Goal: Transaction & Acquisition: Purchase product/service

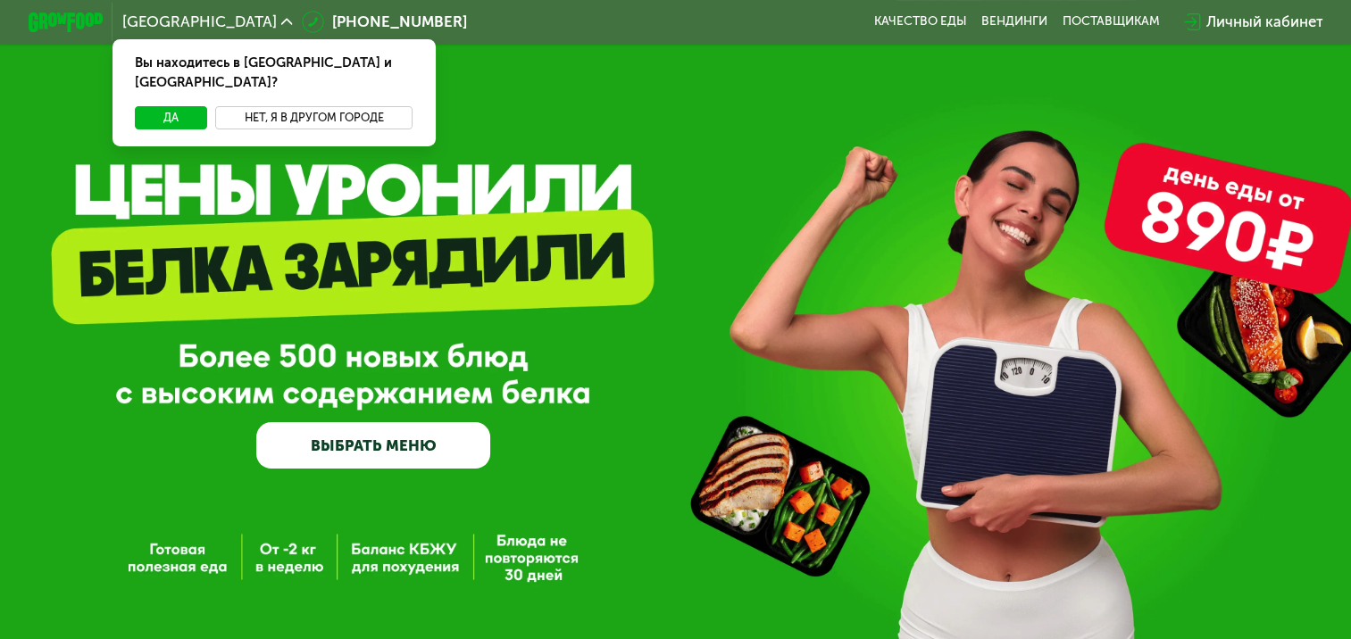
click at [291, 106] on button "Нет, я в другом городе" at bounding box center [314, 117] width 198 height 22
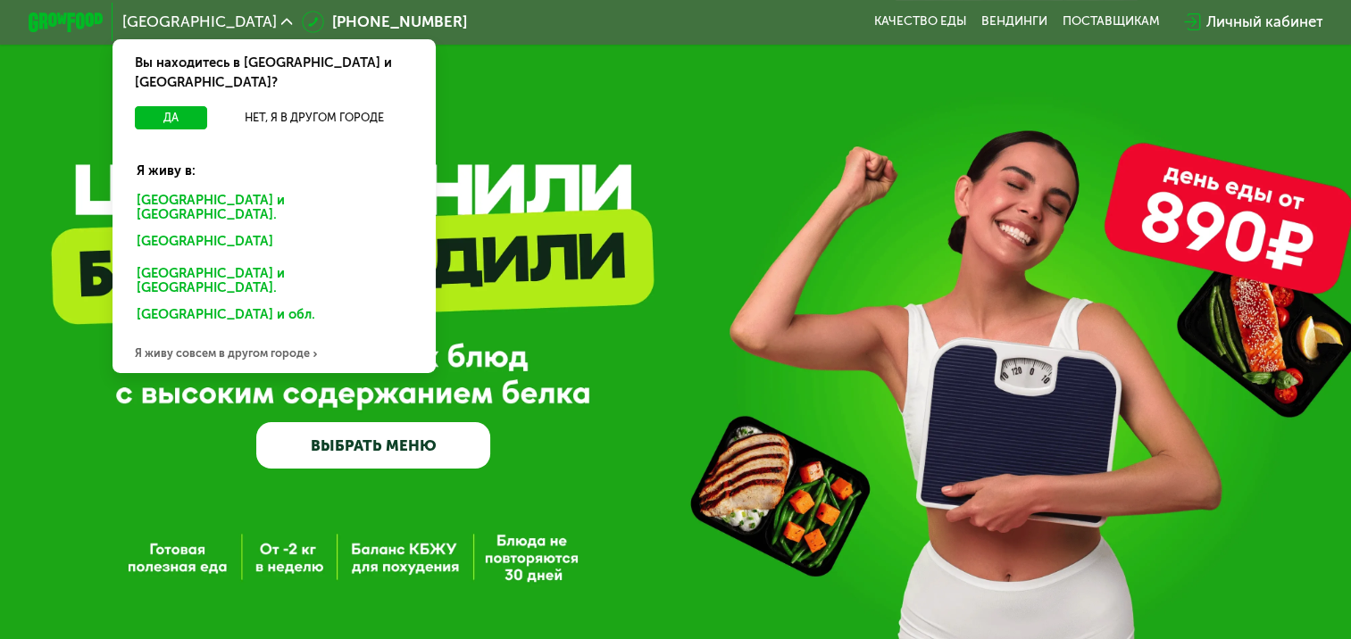
click at [225, 229] on div "Санкт-Петербурге и обл." at bounding box center [270, 244] width 293 height 30
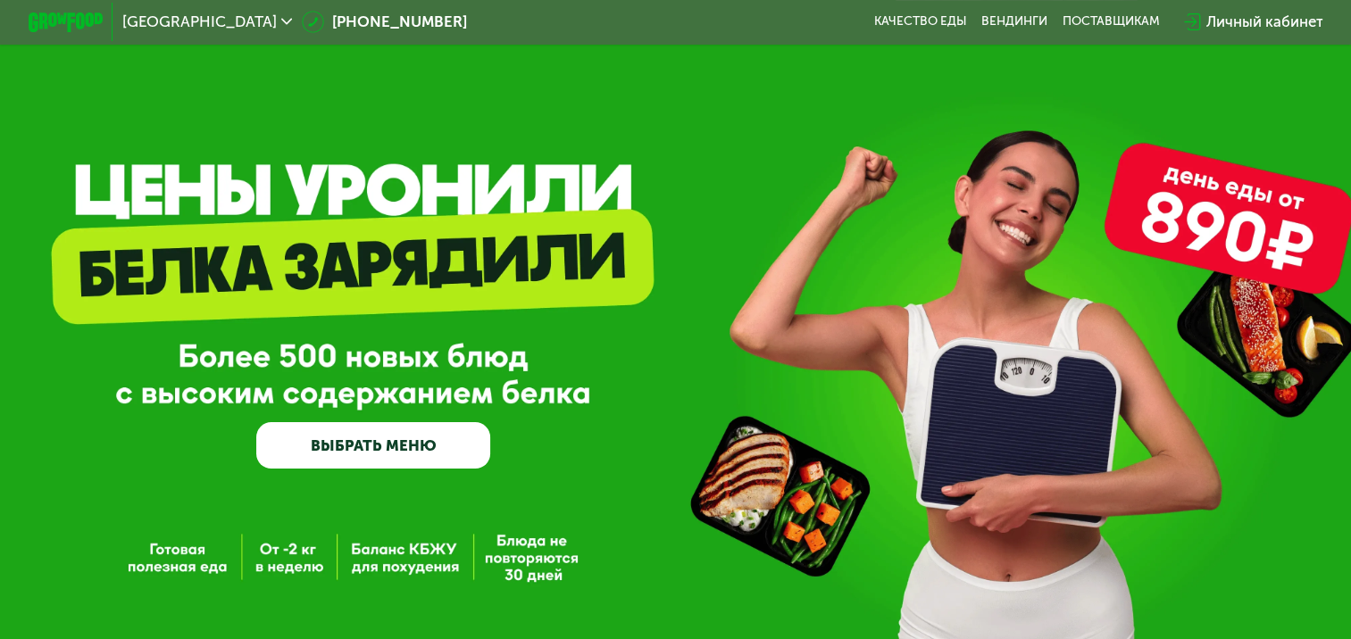
click at [1262, 23] on div "Личный кабинет" at bounding box center [1263, 22] width 117 height 22
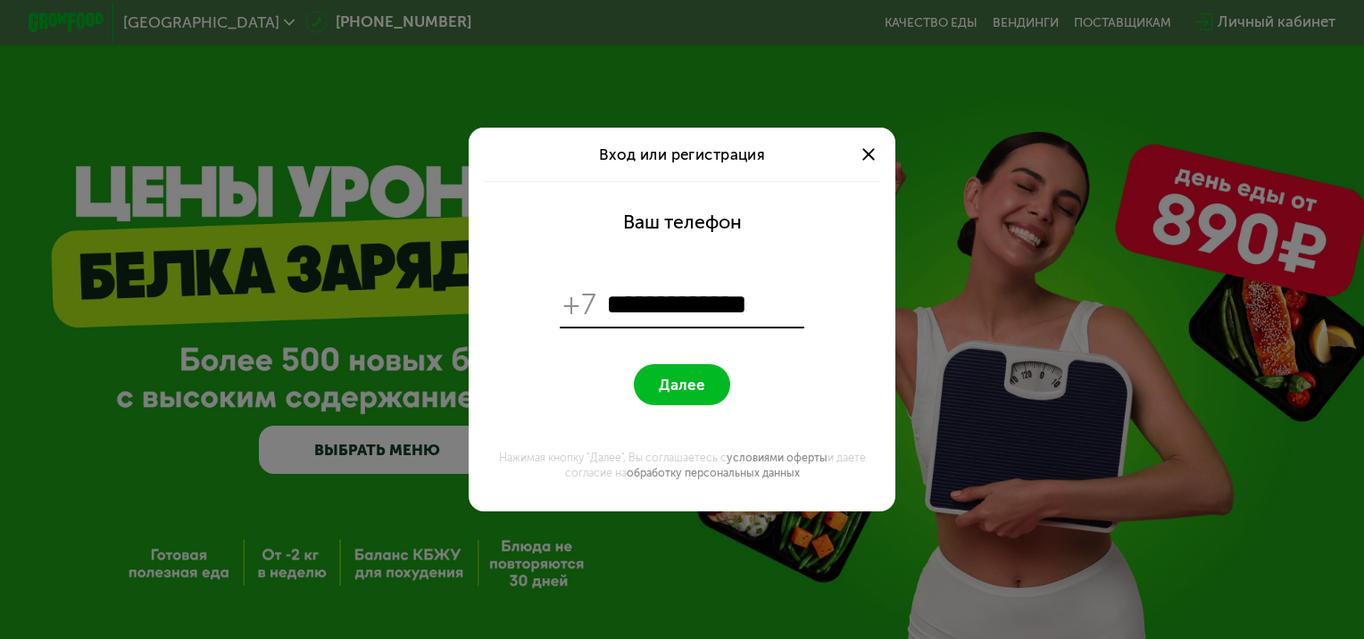
type input "**********"
click at [696, 382] on span "Далее" at bounding box center [682, 385] width 46 height 18
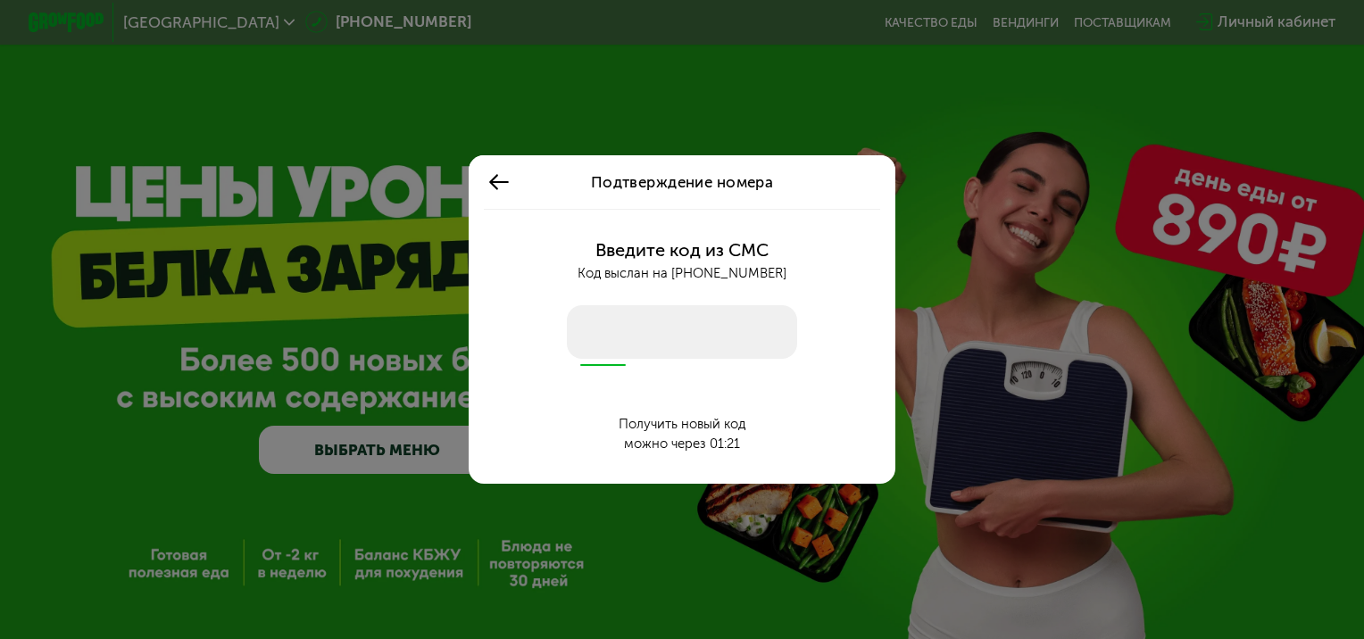
type input "*"
type input "****"
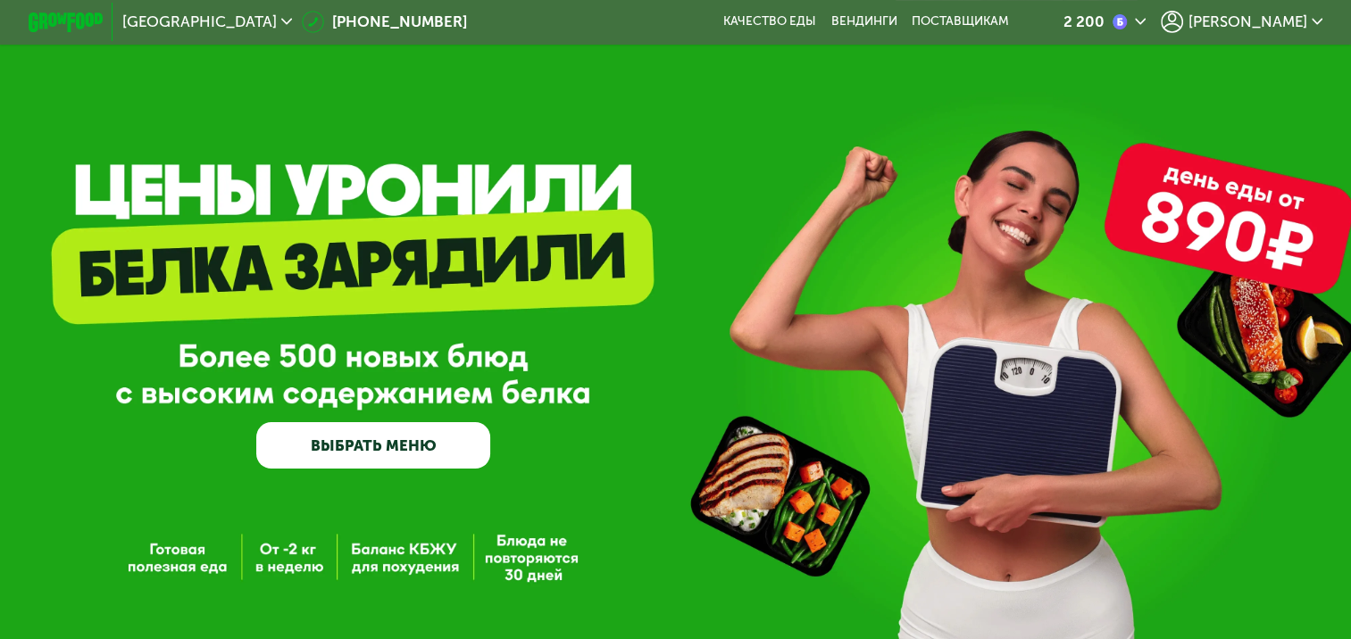
click at [1104, 18] on div "2 200" at bounding box center [1083, 21] width 41 height 15
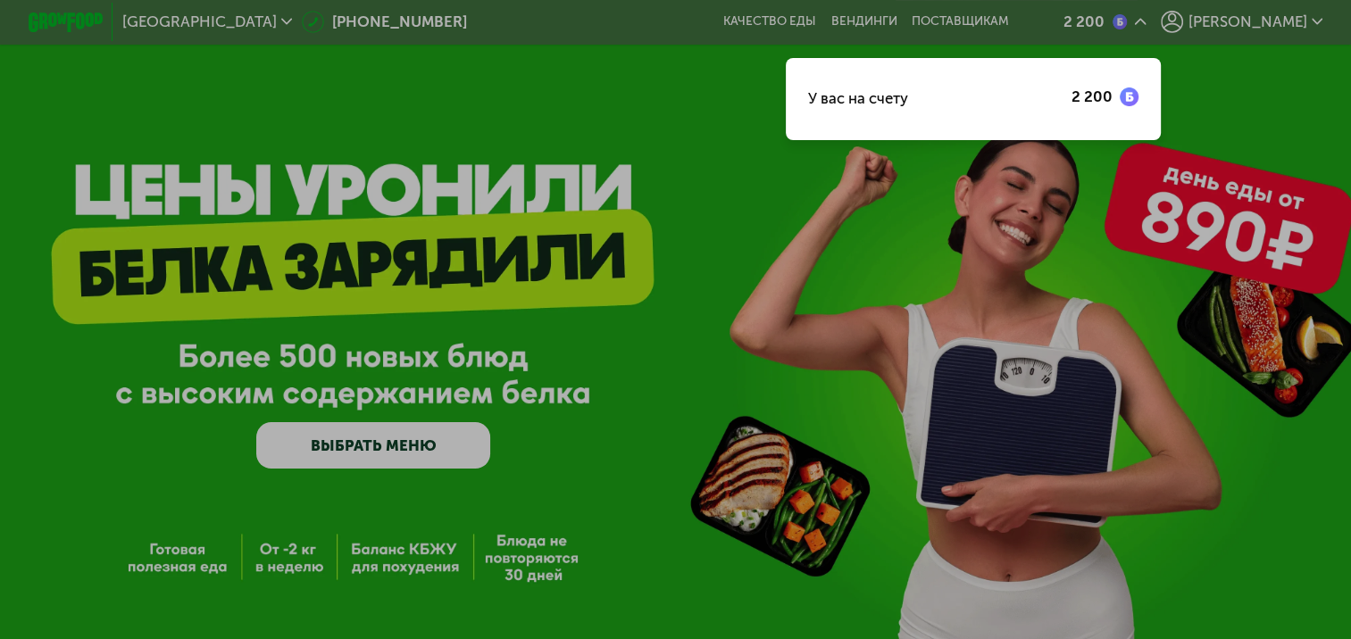
click at [803, 163] on div at bounding box center [675, 319] width 1351 height 639
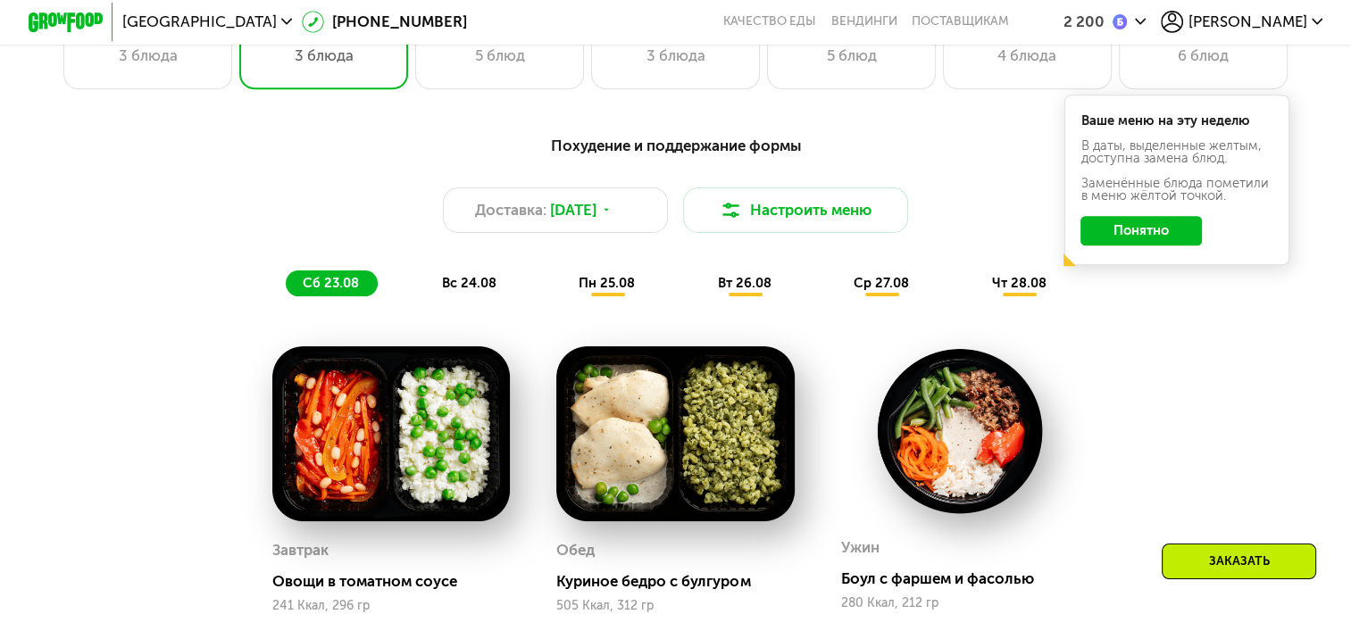
scroll to position [982, 0]
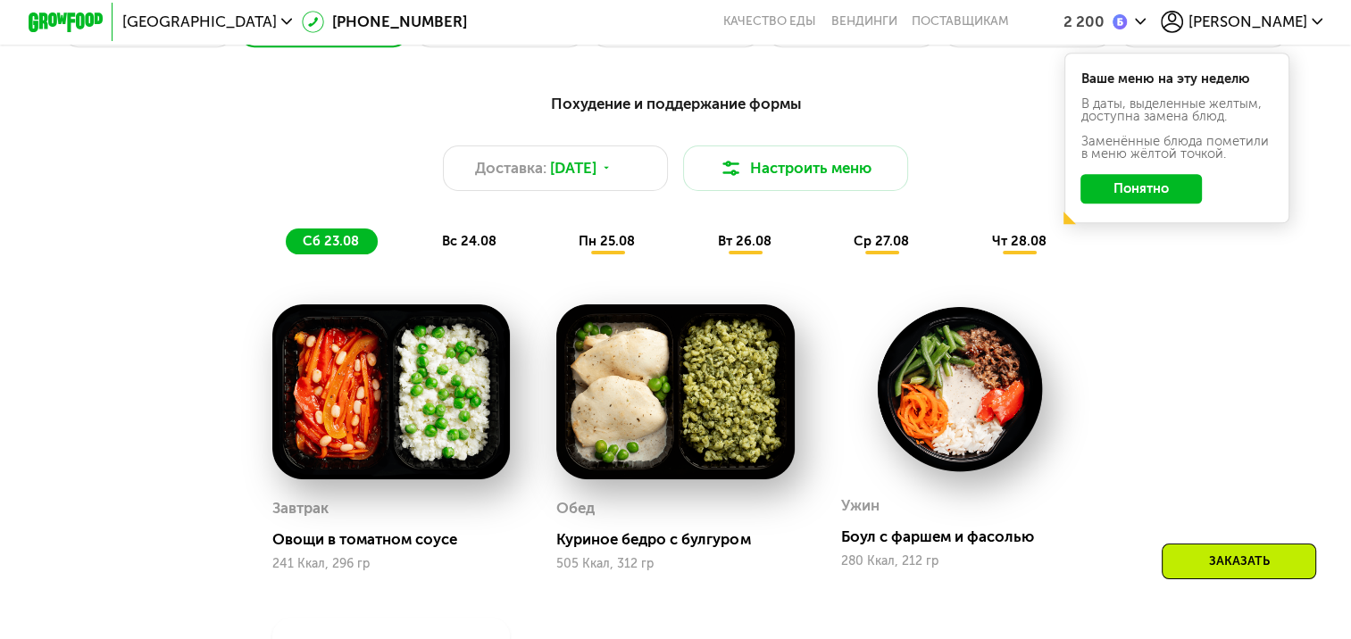
click at [590, 249] on span "пн 25.08" at bounding box center [606, 241] width 56 height 16
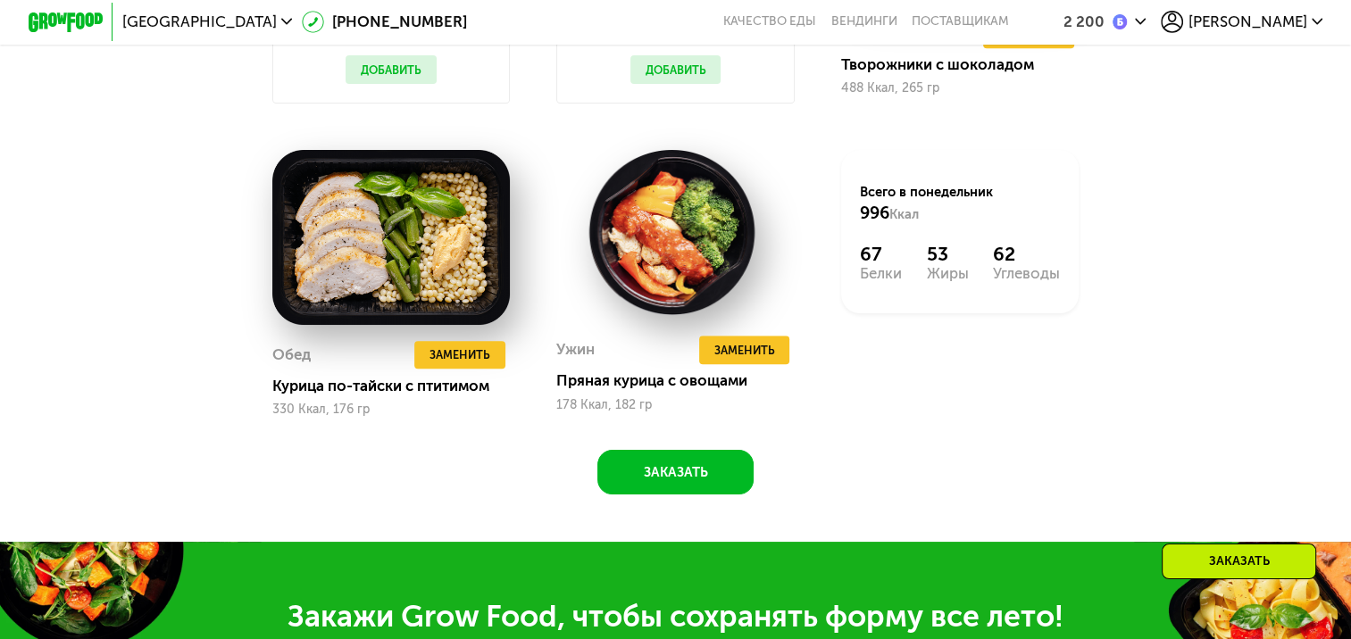
scroll to position [1510, 0]
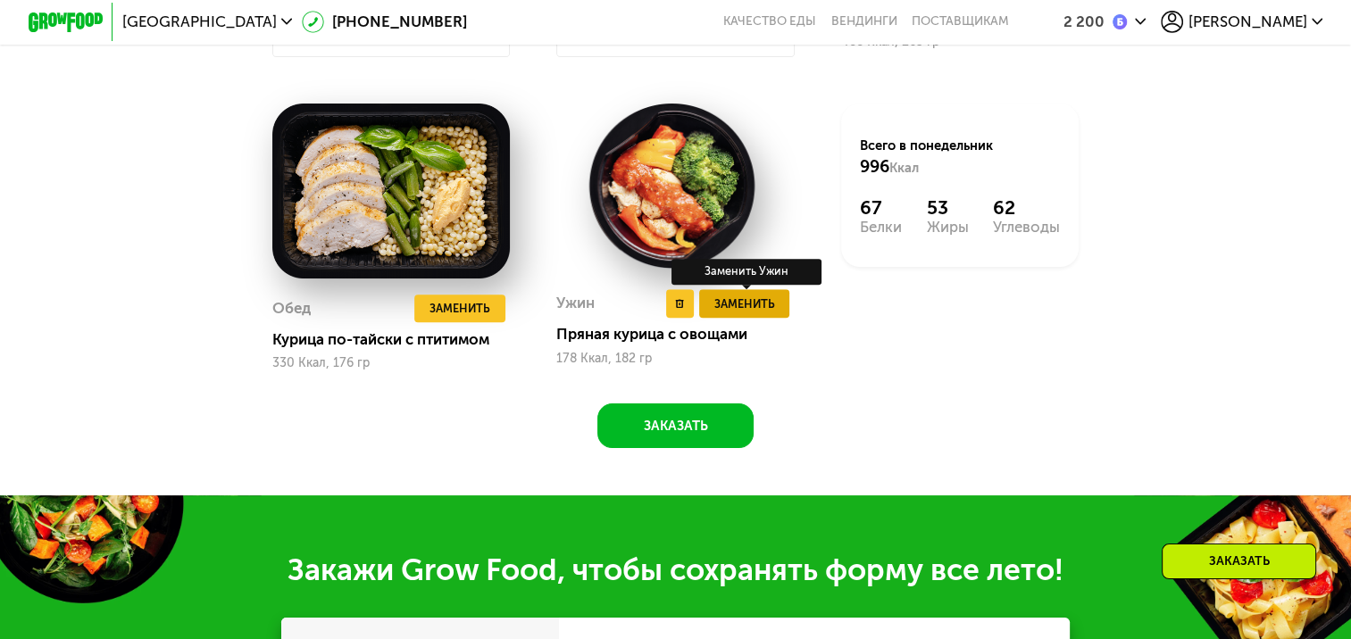
click at [753, 313] on span "Заменить" at bounding box center [744, 304] width 61 height 19
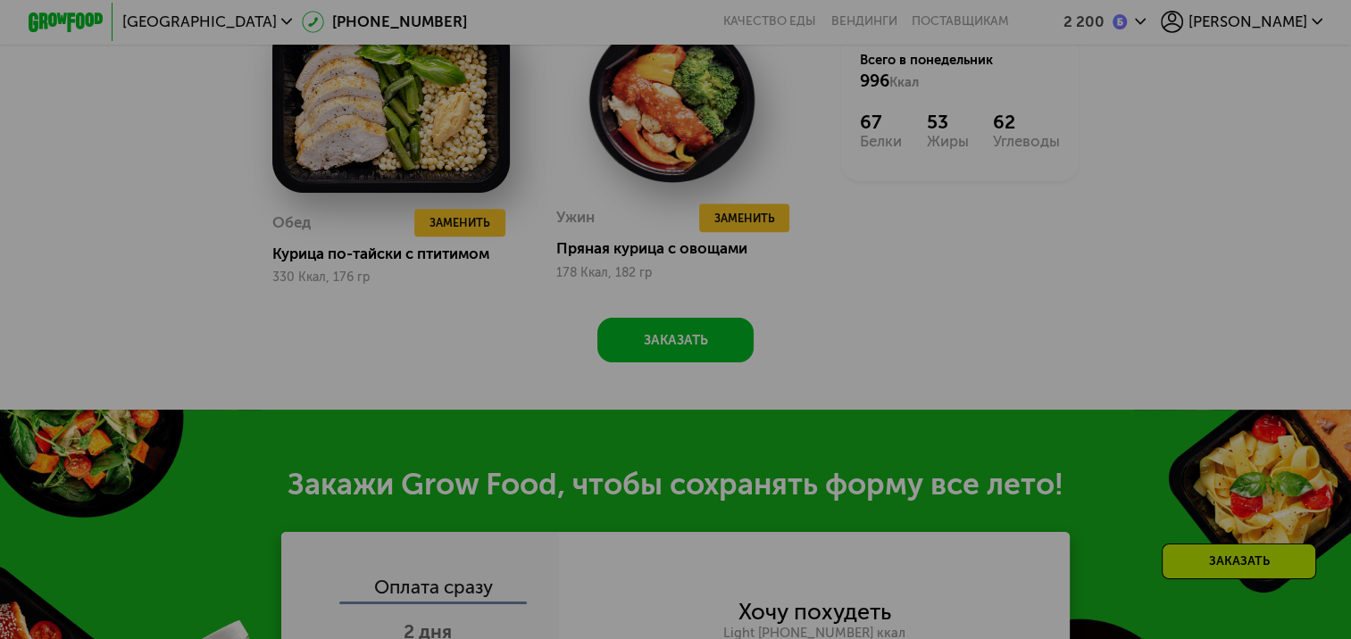
scroll to position [1600, 0]
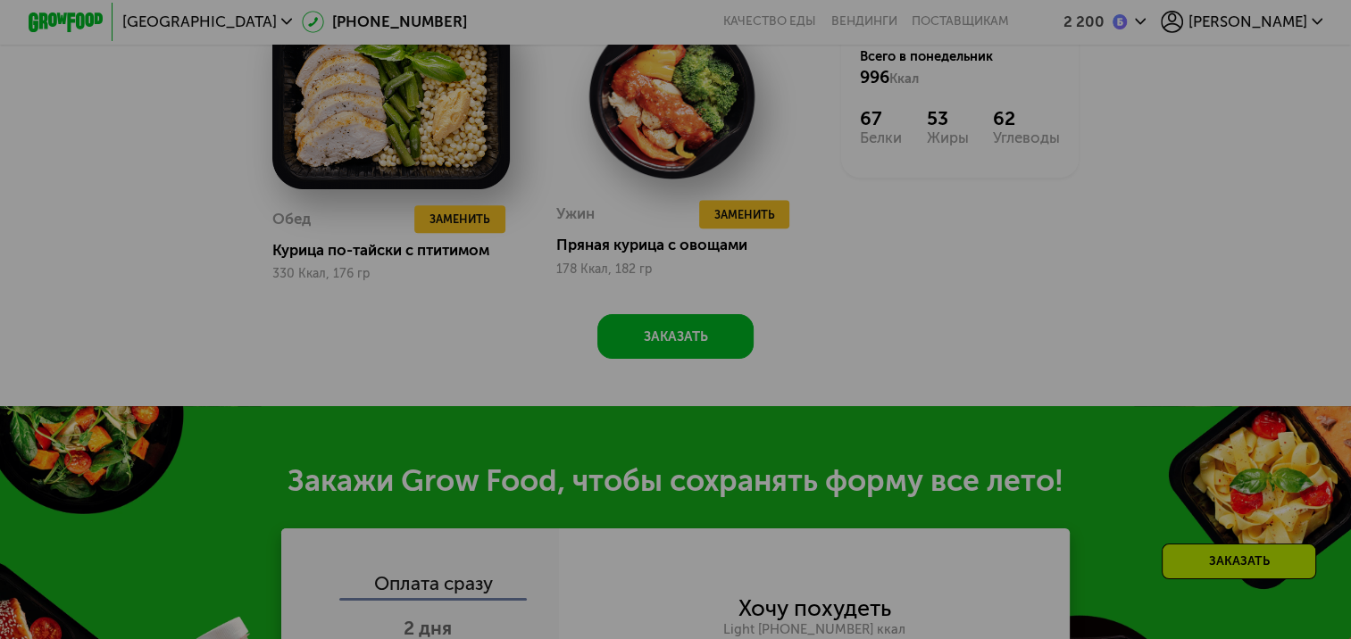
click at [760, 221] on div at bounding box center [675, 319] width 1351 height 639
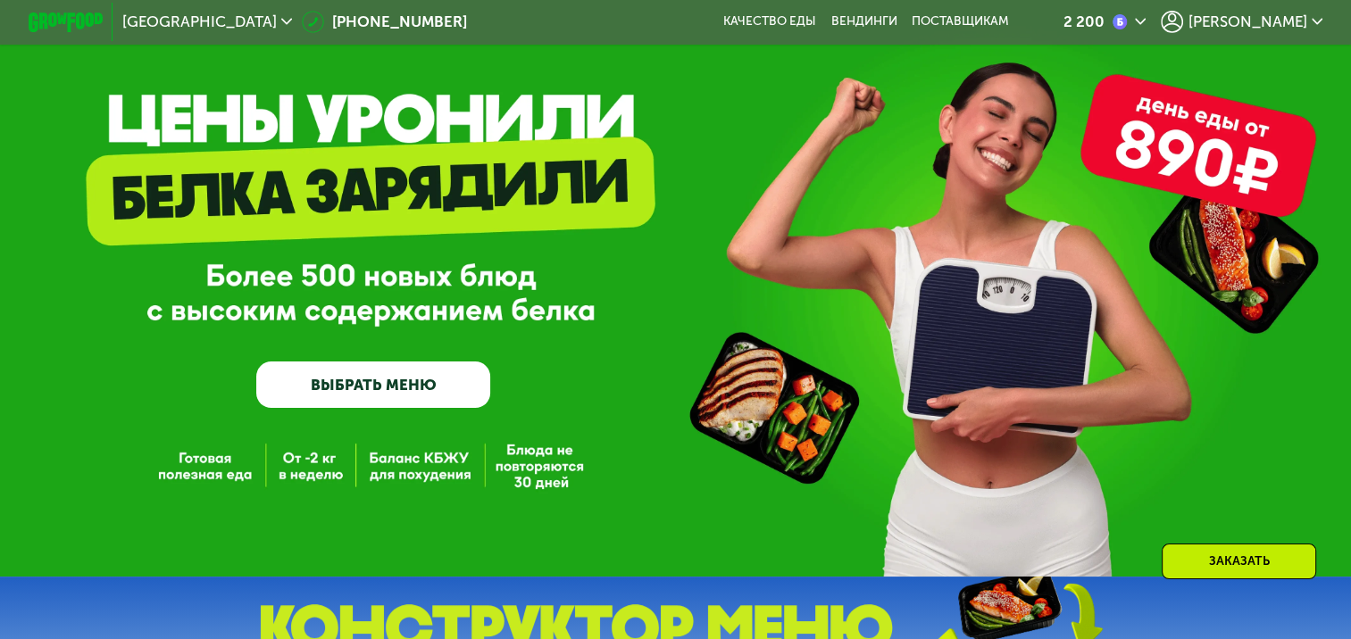
scroll to position [179, 0]
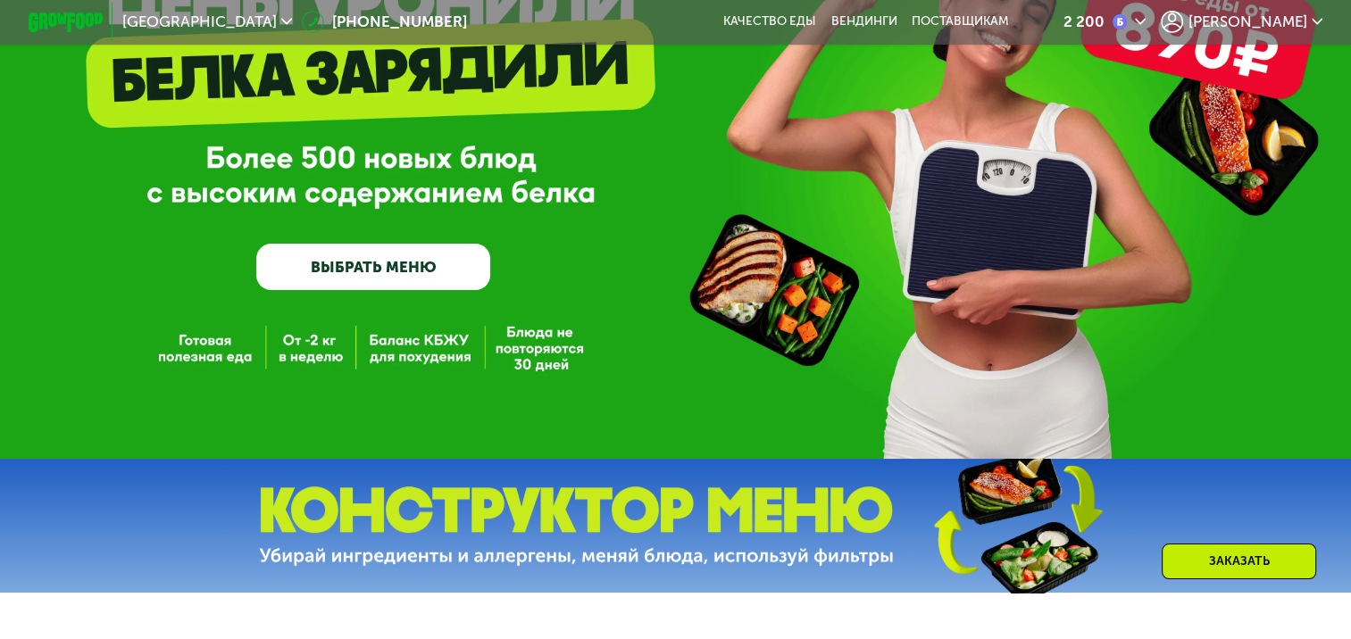
click at [401, 277] on link "ВЫБРАТЬ МЕНЮ" at bounding box center [373, 267] width 234 height 47
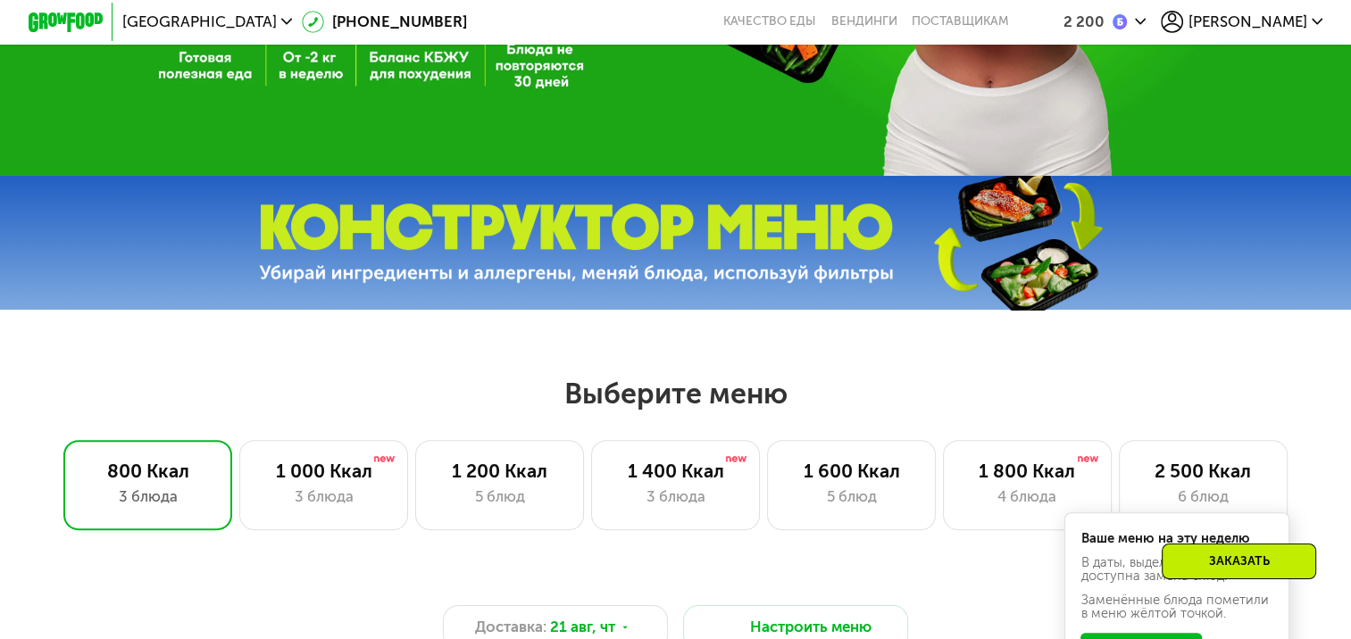
scroll to position [800, 0]
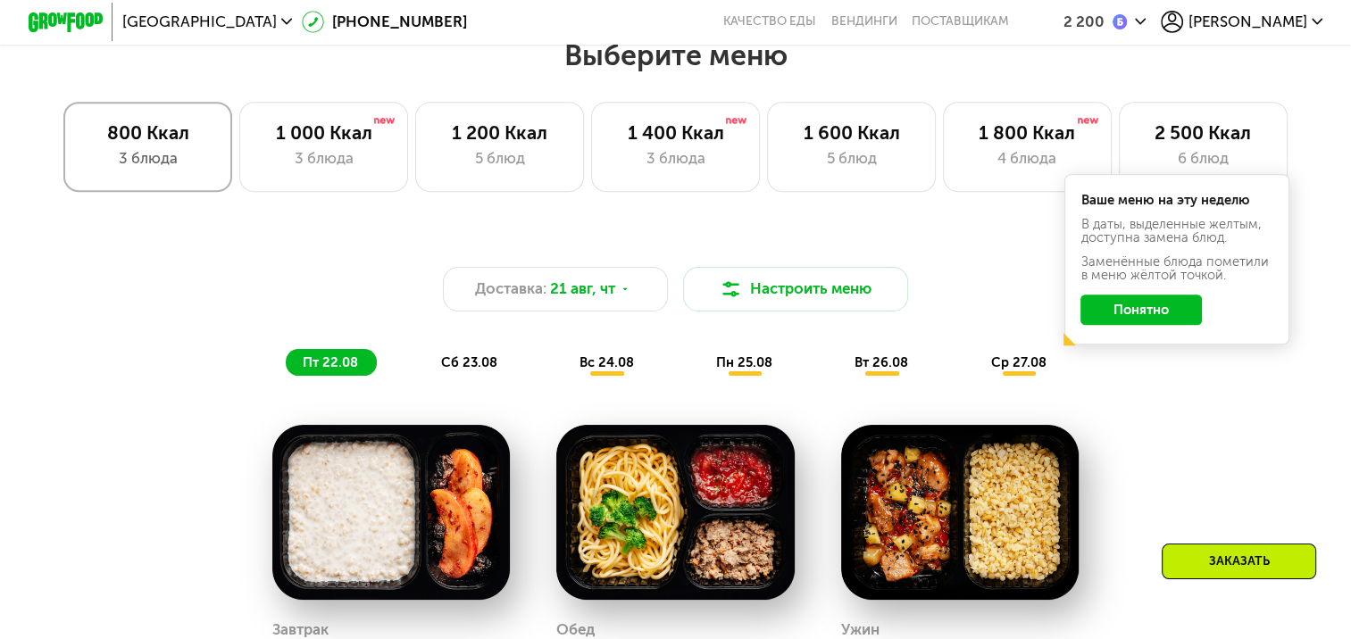
click at [178, 144] on div "800 Ккал" at bounding box center [147, 132] width 129 height 22
click at [604, 370] on span "вс 24.08" at bounding box center [606, 362] width 54 height 16
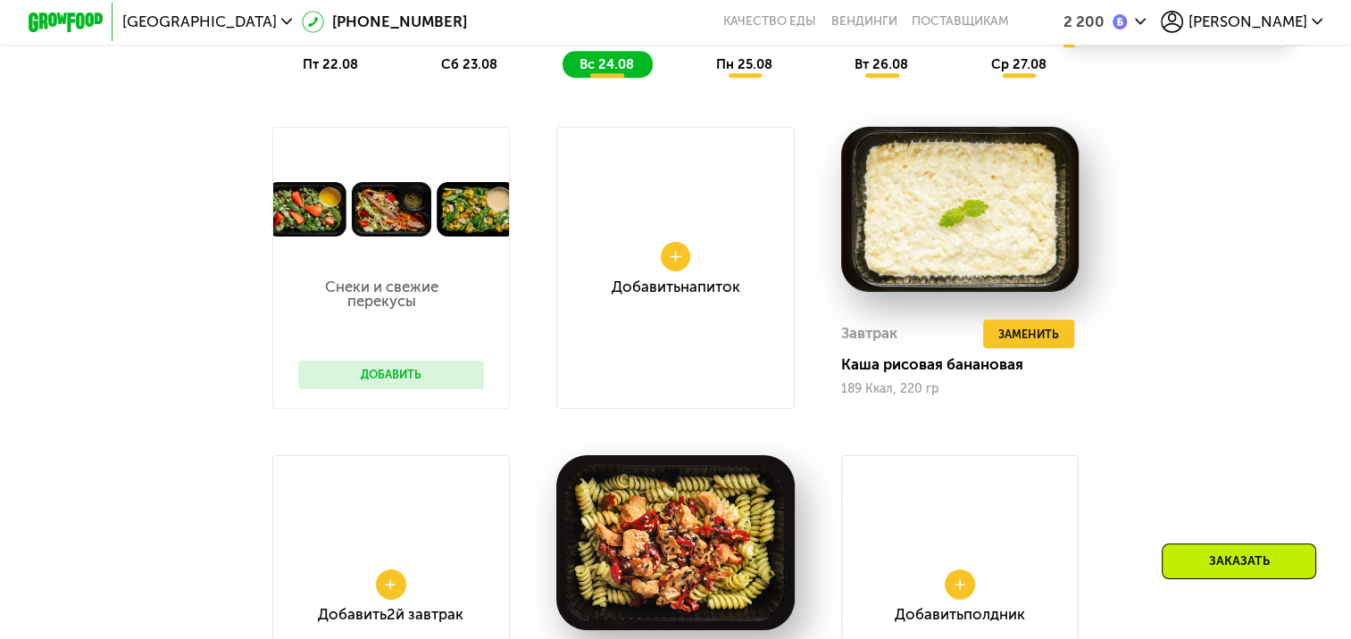
scroll to position [1082, 0]
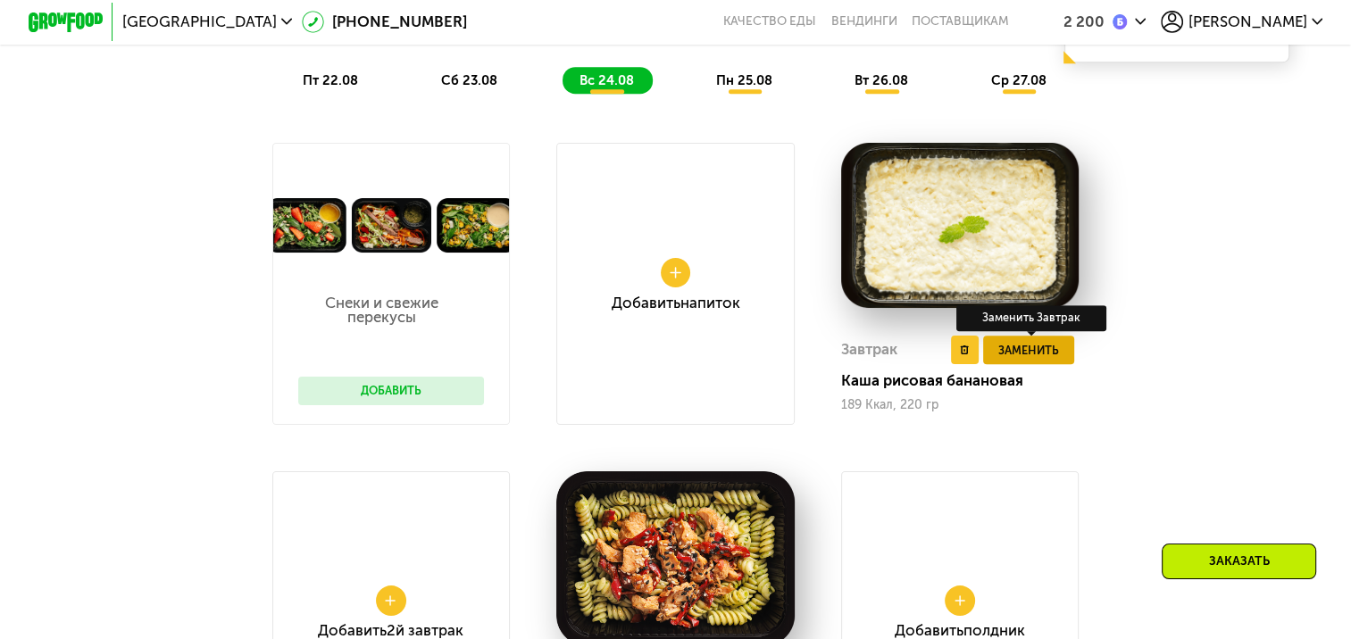
click at [1046, 360] on span "Заменить" at bounding box center [1028, 350] width 61 height 19
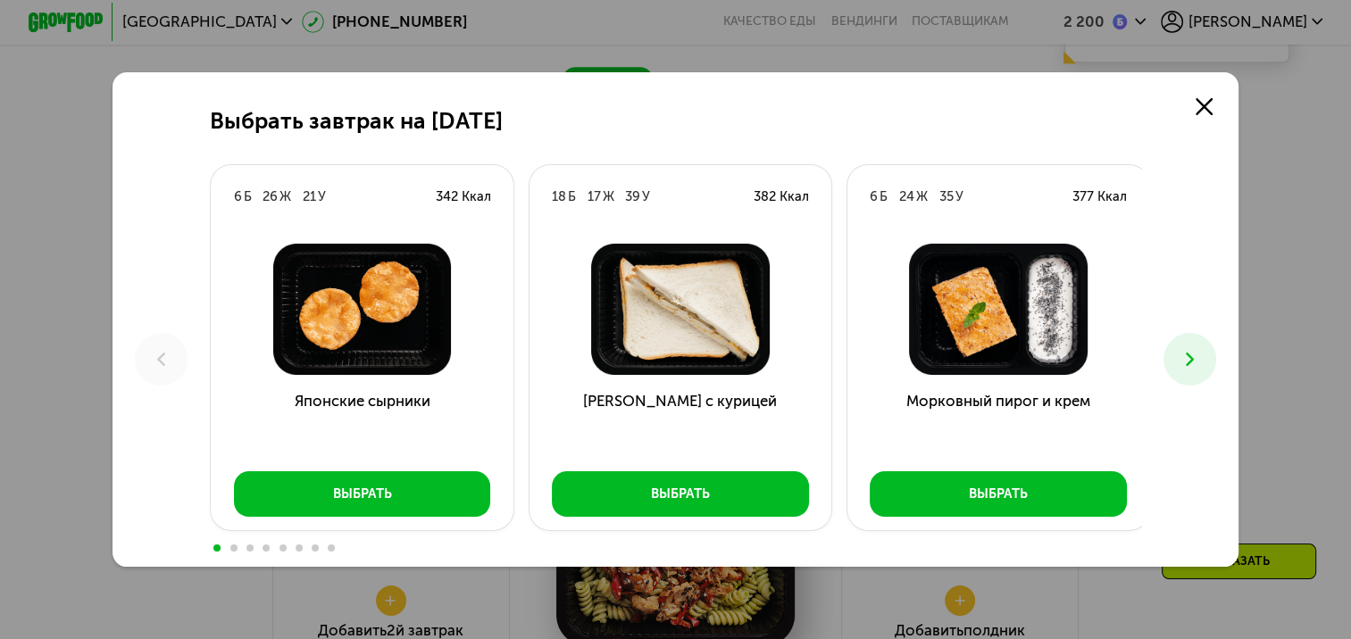
click at [1195, 352] on icon at bounding box center [1189, 359] width 22 height 22
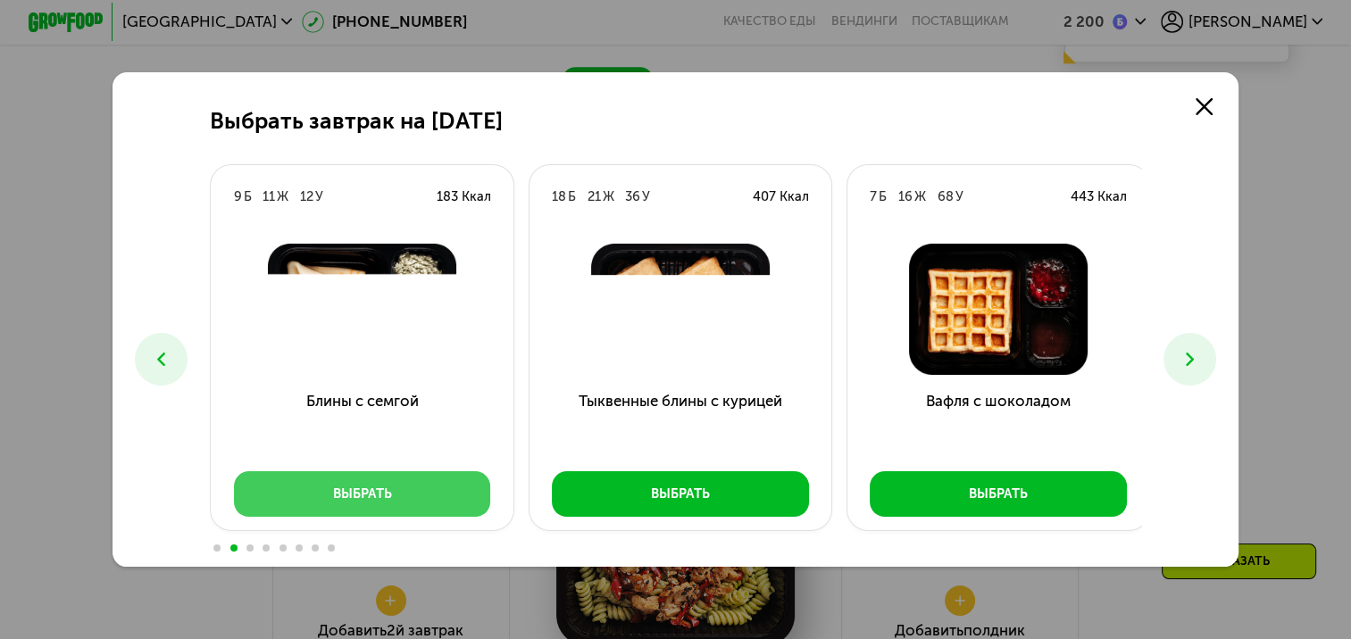
click at [374, 493] on div "Выбрать" at bounding box center [361, 494] width 59 height 19
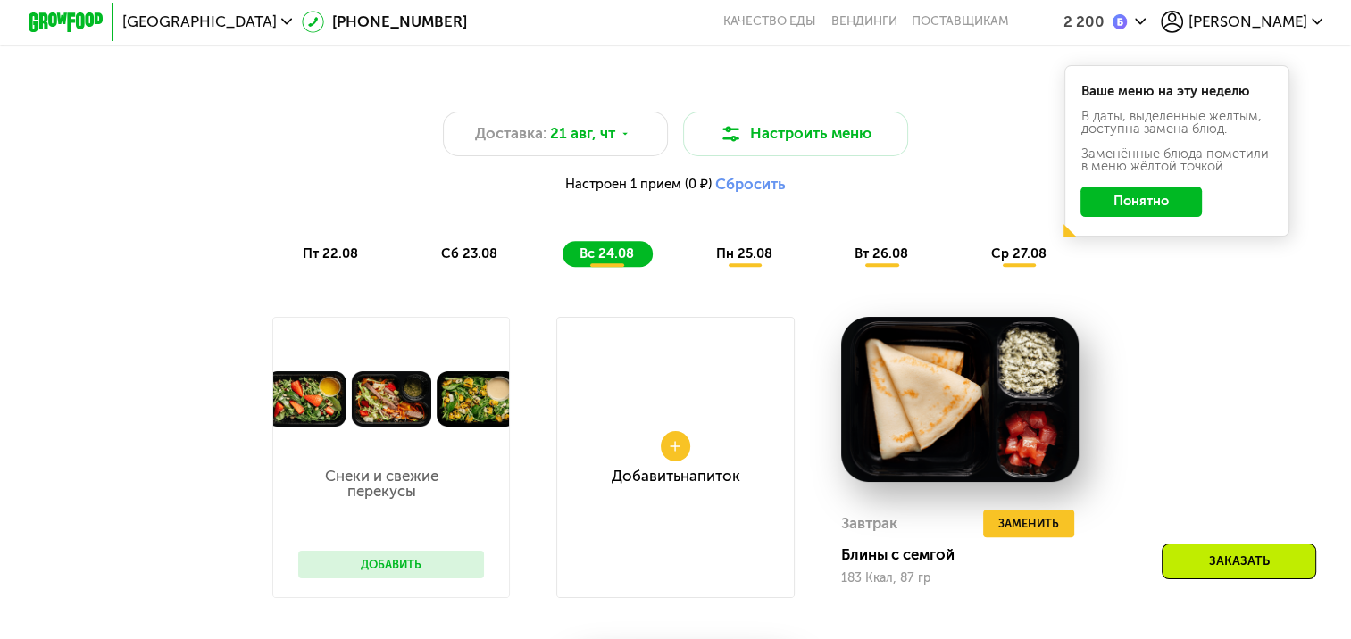
scroll to position [903, 0]
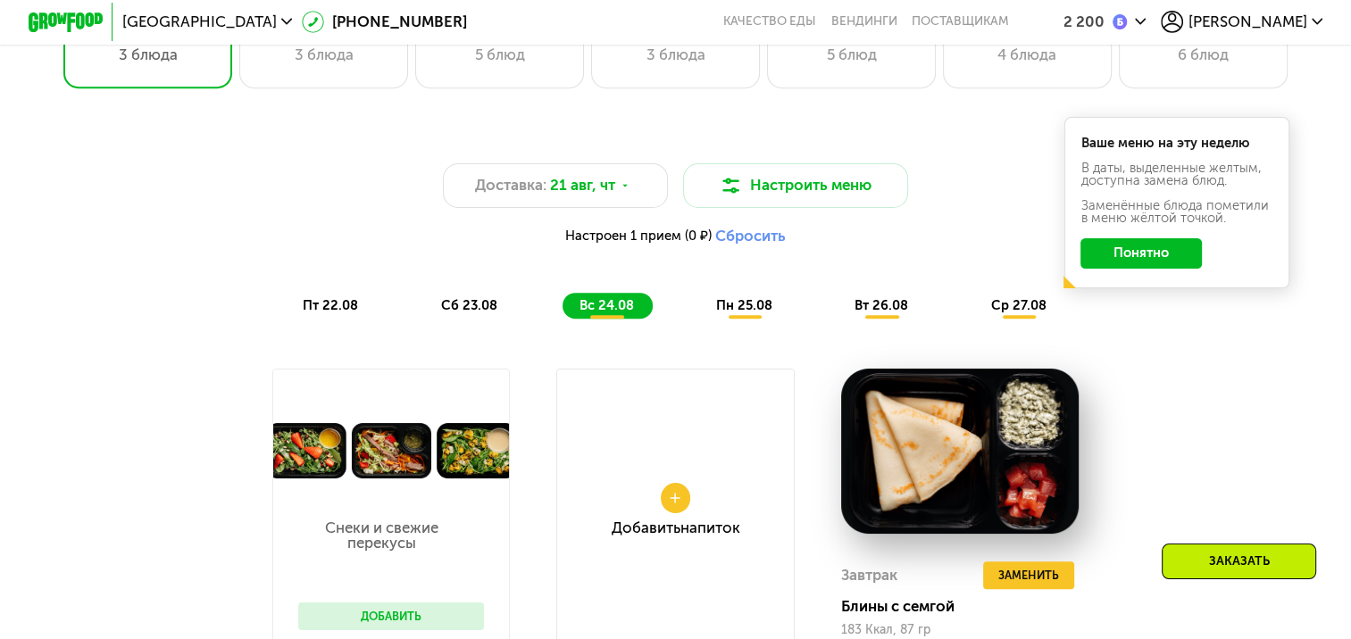
click at [742, 313] on span "пн 25.08" at bounding box center [744, 305] width 56 height 16
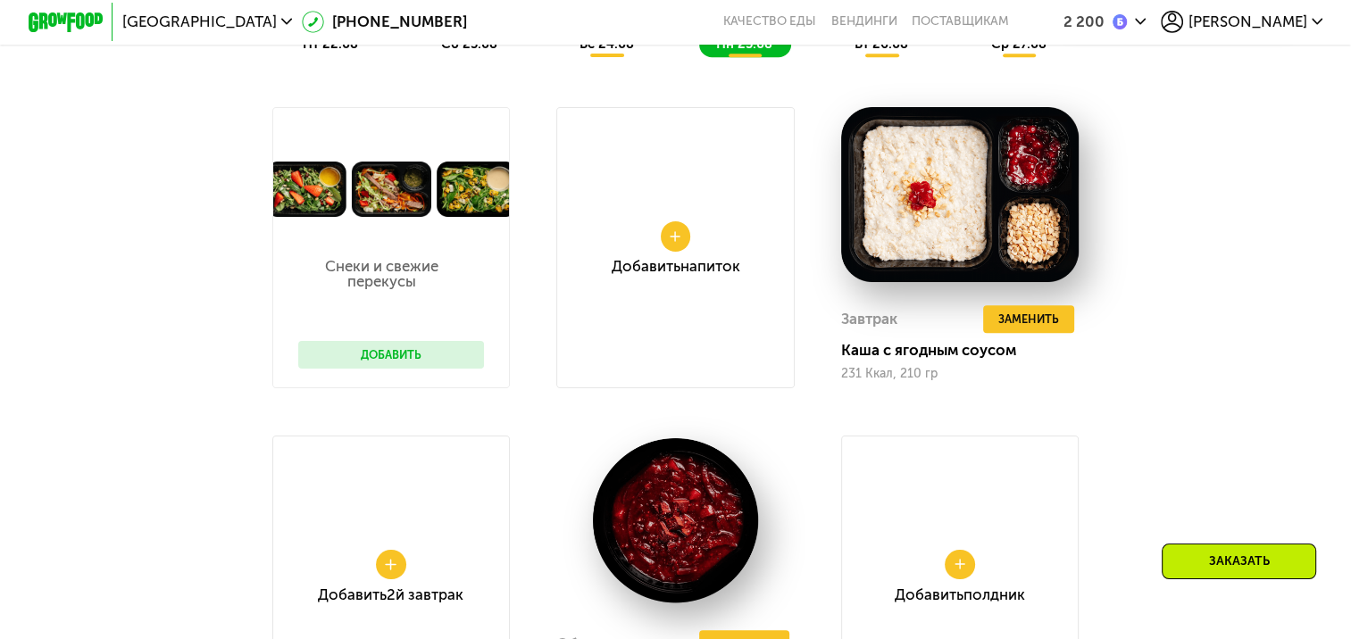
scroll to position [1171, 0]
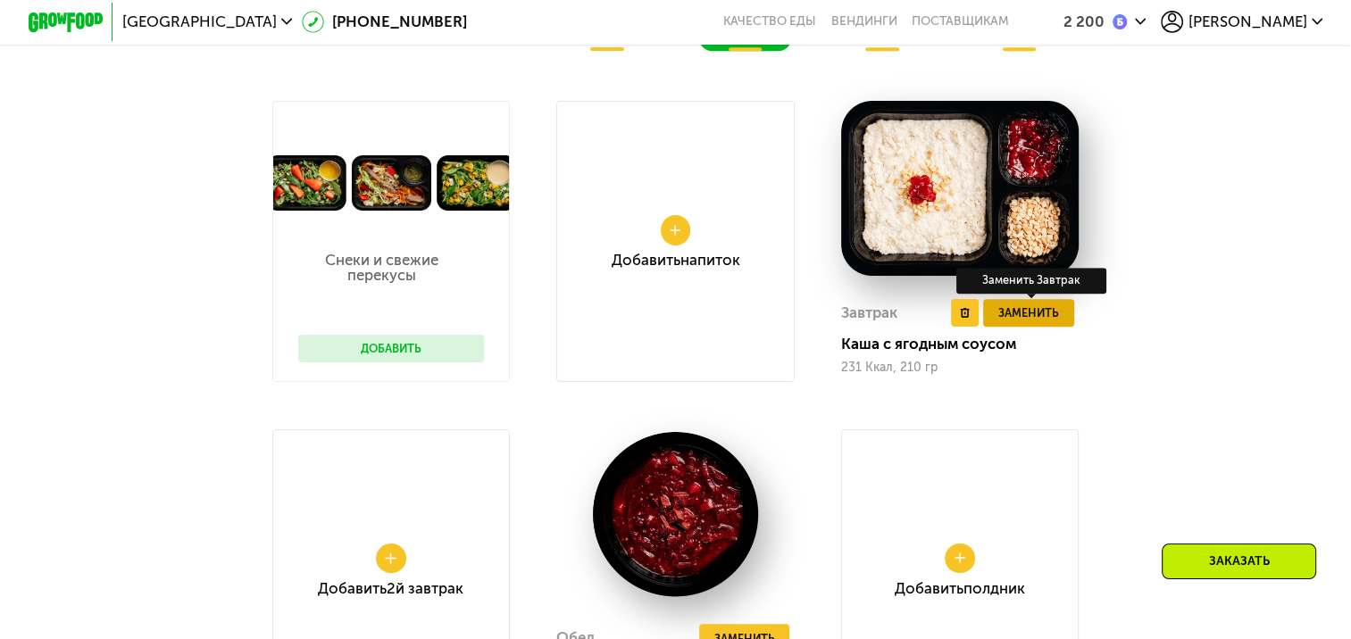
click at [1050, 322] on span "Заменить" at bounding box center [1028, 312] width 61 height 19
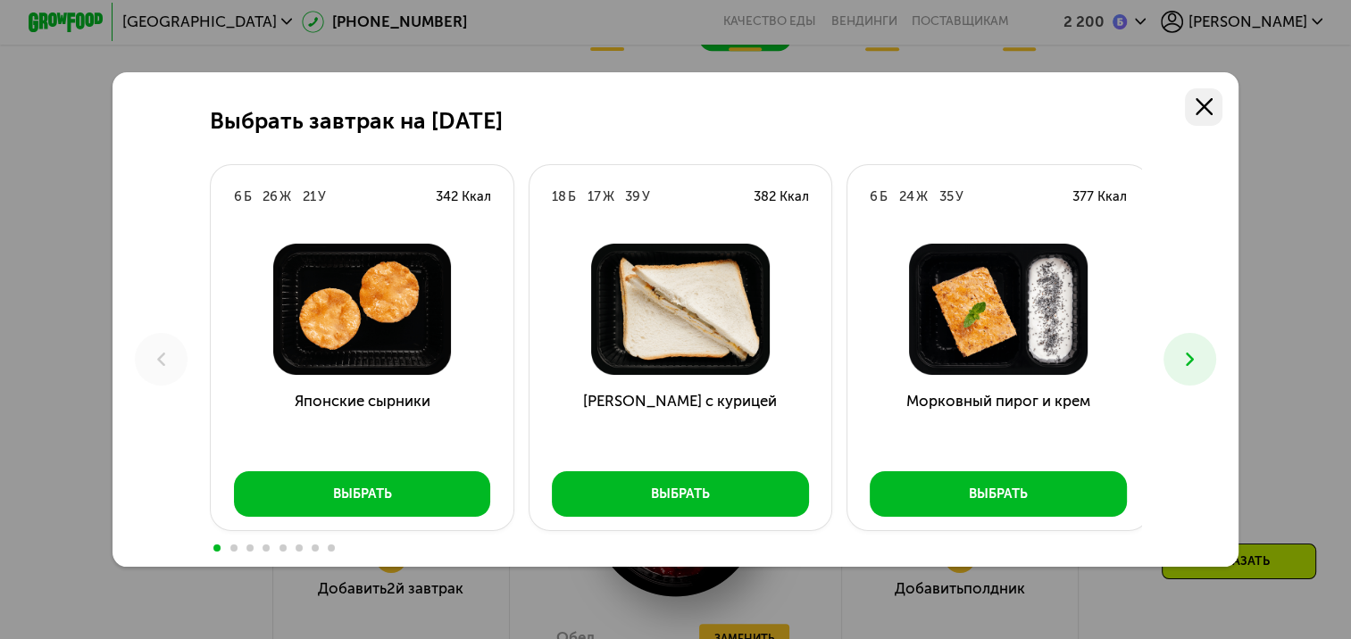
click at [1207, 110] on icon at bounding box center [1203, 106] width 17 height 17
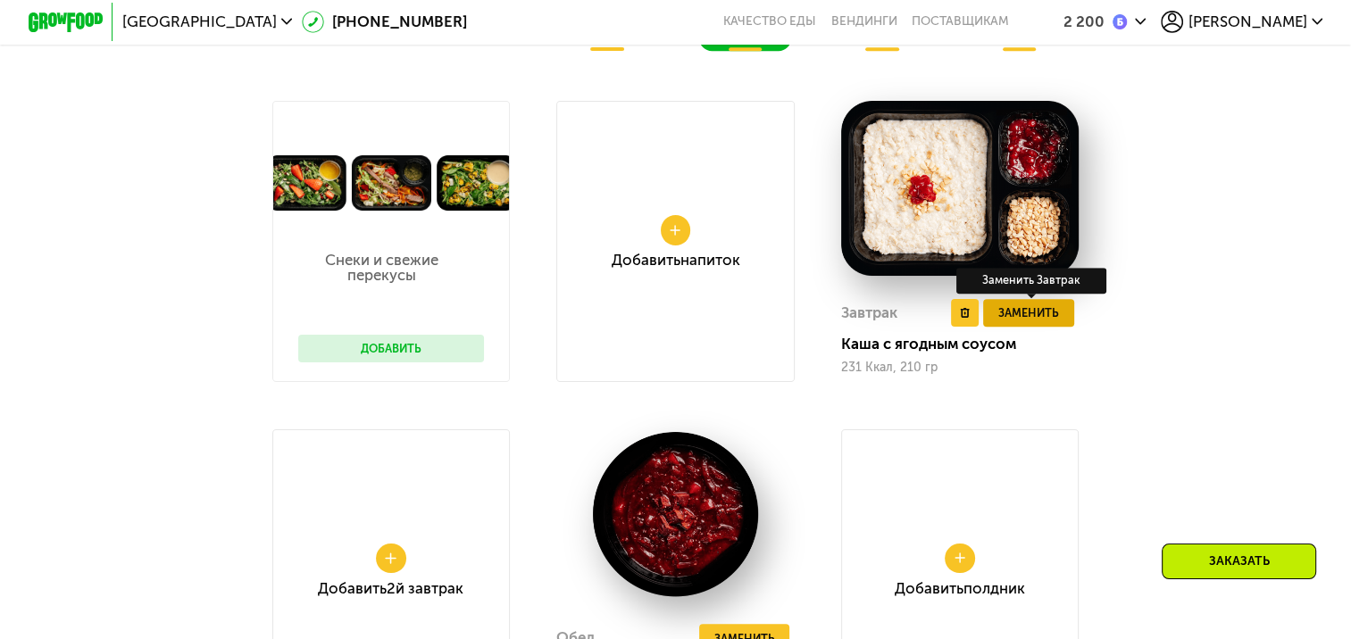
click at [1041, 322] on span "Заменить" at bounding box center [1028, 312] width 61 height 19
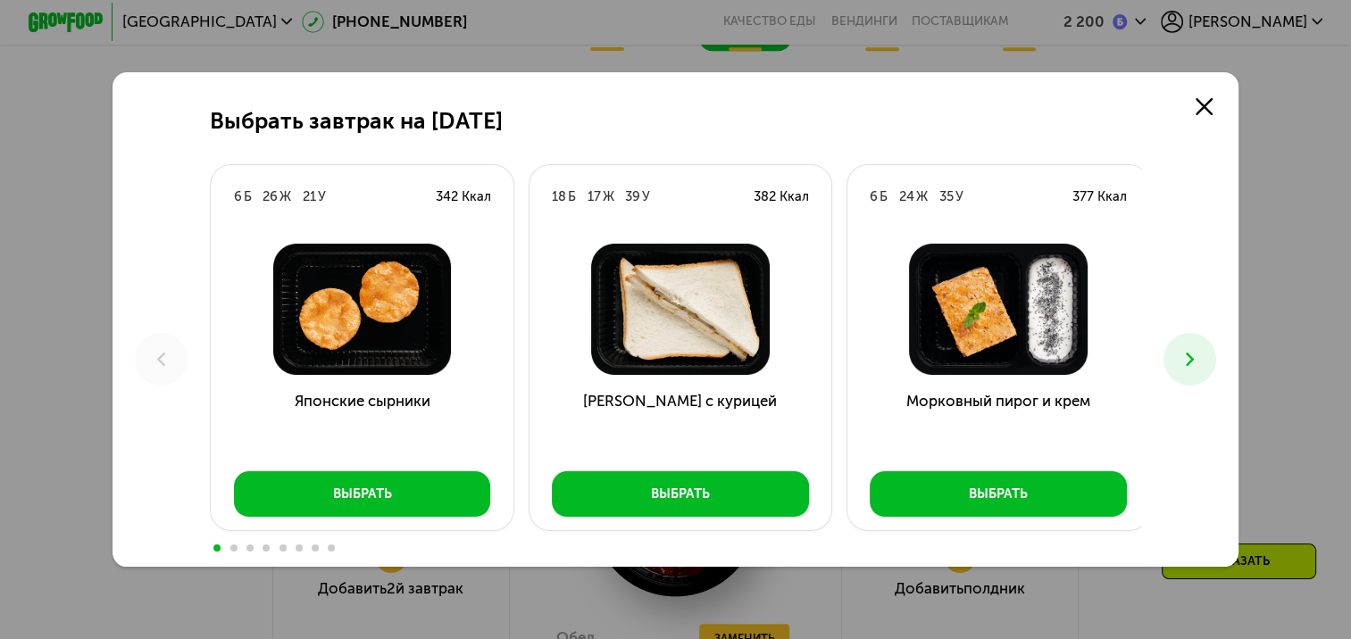
click at [1198, 369] on icon at bounding box center [1189, 359] width 22 height 22
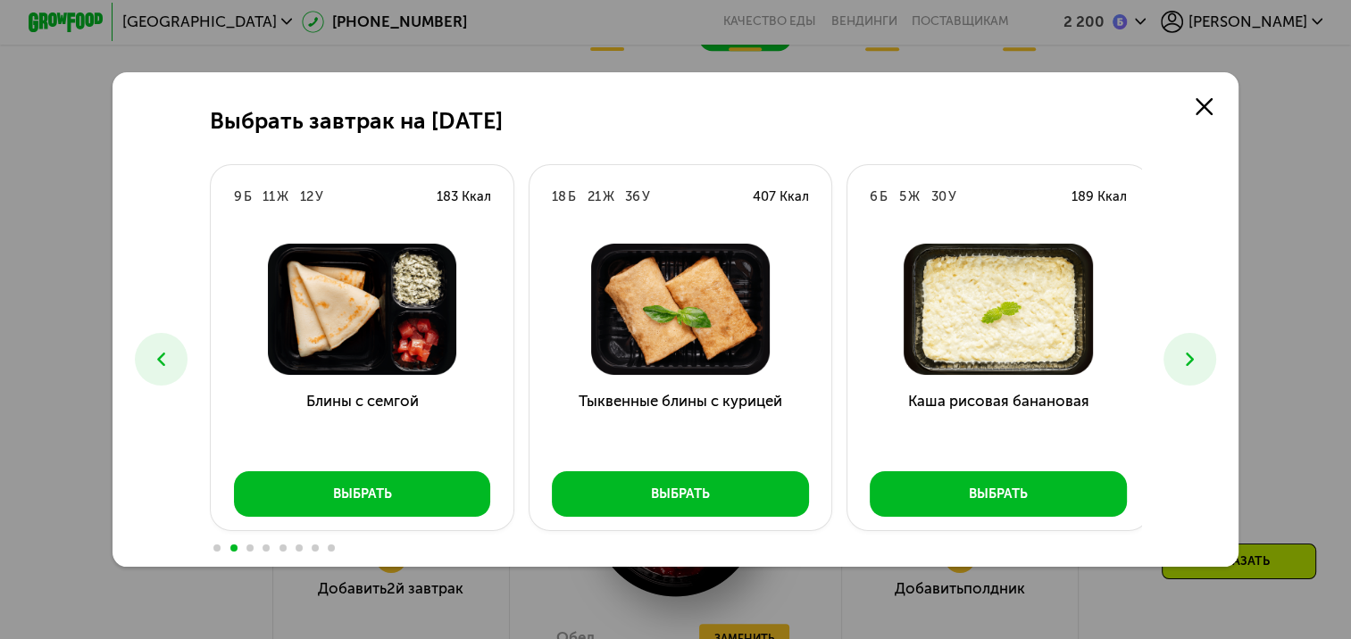
click at [1198, 369] on icon at bounding box center [1189, 359] width 22 height 22
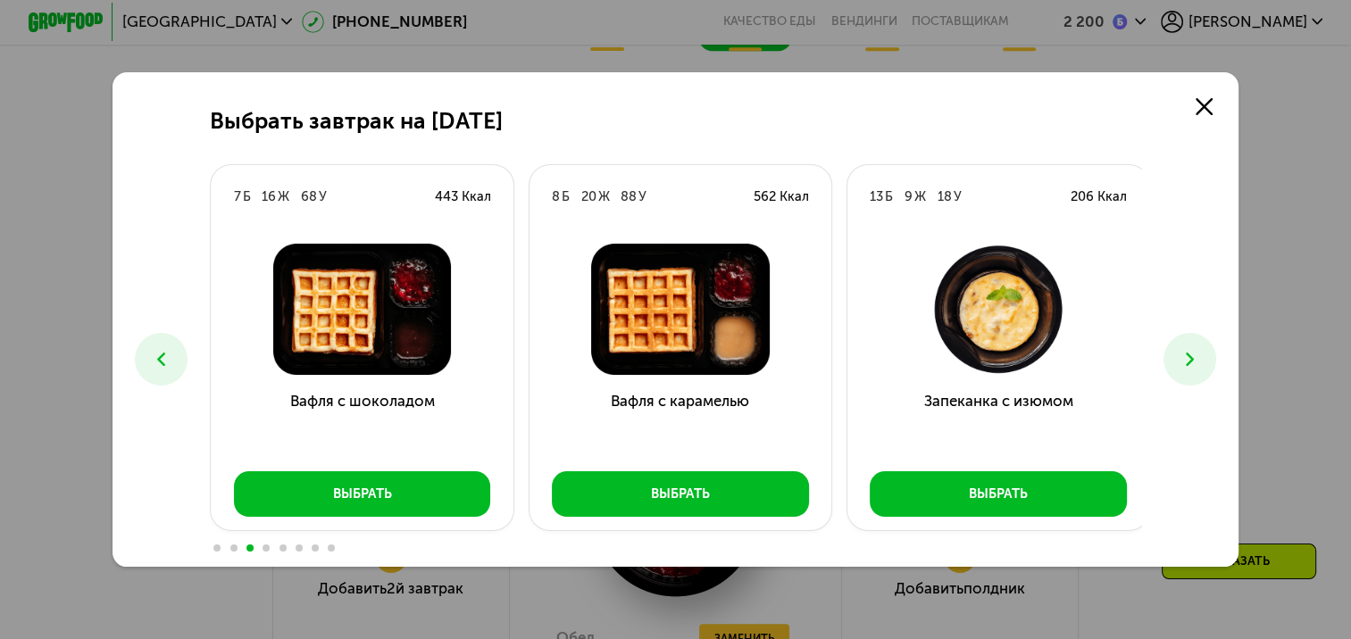
click at [1193, 371] on button at bounding box center [1189, 359] width 53 height 53
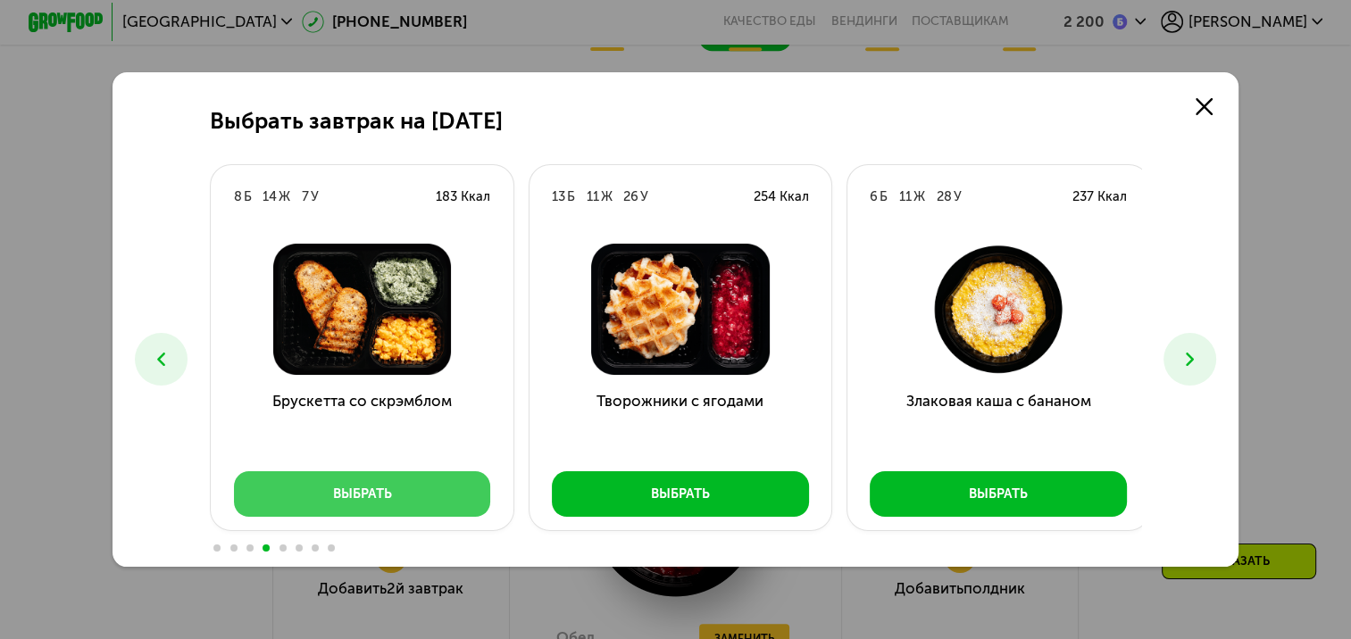
click at [343, 498] on div "Выбрать" at bounding box center [361, 494] width 59 height 19
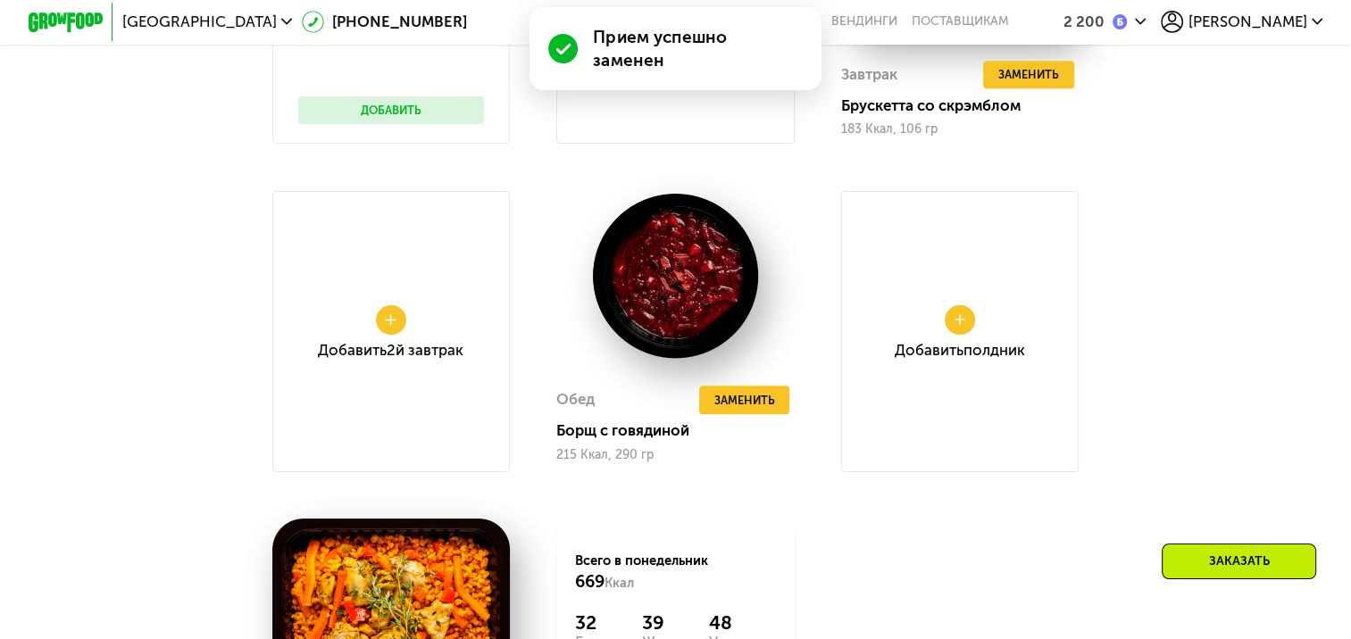
scroll to position [1439, 0]
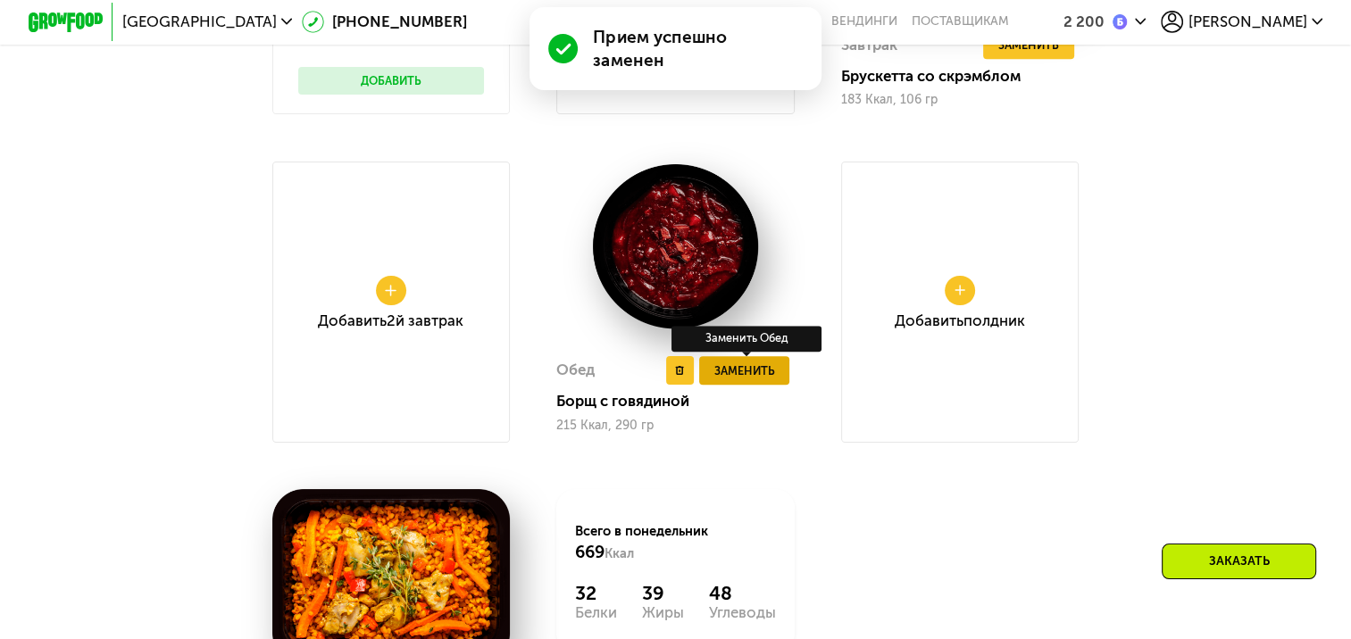
click at [762, 380] on span "Заменить" at bounding box center [744, 371] width 61 height 19
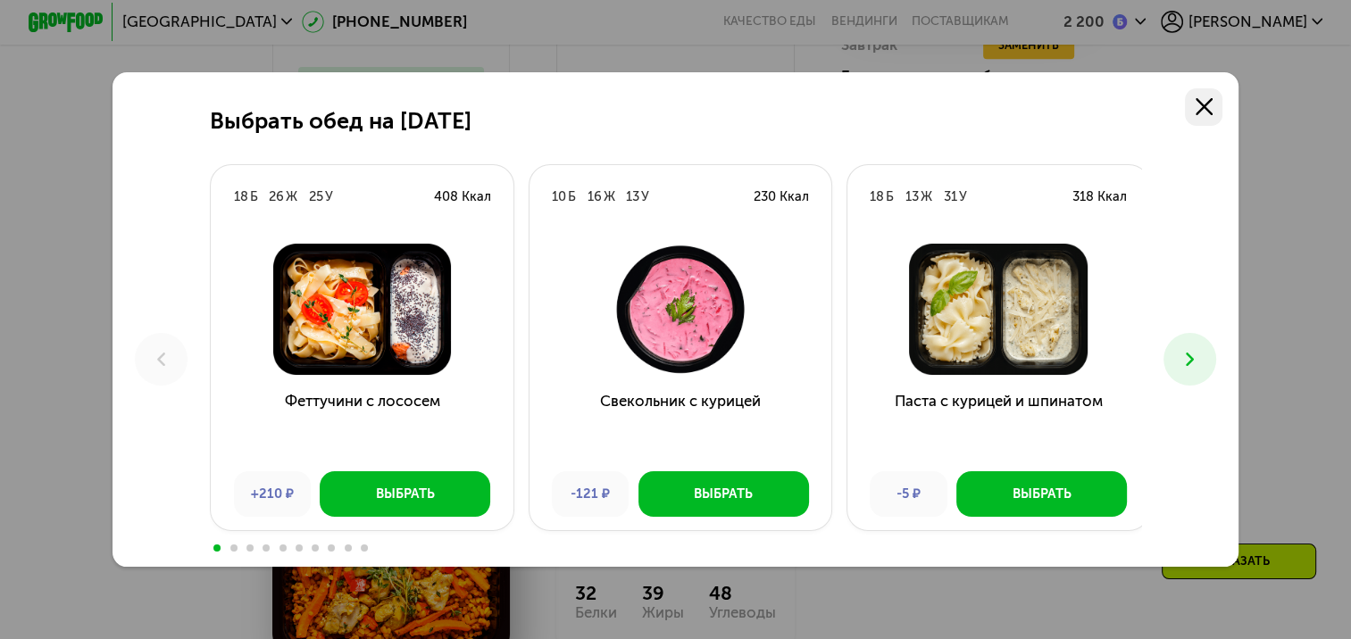
click at [1207, 101] on icon at bounding box center [1203, 106] width 17 height 17
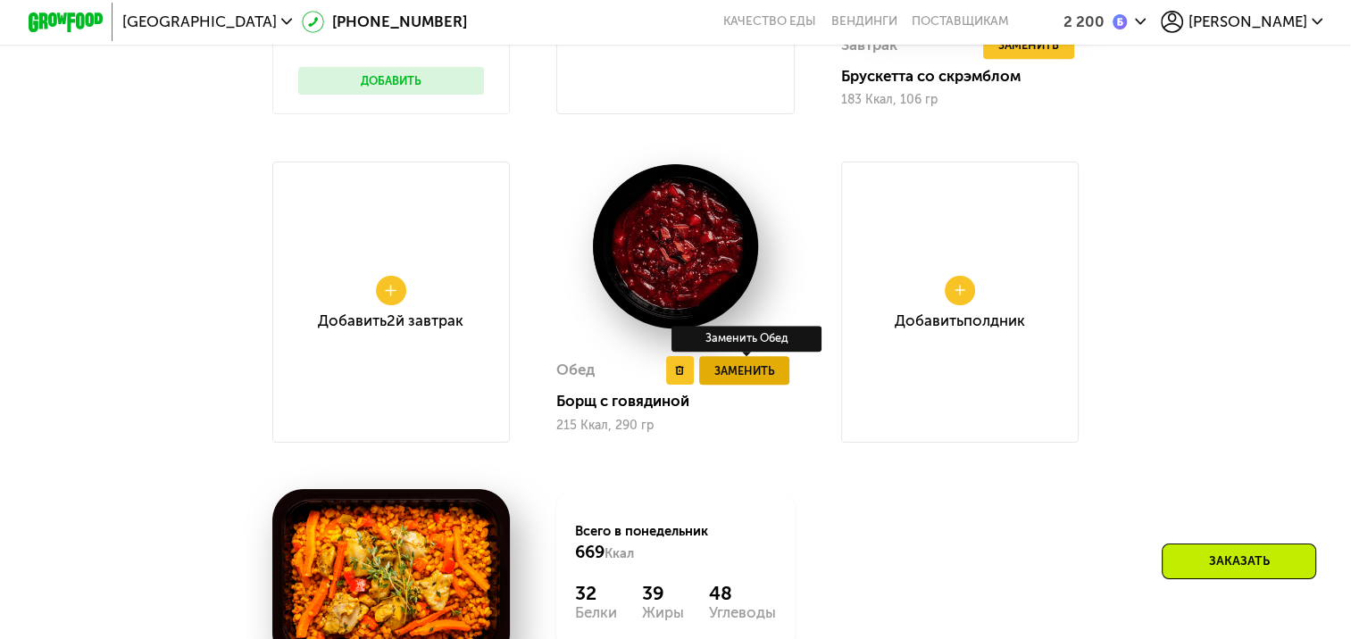
click at [773, 380] on span "Заменить" at bounding box center [744, 371] width 61 height 19
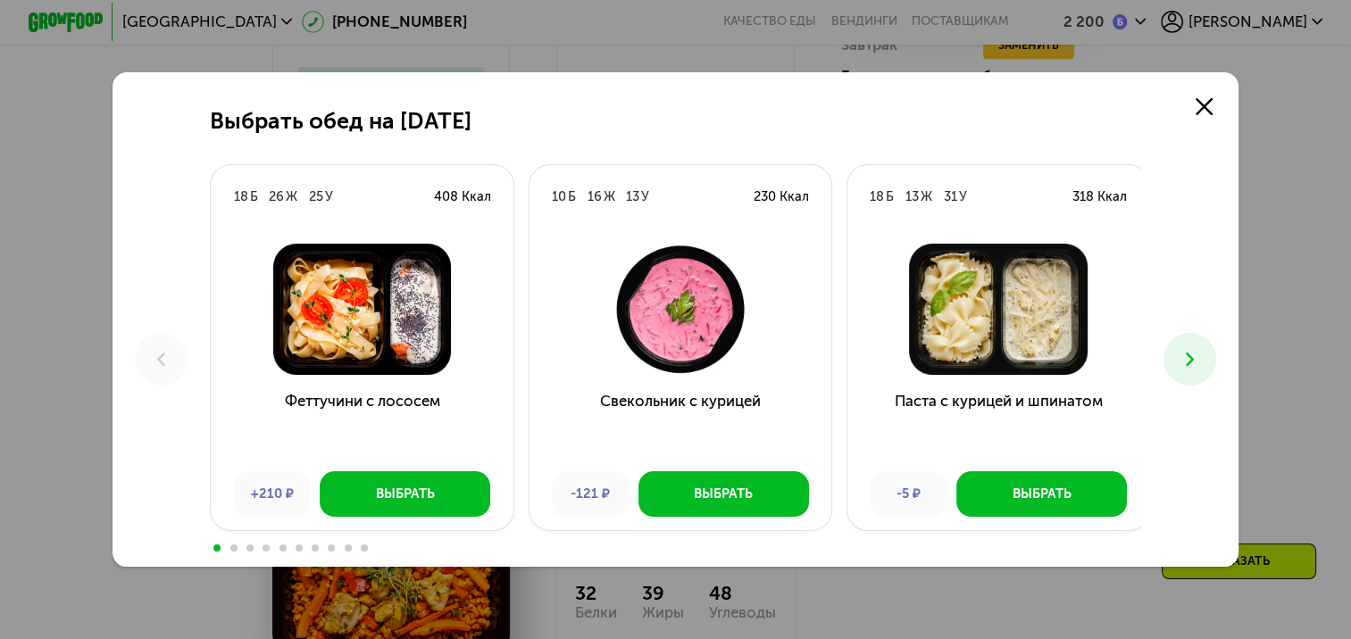
click at [1183, 342] on button at bounding box center [1189, 359] width 53 height 53
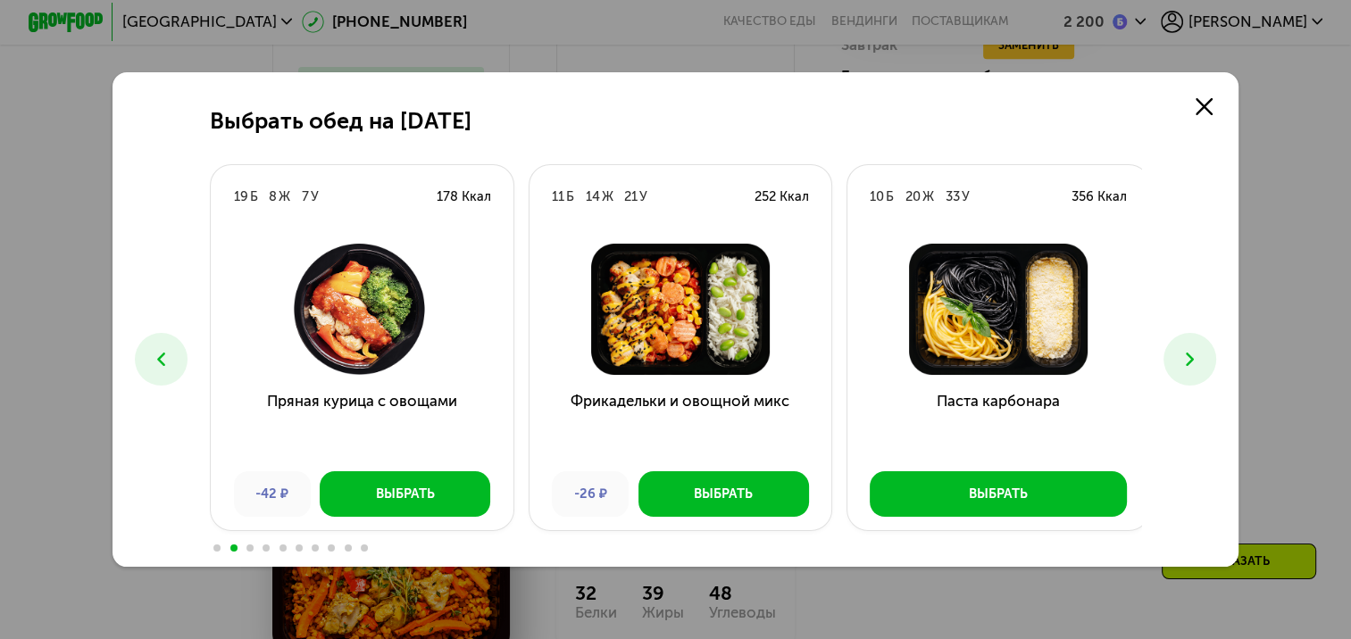
click at [1183, 342] on button at bounding box center [1189, 359] width 53 height 53
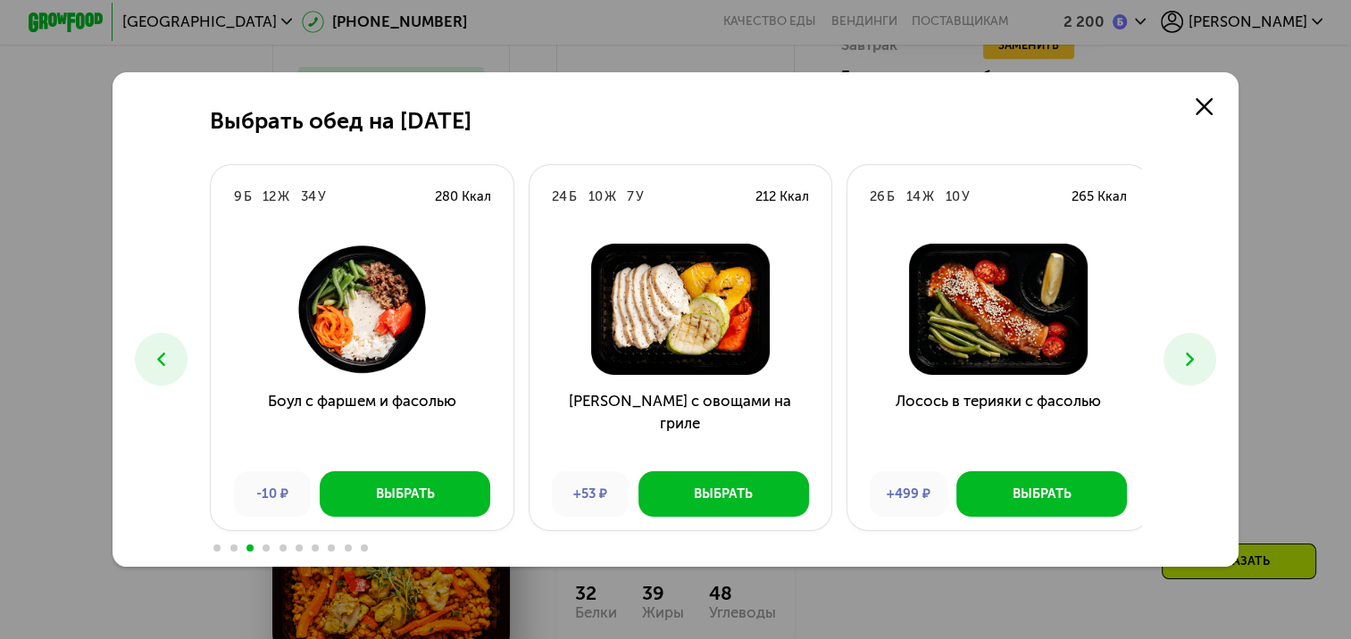
click at [141, 368] on button at bounding box center [161, 359] width 53 height 53
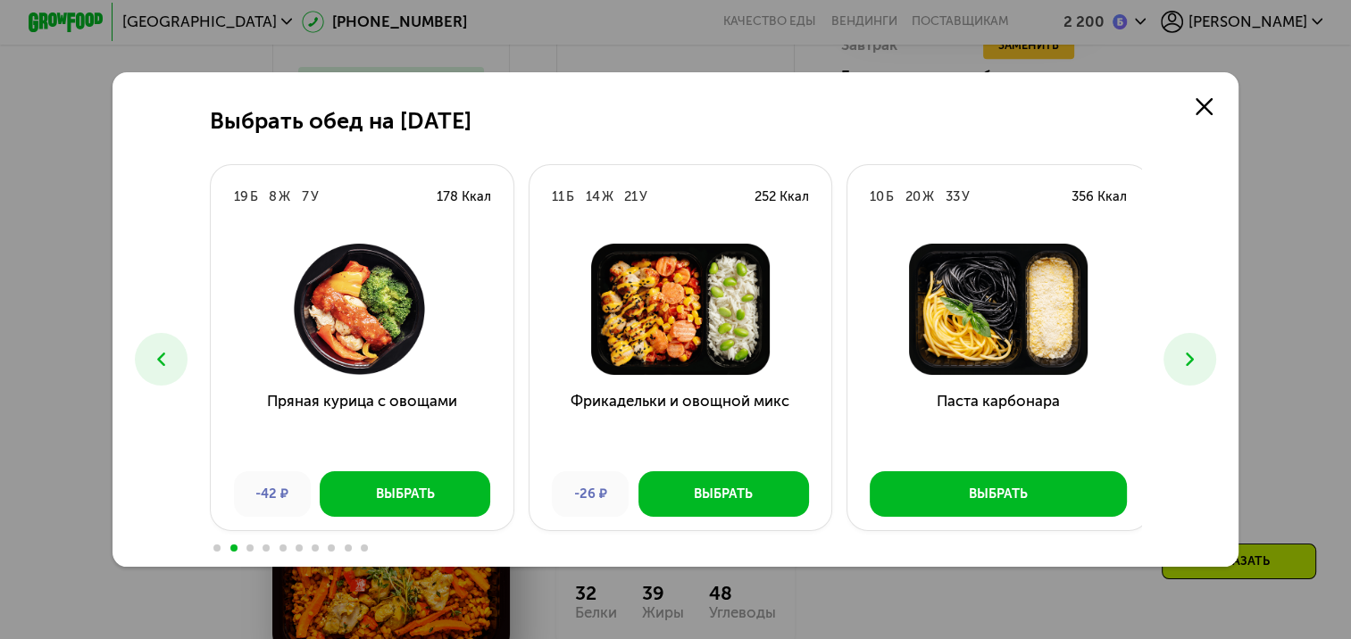
click at [1183, 354] on icon at bounding box center [1189, 359] width 22 height 22
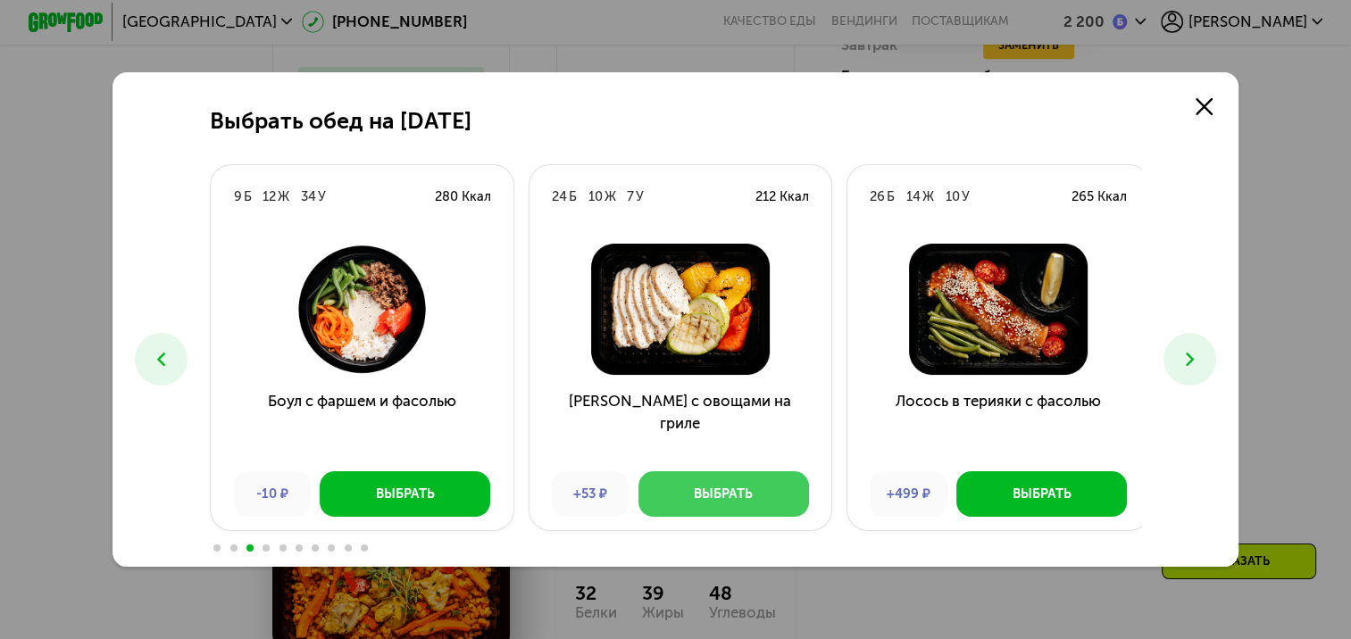
click at [726, 500] on div "Выбрать" at bounding box center [723, 494] width 59 height 19
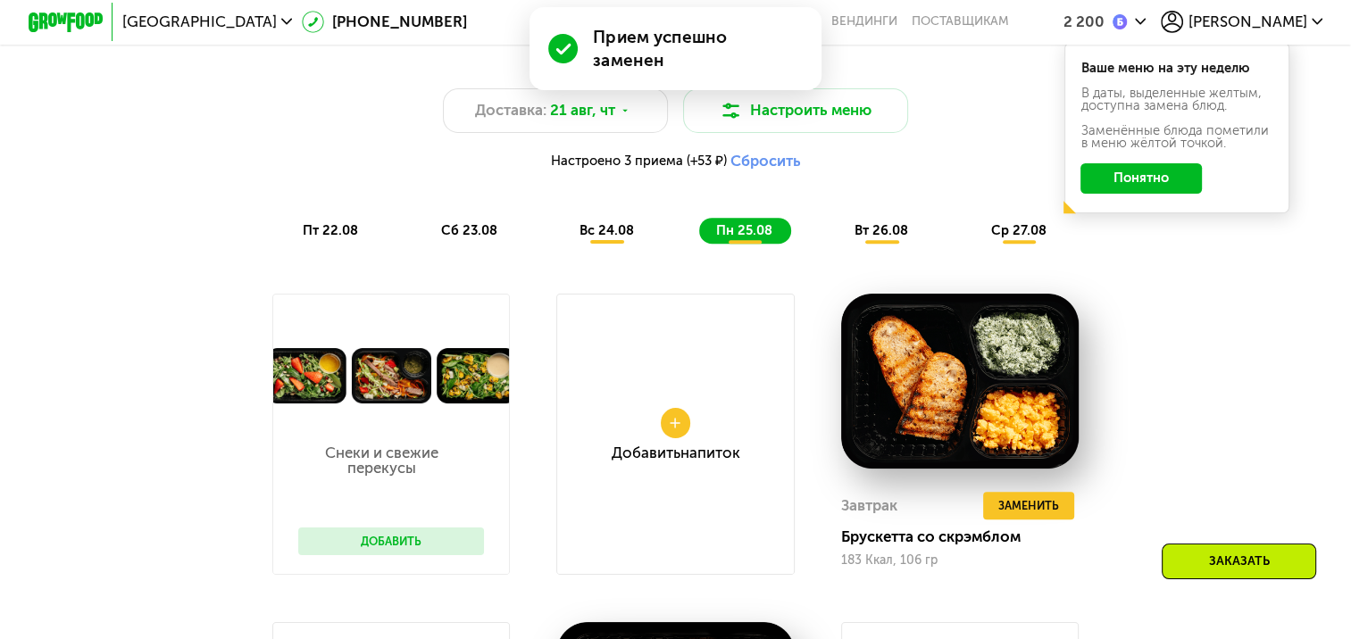
scroll to position [814, 0]
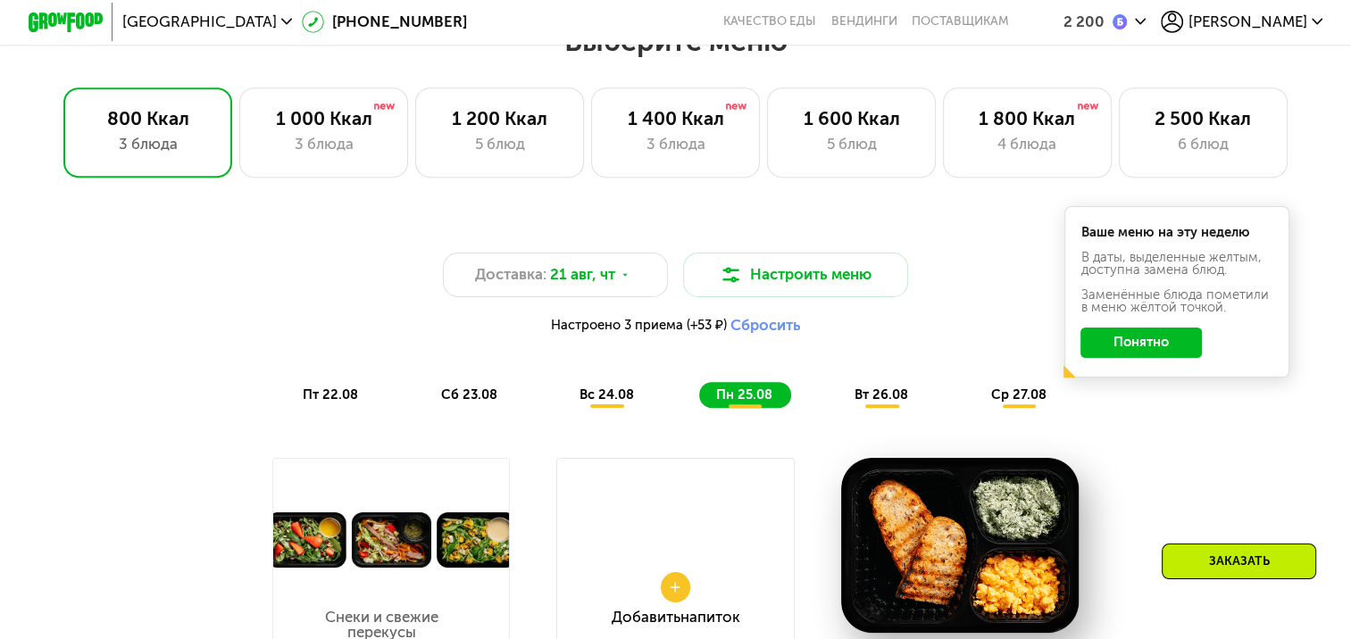
click at [891, 403] on span "вт 26.08" at bounding box center [881, 394] width 54 height 16
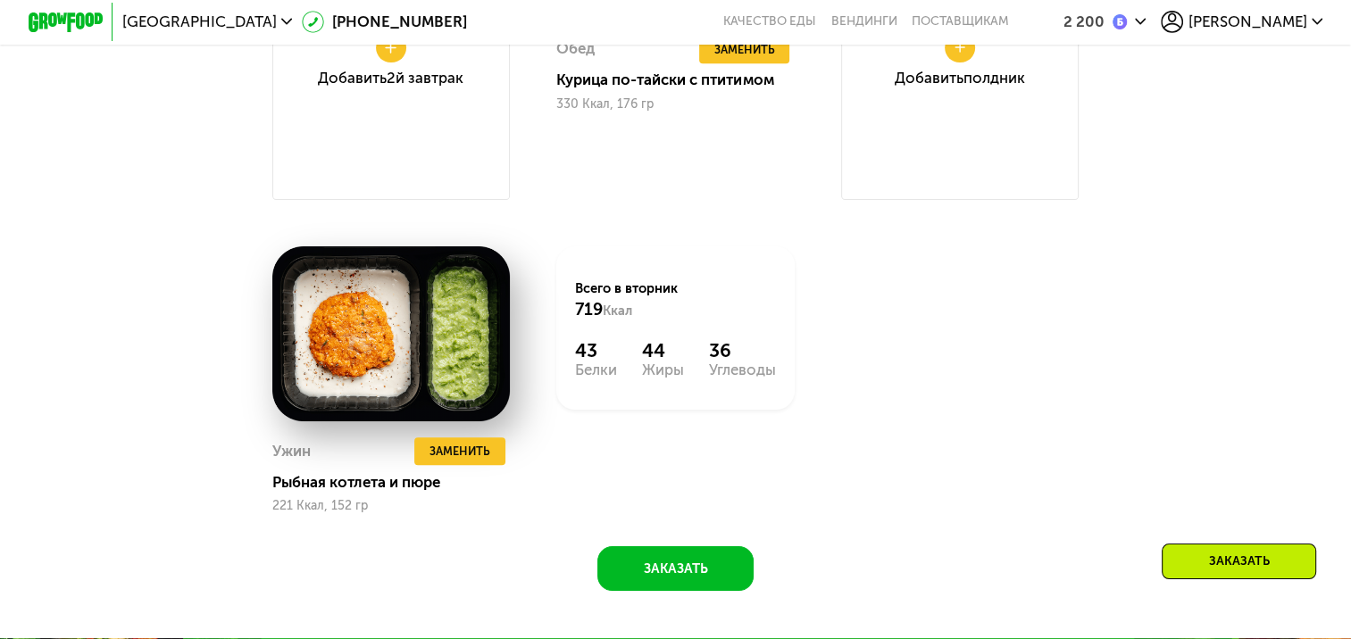
scroll to position [1707, 0]
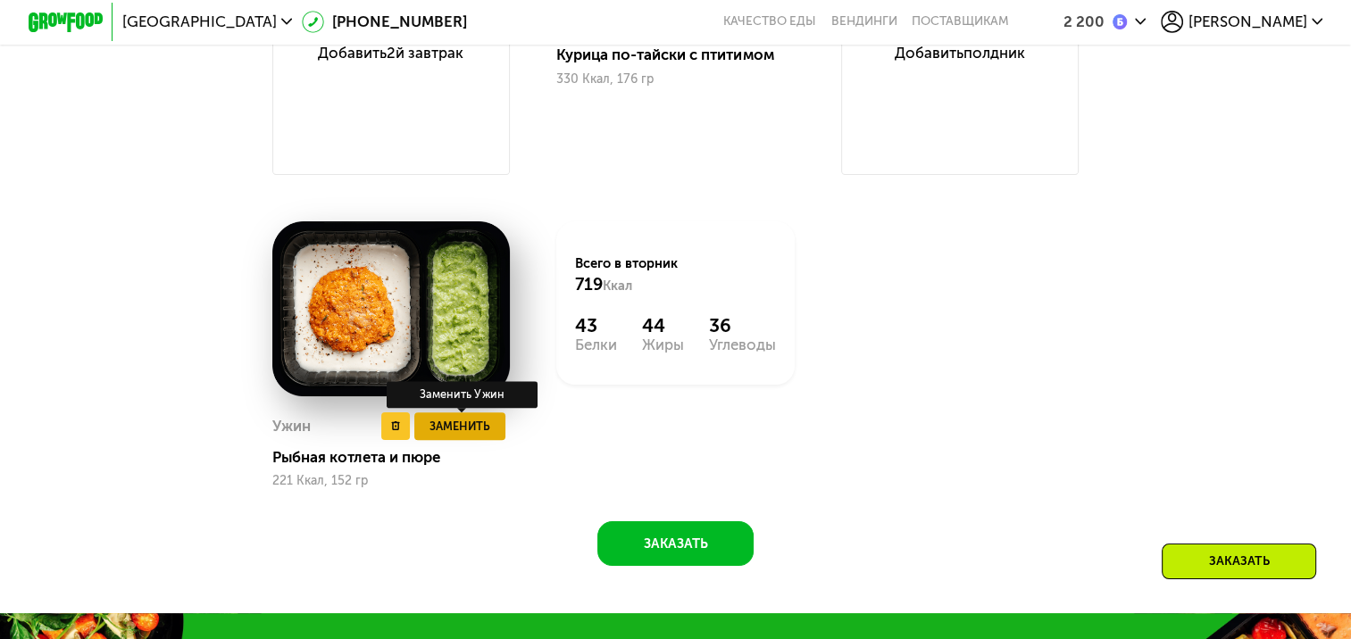
click at [424, 441] on button "Заменить" at bounding box center [459, 426] width 91 height 29
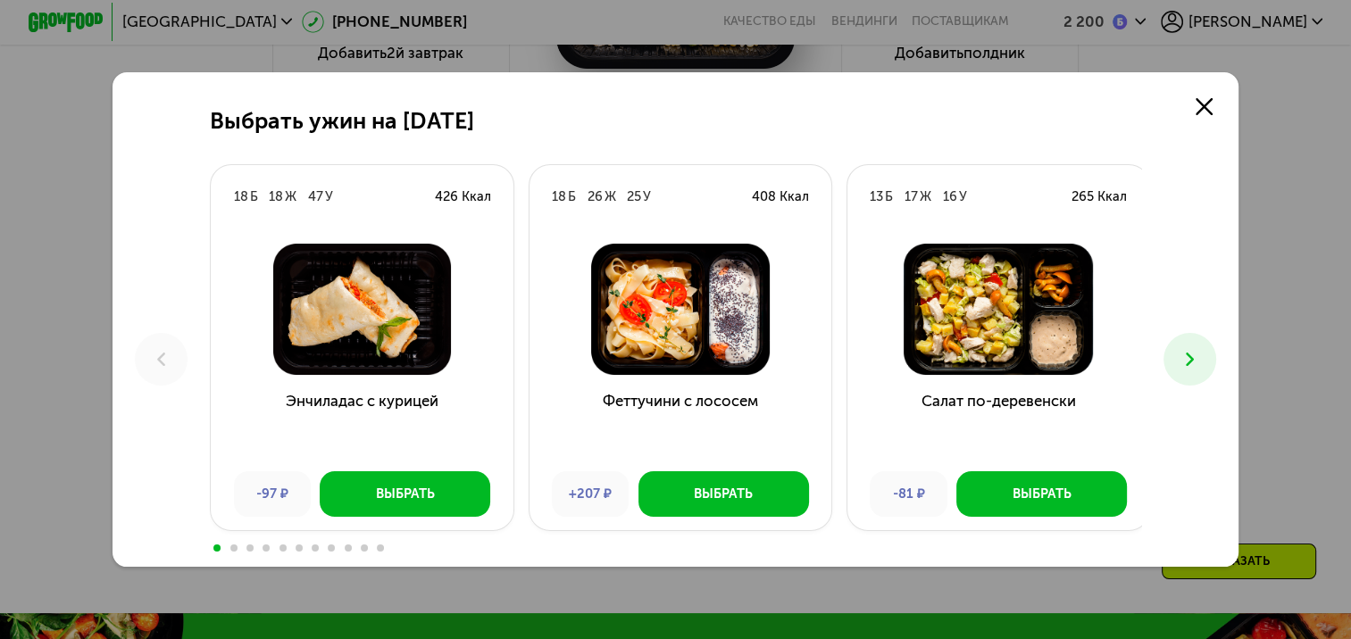
click at [1201, 364] on icon at bounding box center [1189, 359] width 22 height 22
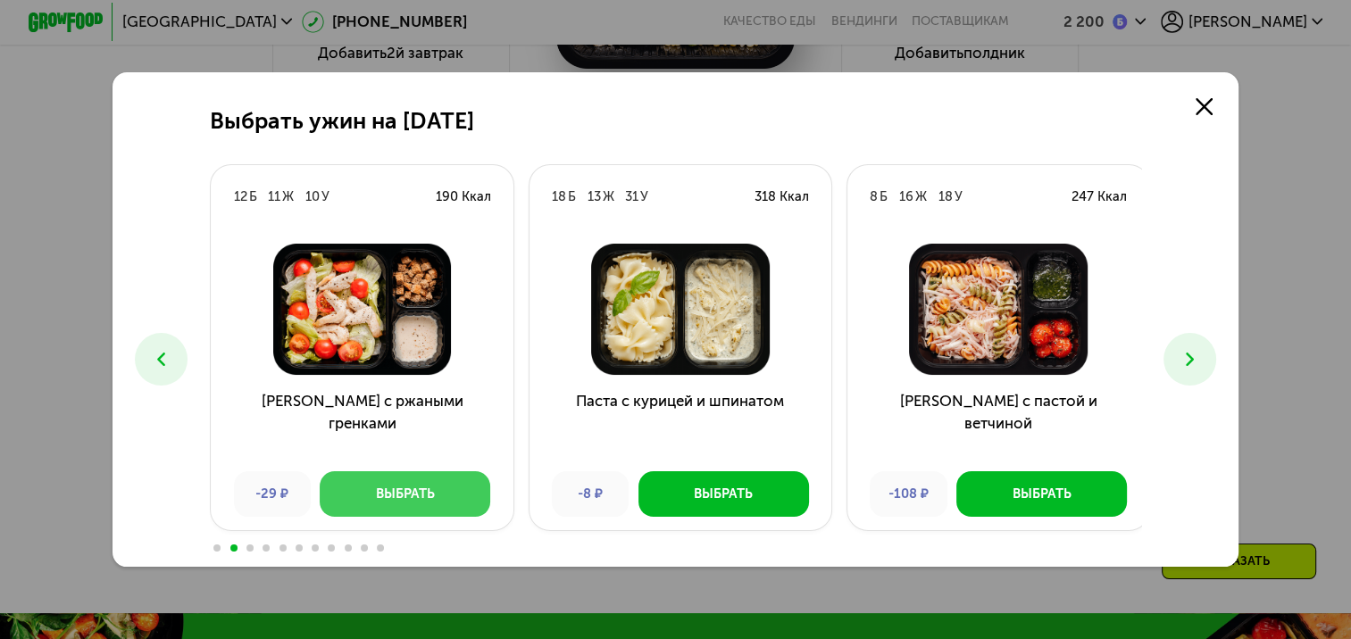
click at [397, 490] on div "Выбрать" at bounding box center [405, 494] width 59 height 19
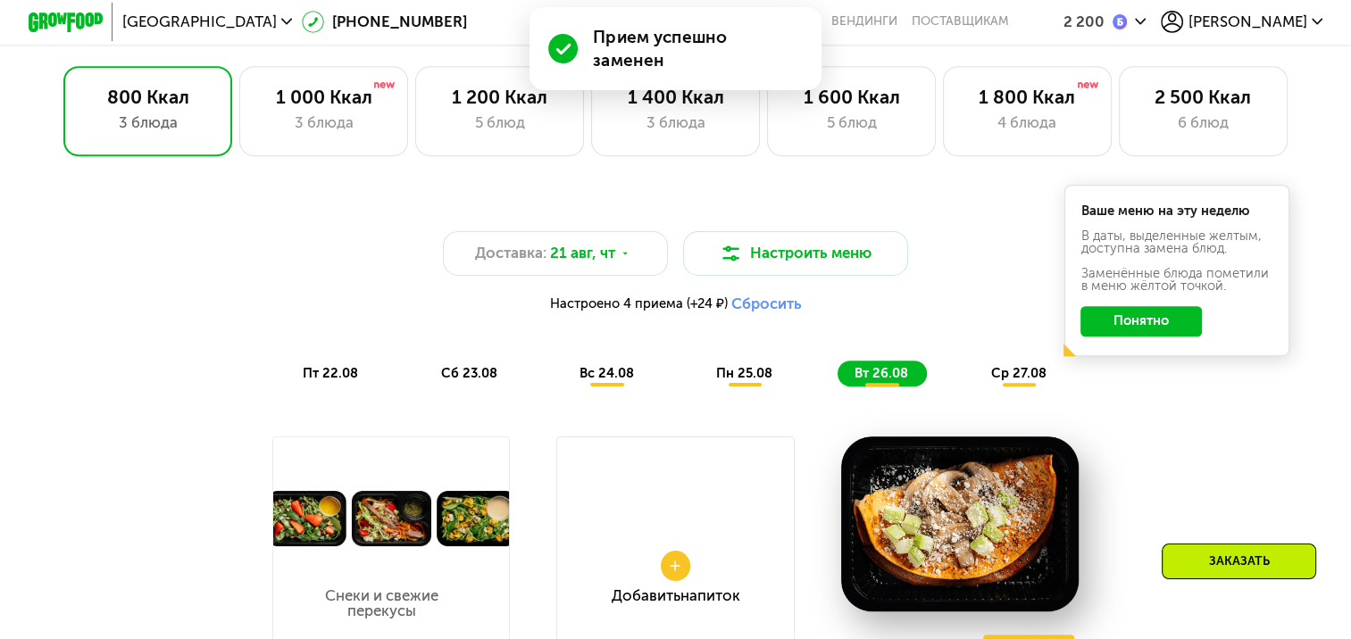
scroll to position [814, 0]
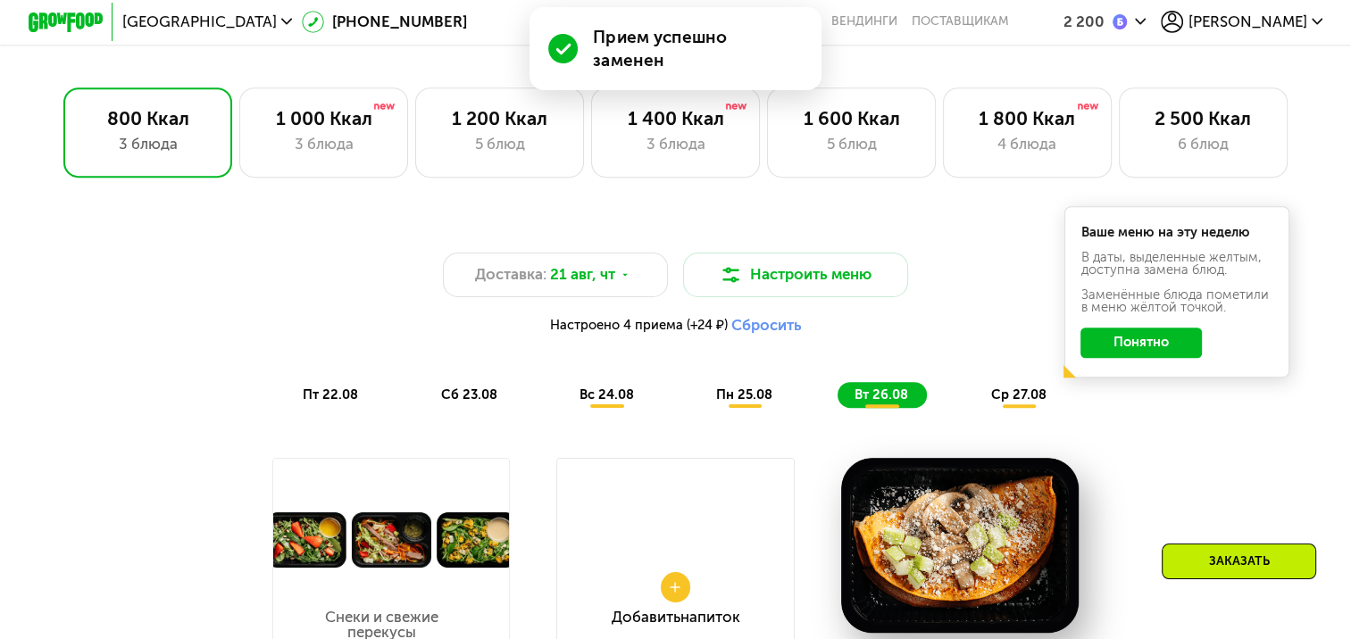
click at [1019, 403] on span "ср 27.08" at bounding box center [1017, 394] width 55 height 16
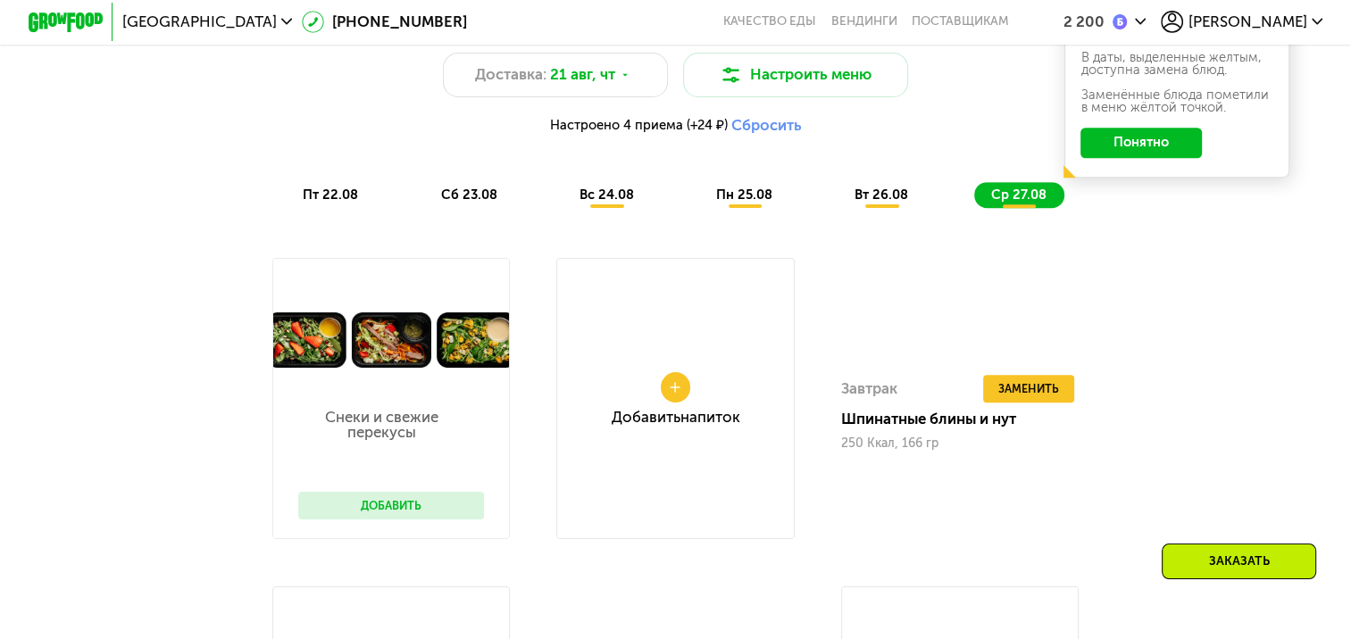
scroll to position [993, 0]
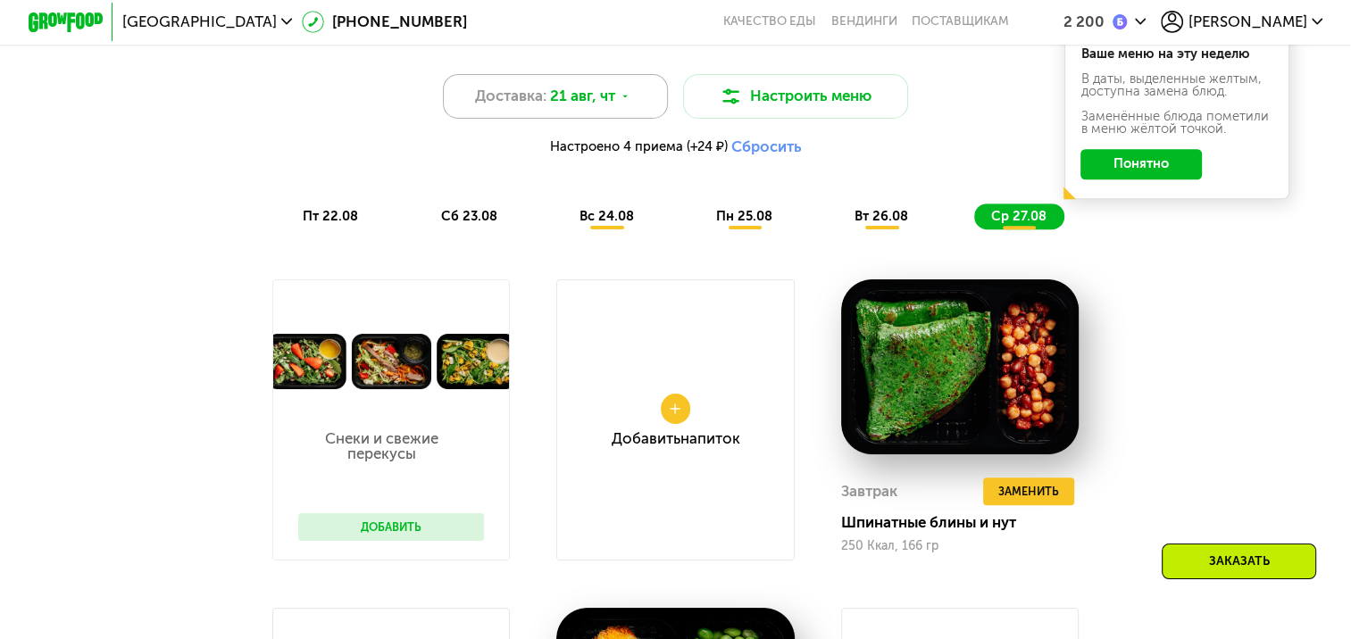
click at [618, 100] on div "Доставка: 21 авг, чт" at bounding box center [555, 96] width 225 height 45
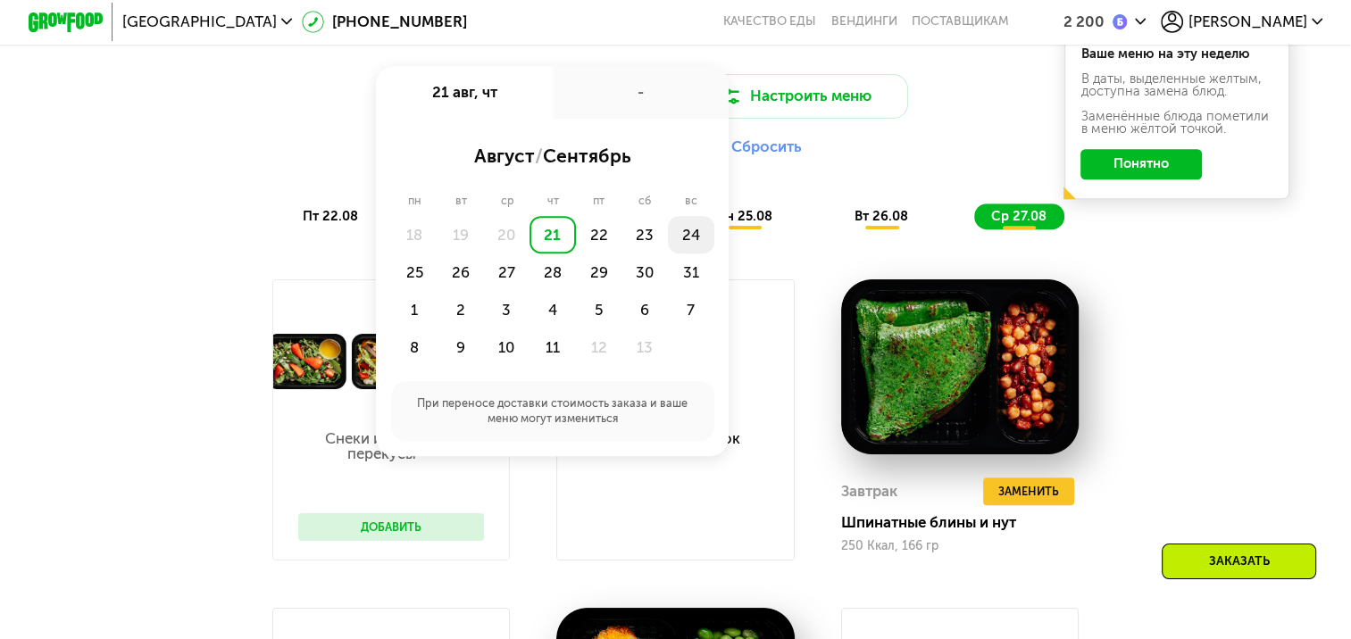
click at [437, 253] on div "24" at bounding box center [414, 271] width 46 height 37
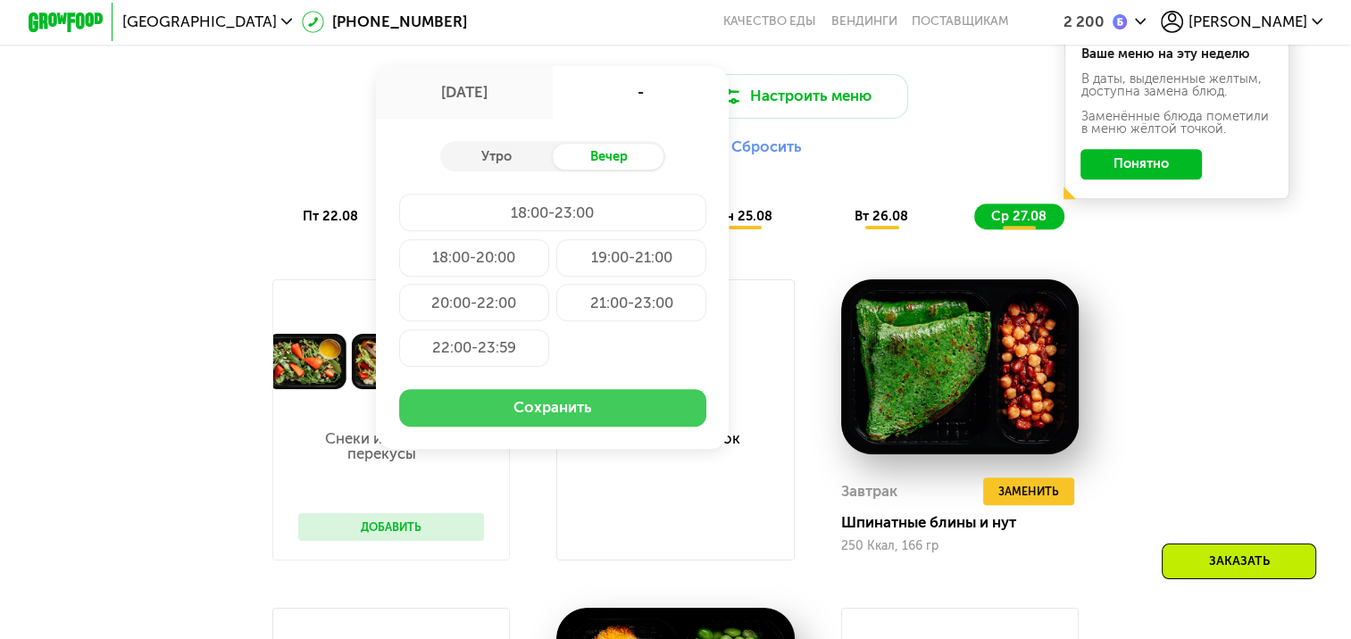
click at [580, 426] on button "Сохранить" at bounding box center [553, 407] width 308 height 37
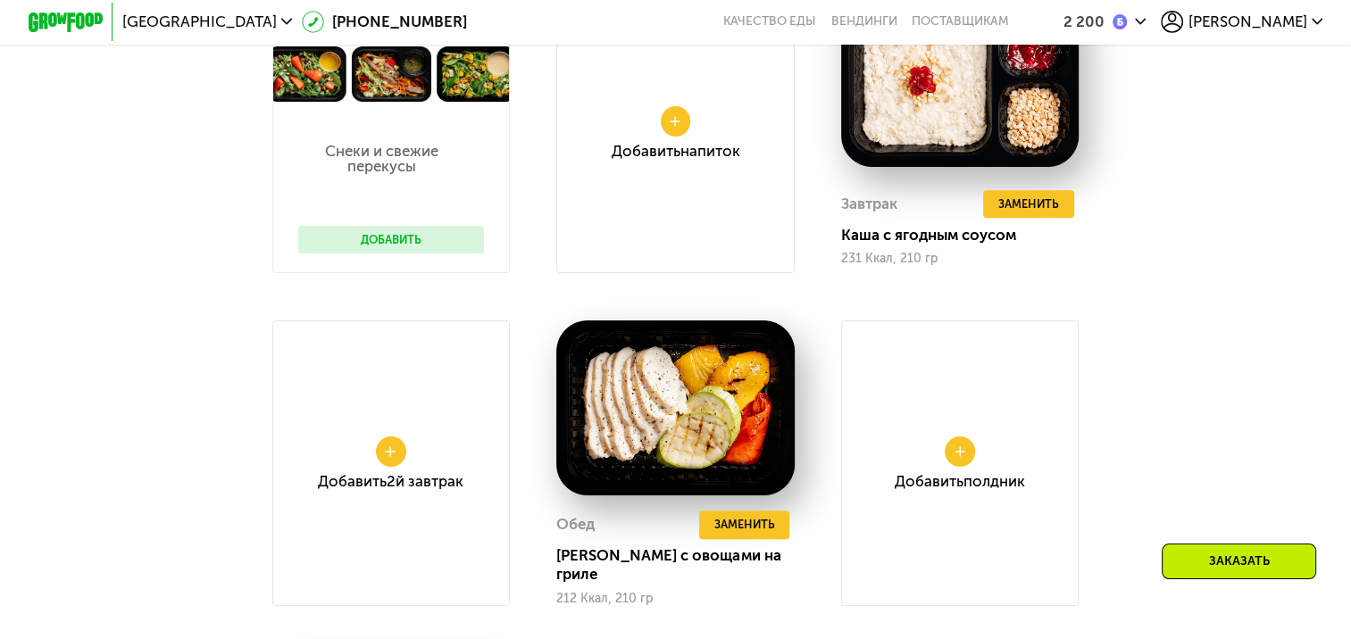
scroll to position [1171, 0]
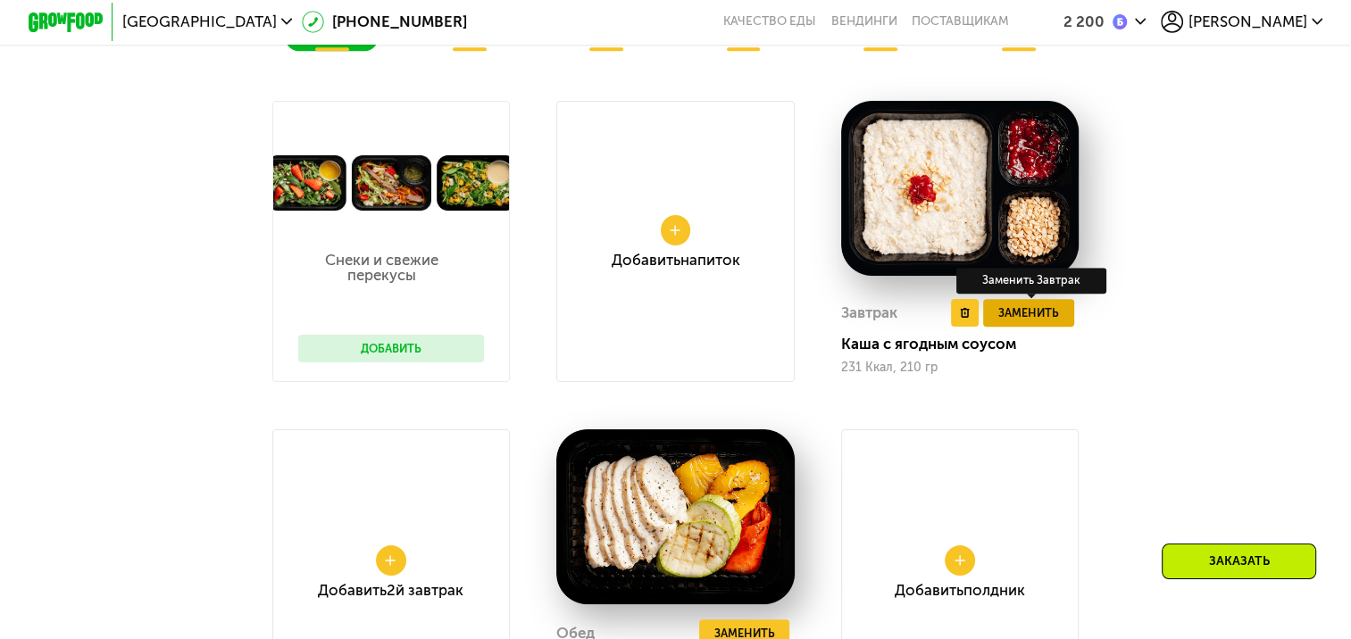
click at [1051, 322] on span "Заменить" at bounding box center [1028, 312] width 61 height 19
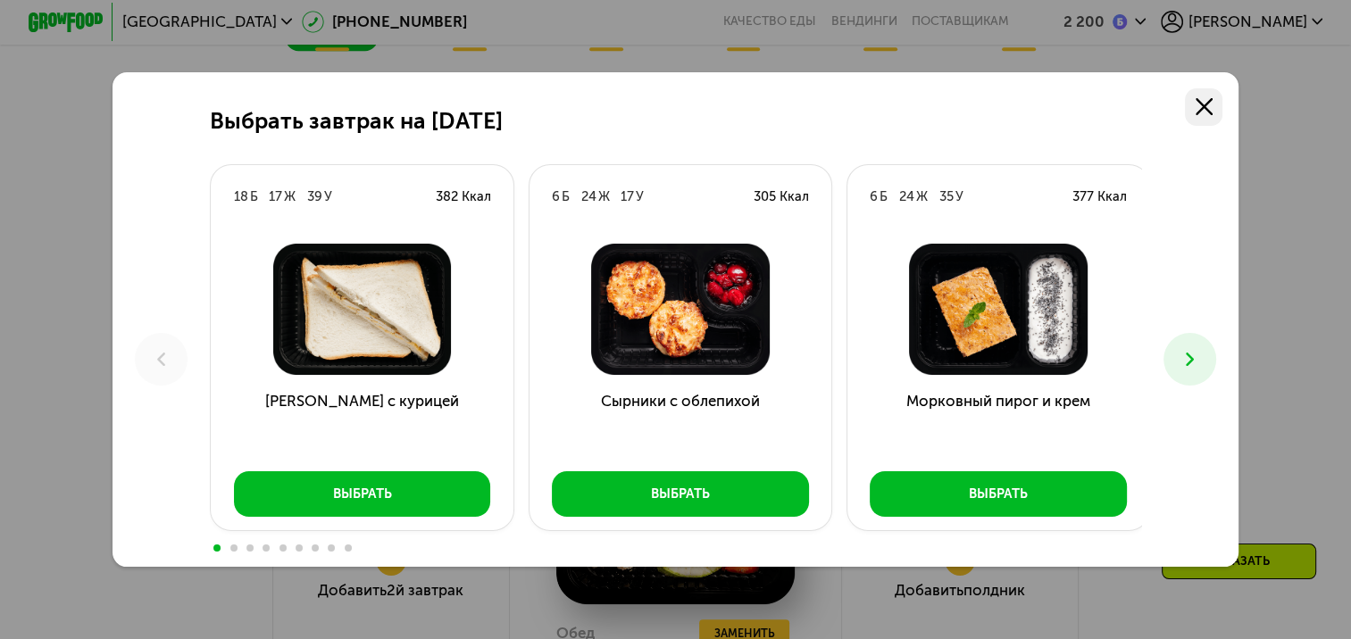
click at [1209, 105] on use at bounding box center [1203, 106] width 17 height 17
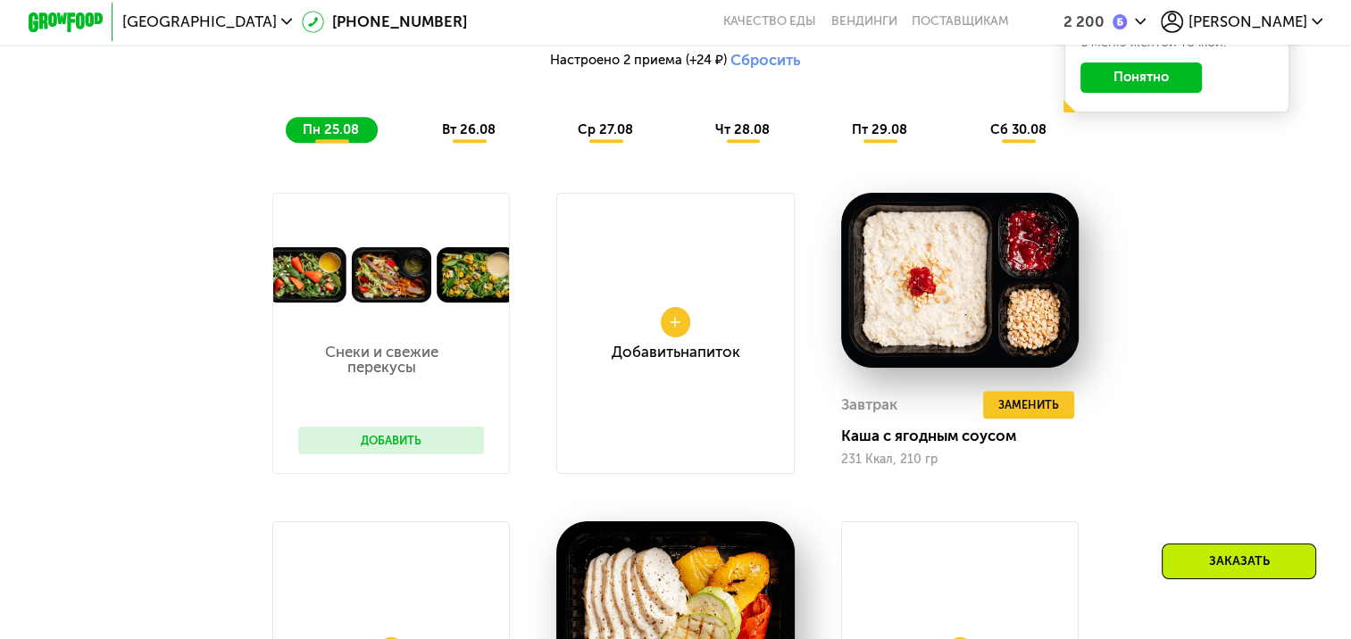
scroll to position [1082, 0]
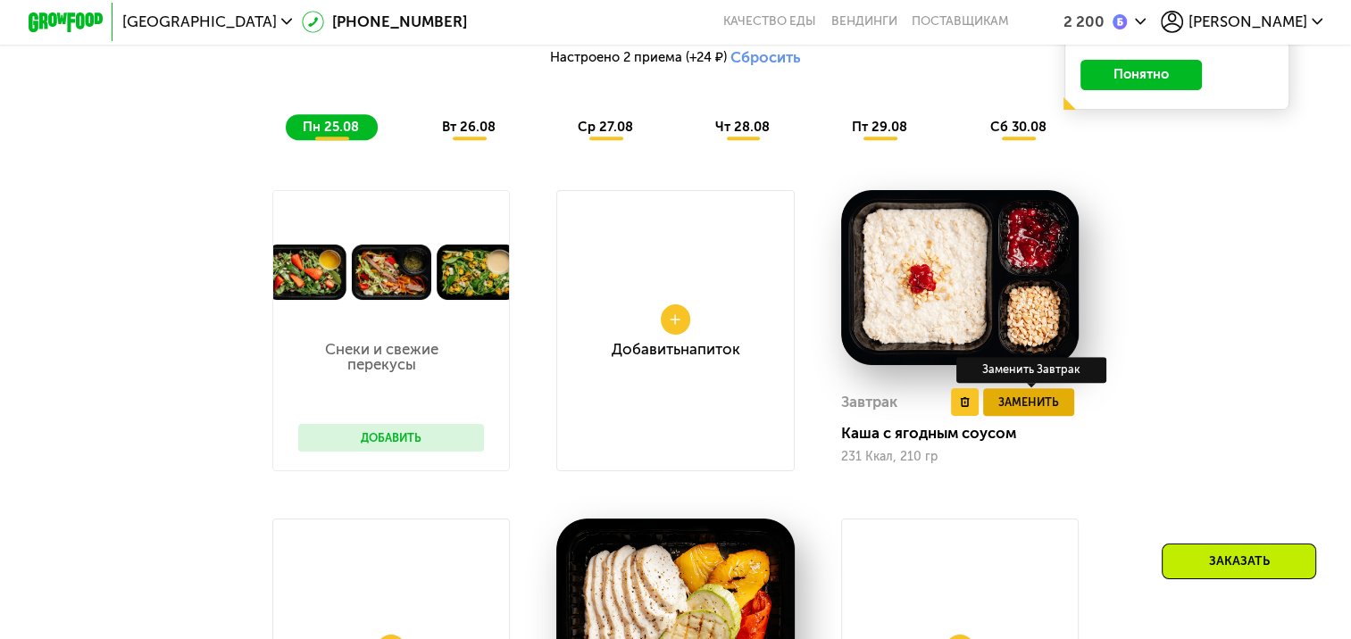
click at [1053, 411] on span "Заменить" at bounding box center [1028, 402] width 61 height 19
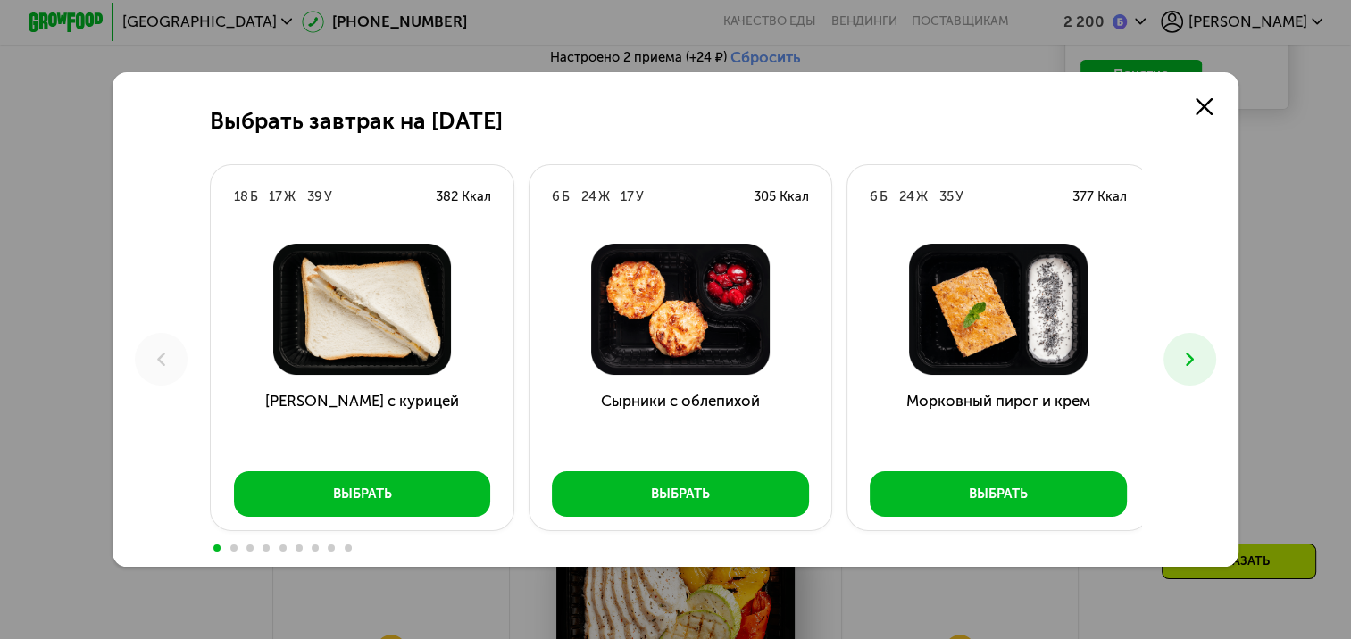
click at [1186, 362] on icon at bounding box center [1189, 359] width 22 height 22
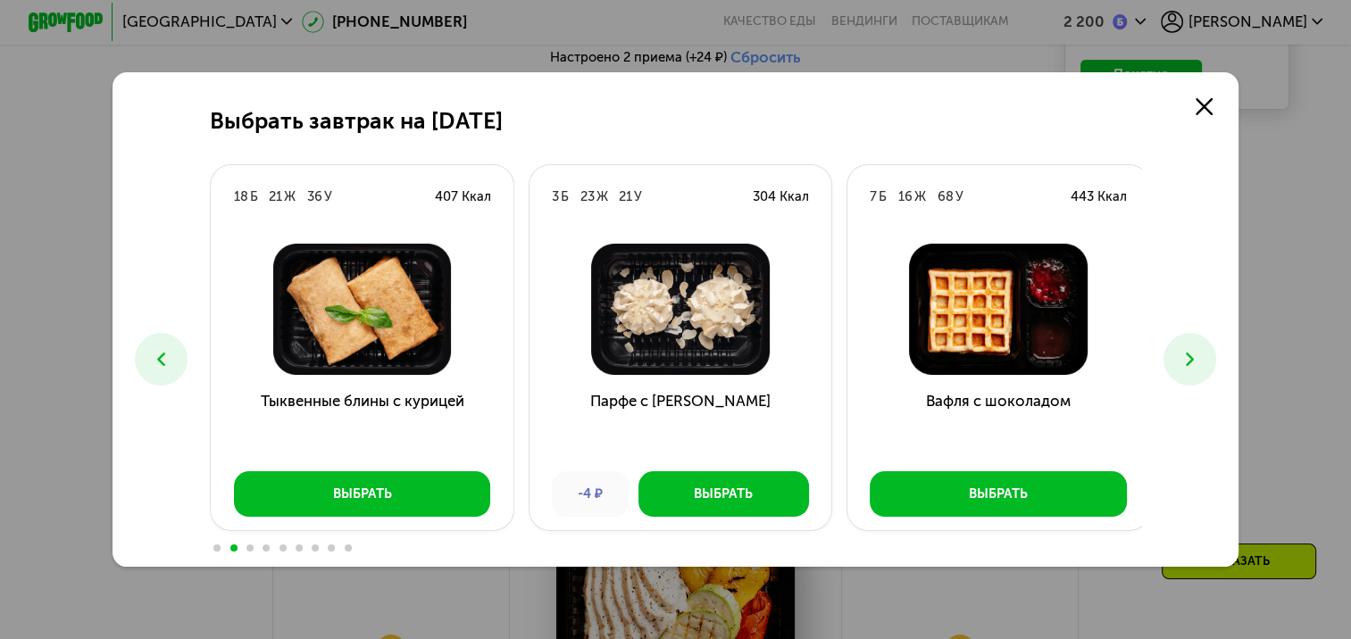
click at [1186, 362] on icon at bounding box center [1189, 359] width 22 height 22
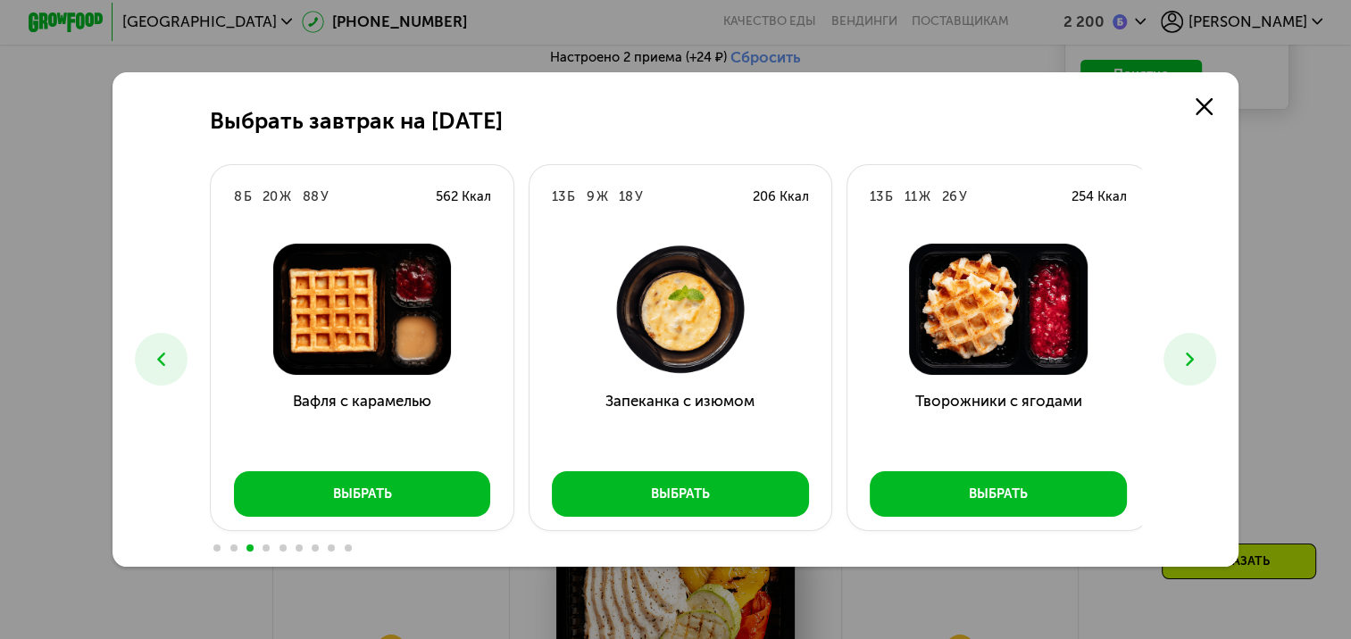
click at [1186, 362] on icon at bounding box center [1189, 359] width 22 height 22
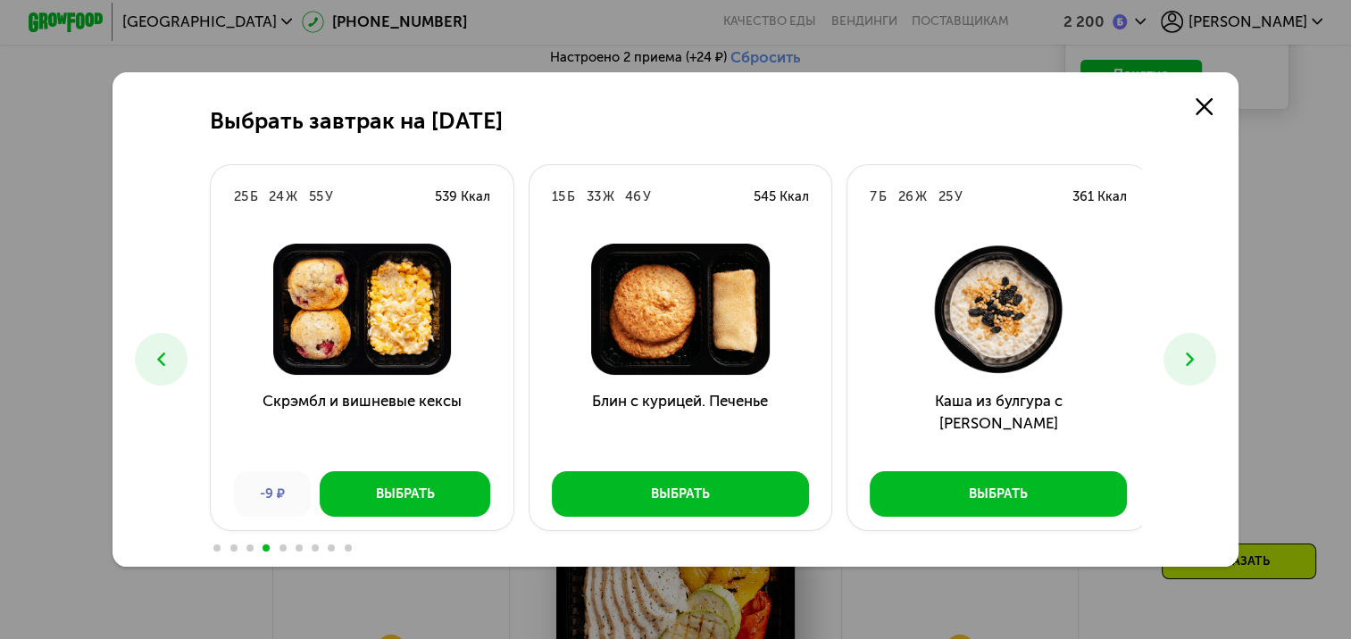
click at [1186, 362] on icon at bounding box center [1189, 359] width 22 height 22
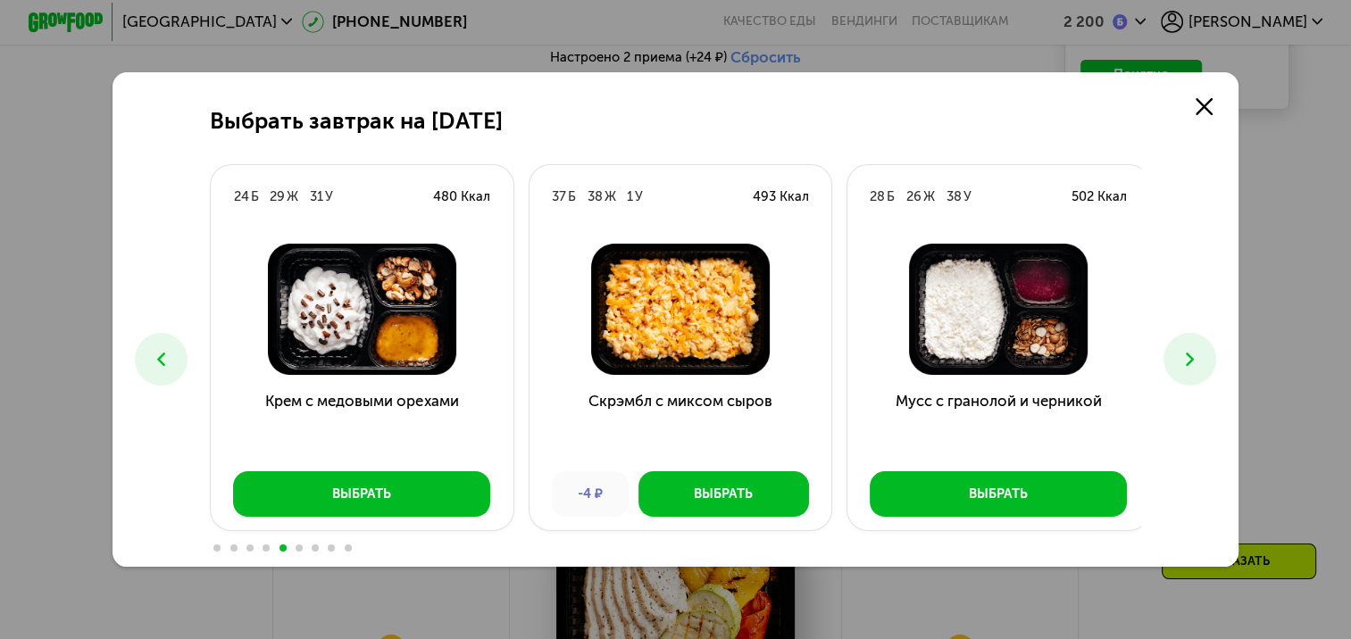
click at [1186, 362] on icon at bounding box center [1189, 359] width 22 height 22
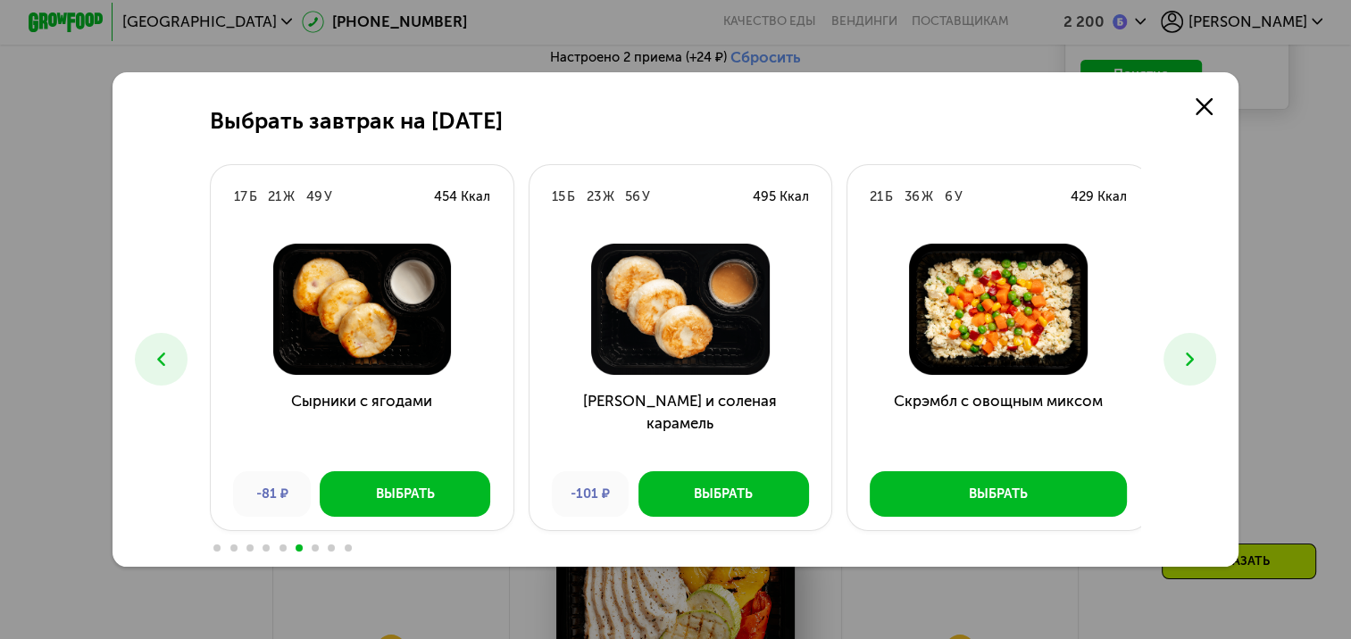
click at [1186, 362] on icon at bounding box center [1189, 359] width 22 height 22
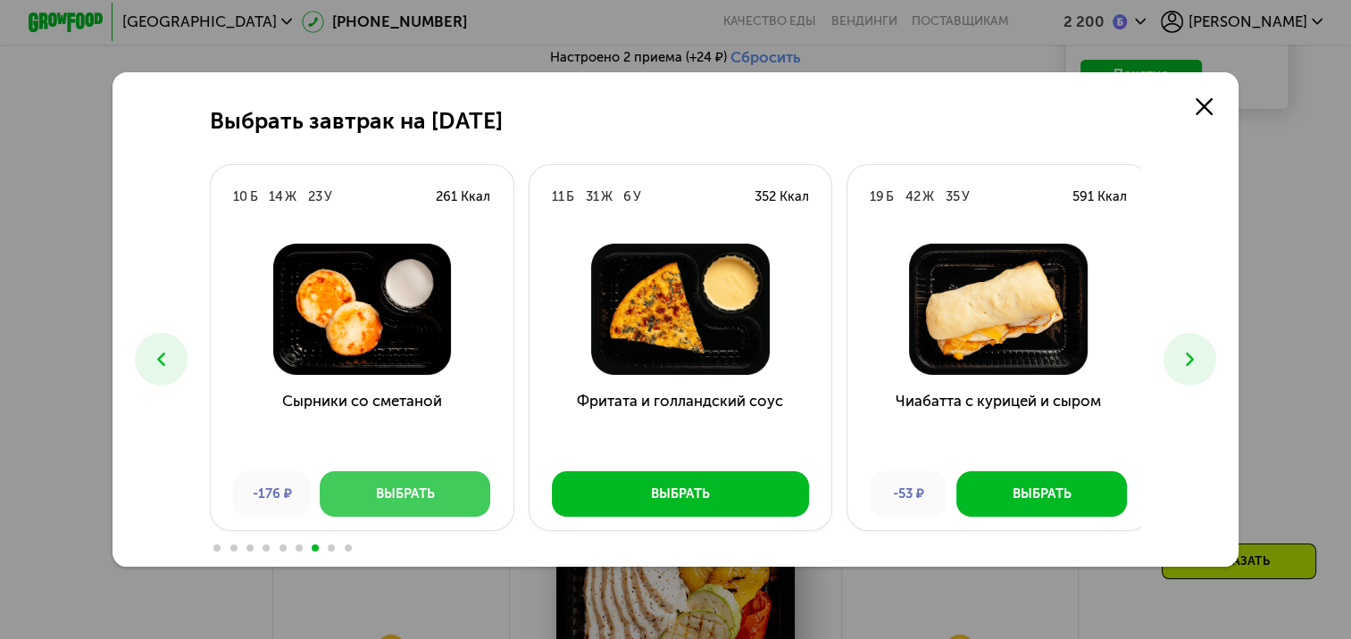
click at [408, 483] on button "Выбрать" at bounding box center [405, 493] width 170 height 45
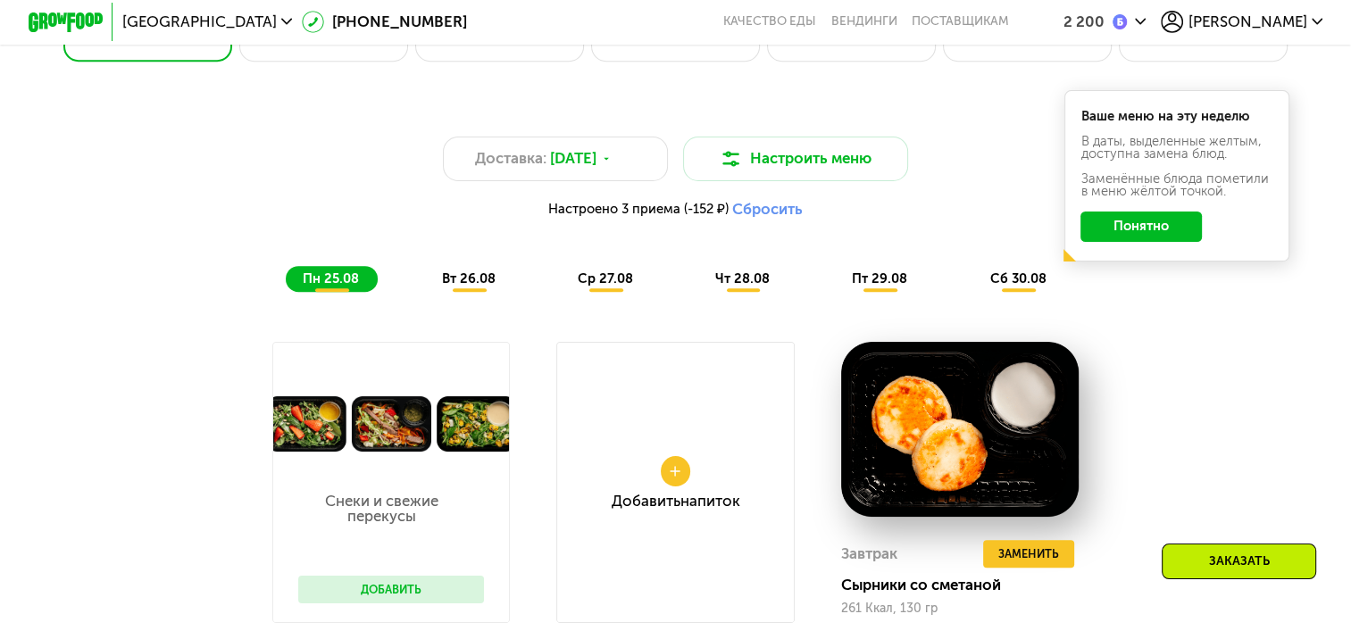
scroll to position [903, 0]
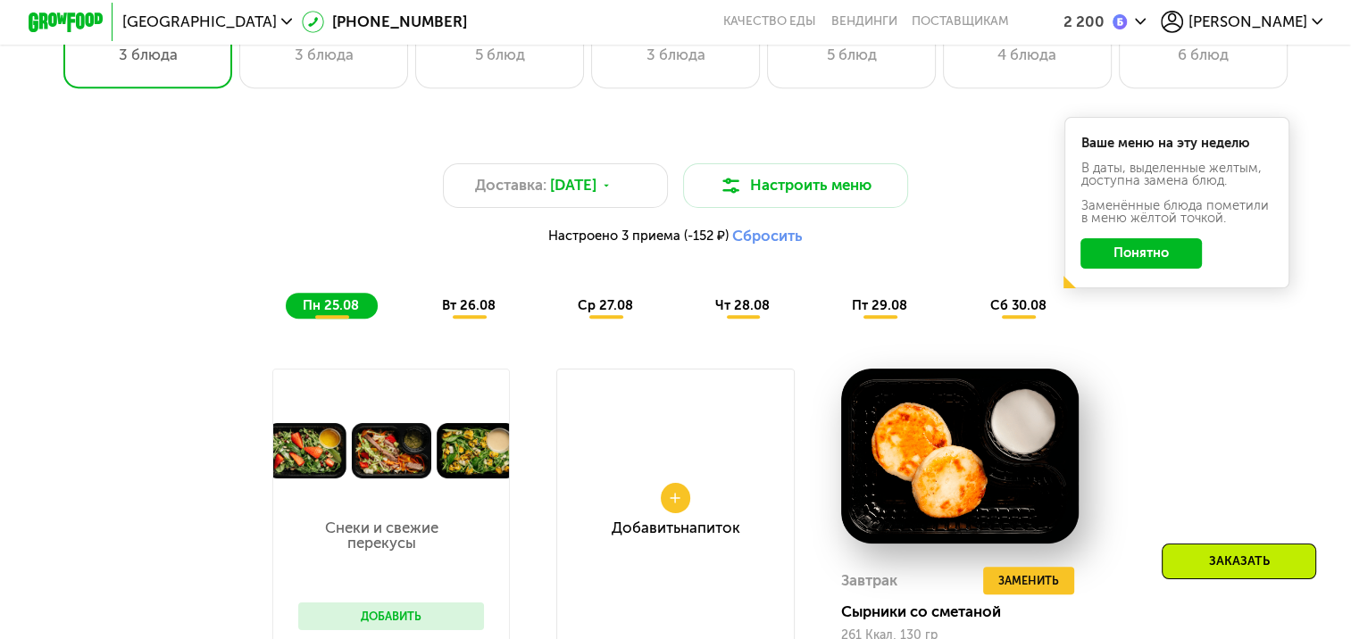
click at [450, 313] on span "вт 26.08" at bounding box center [469, 305] width 54 height 16
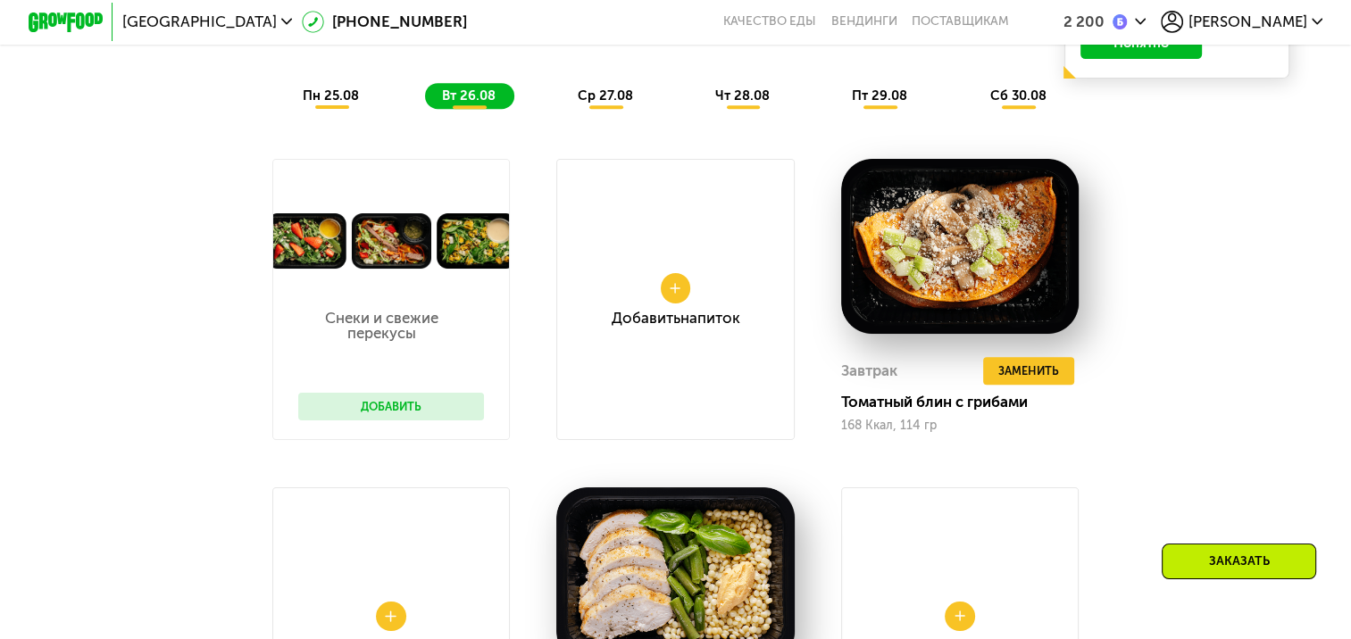
scroll to position [1082, 0]
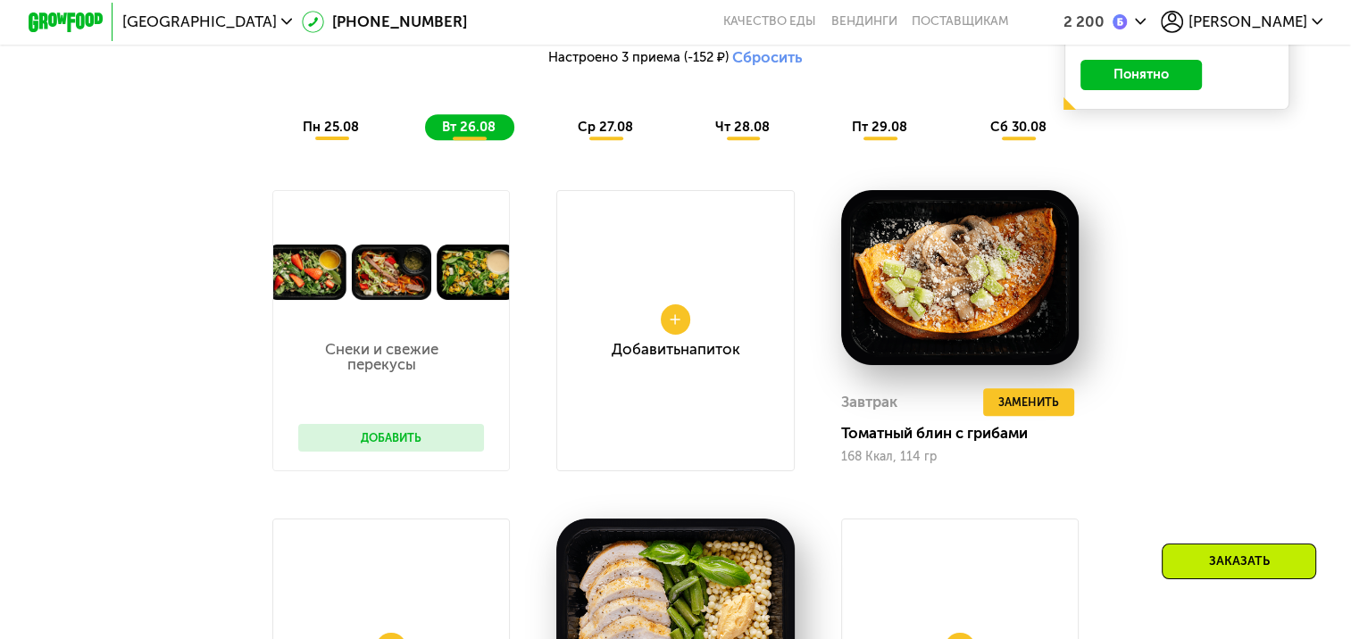
click at [335, 135] on span "пн 25.08" at bounding box center [331, 127] width 56 height 16
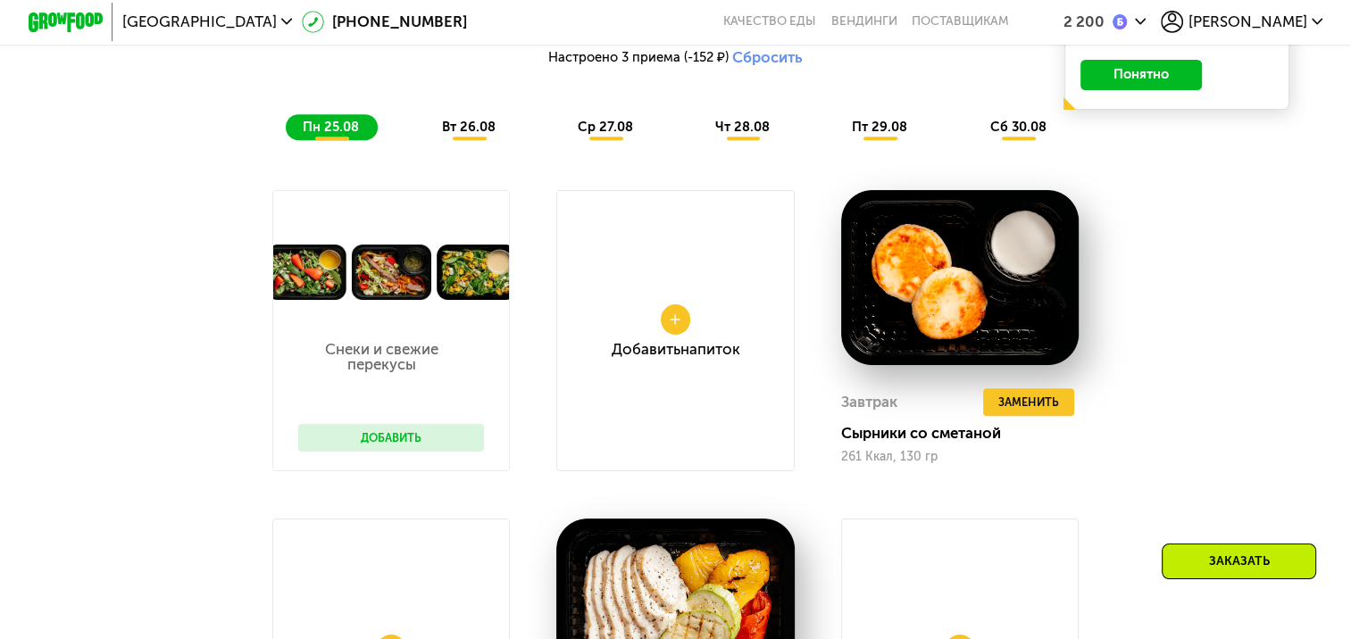
click at [453, 134] on span "вт 26.08" at bounding box center [469, 127] width 54 height 16
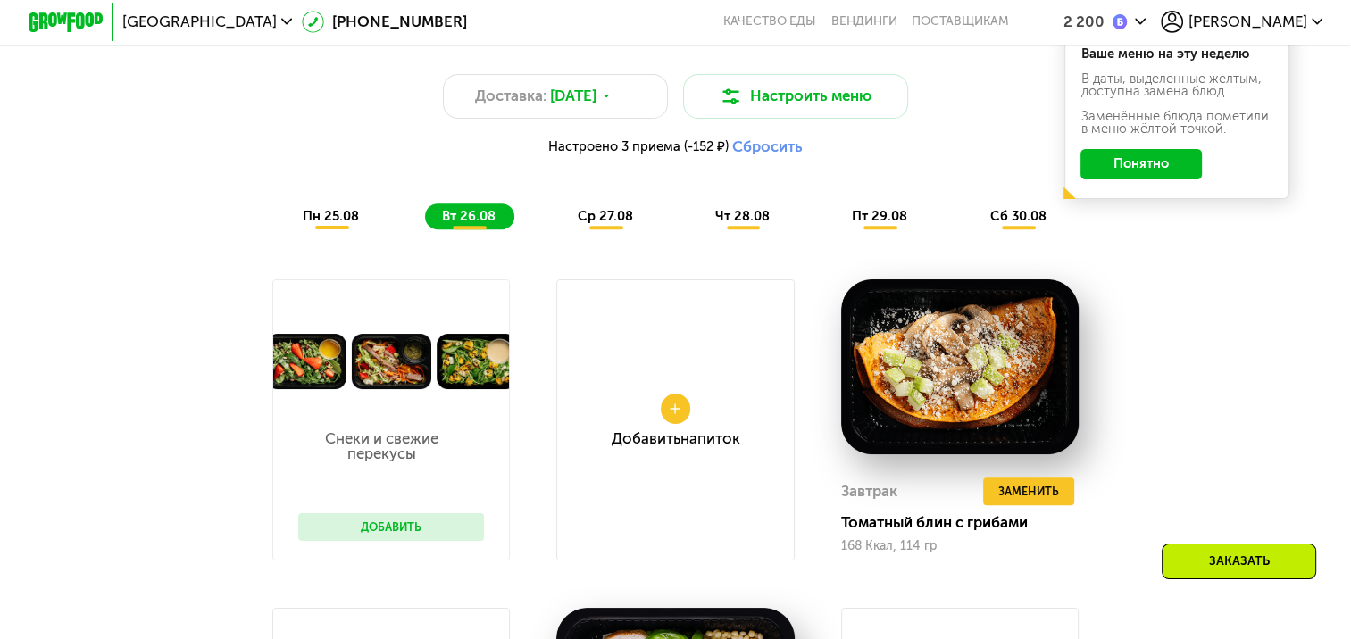
scroll to position [814, 0]
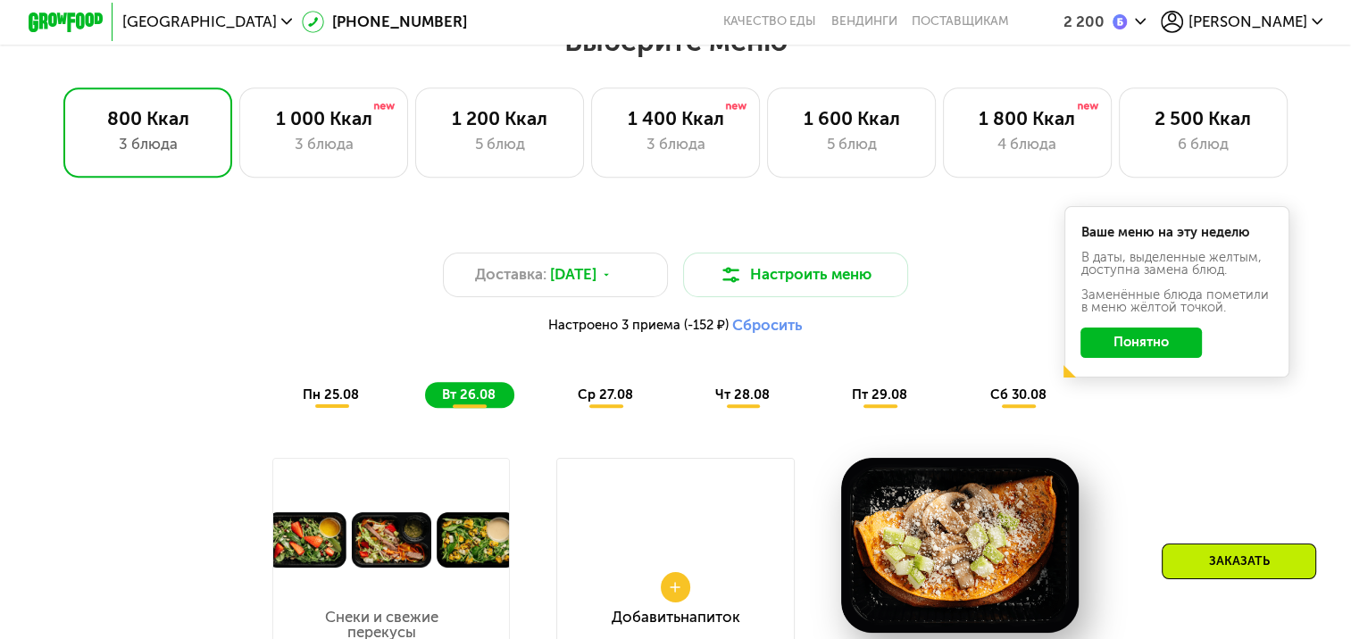
click at [698, 393] on div "ср 27.08" at bounding box center [743, 395] width 90 height 26
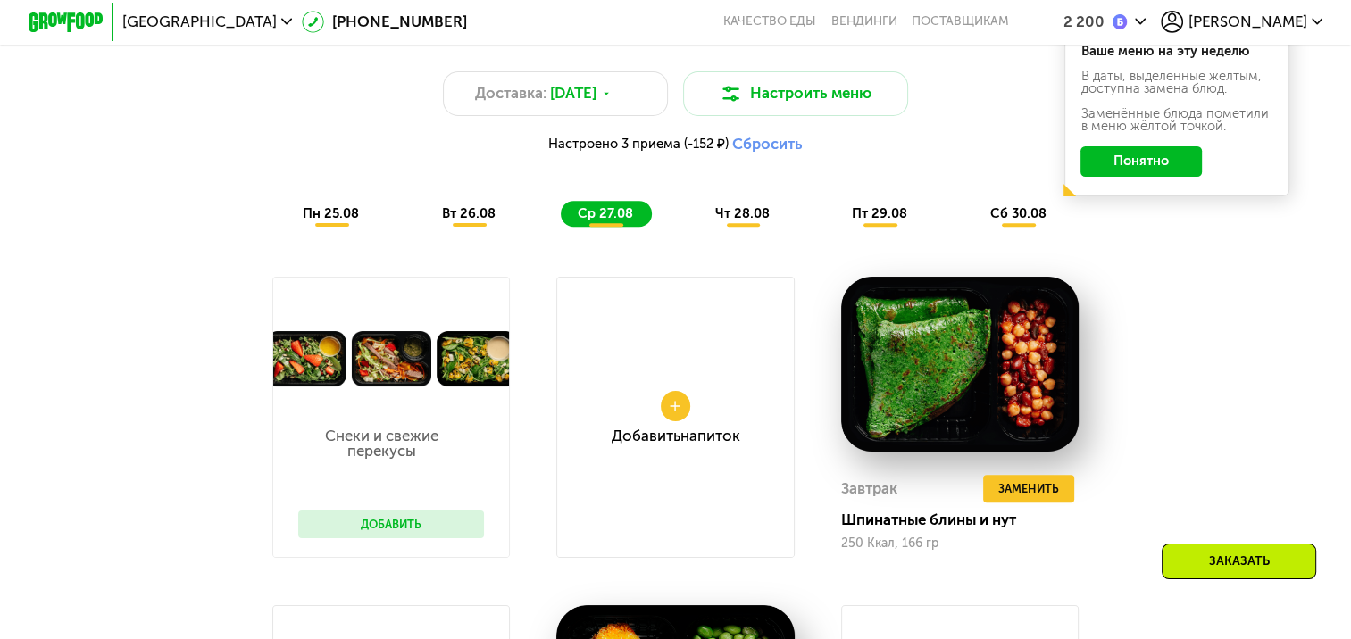
scroll to position [993, 0]
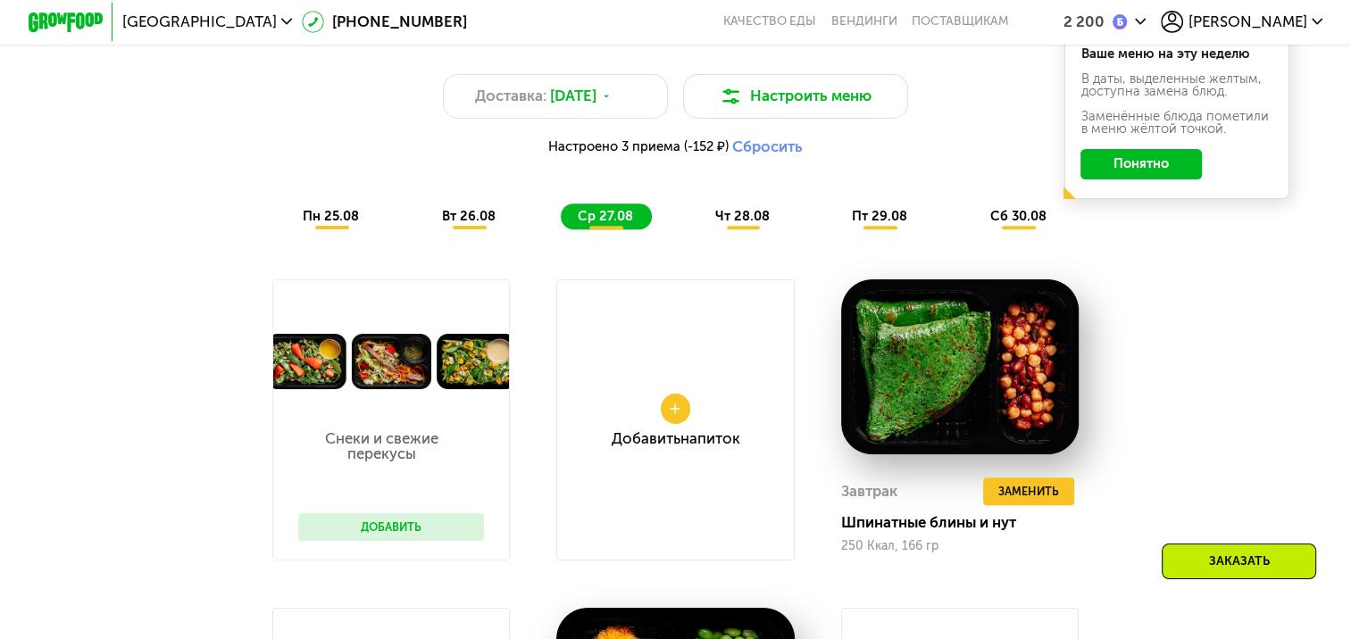
click at [749, 224] on span "чт 28.08" at bounding box center [742, 216] width 54 height 16
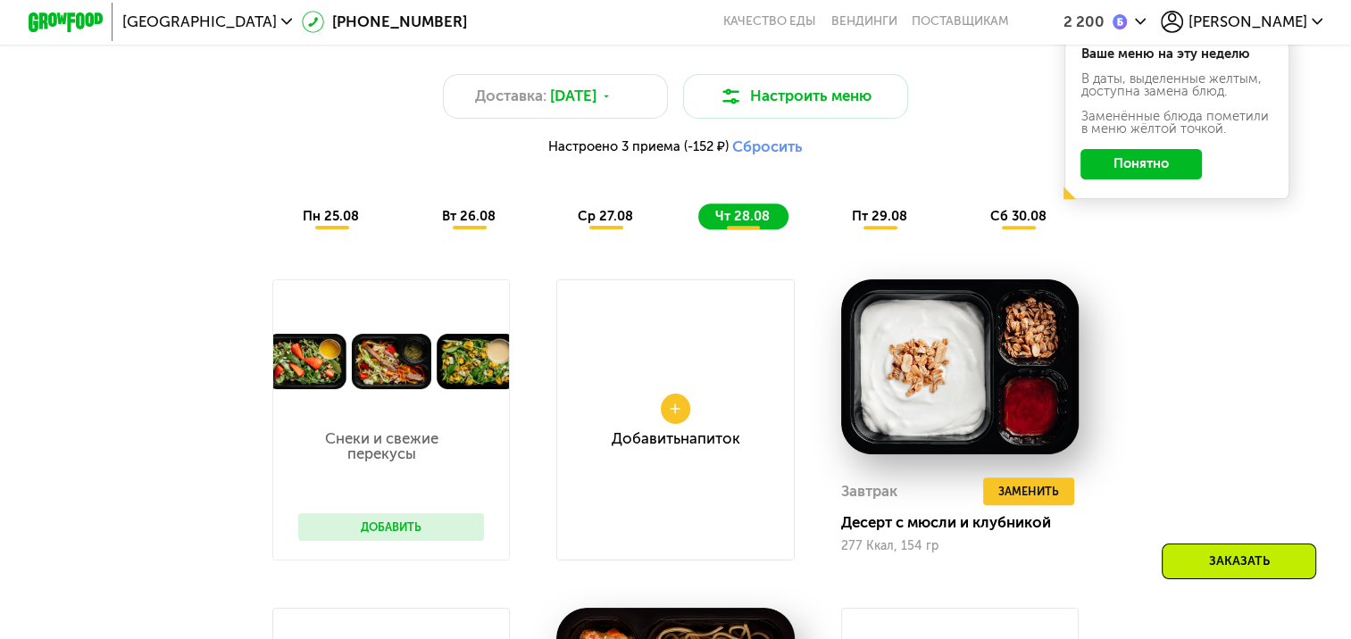
click at [871, 224] on span "пт 29.08" at bounding box center [879, 216] width 55 height 16
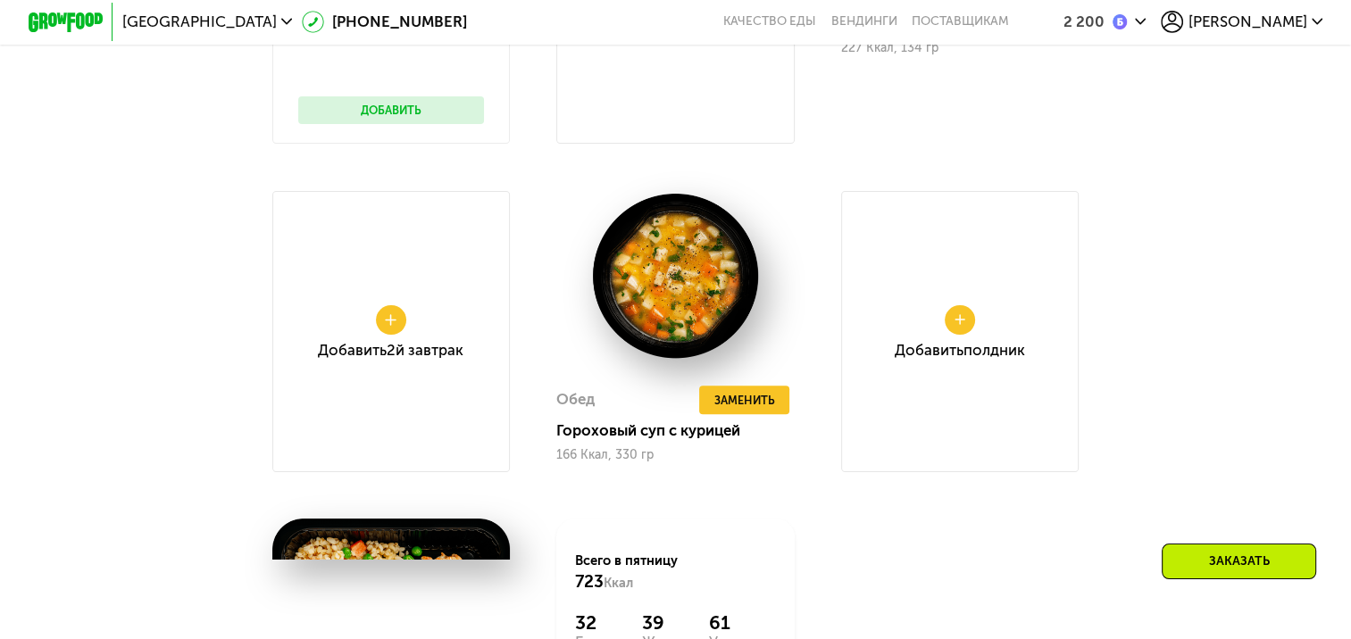
scroll to position [1439, 0]
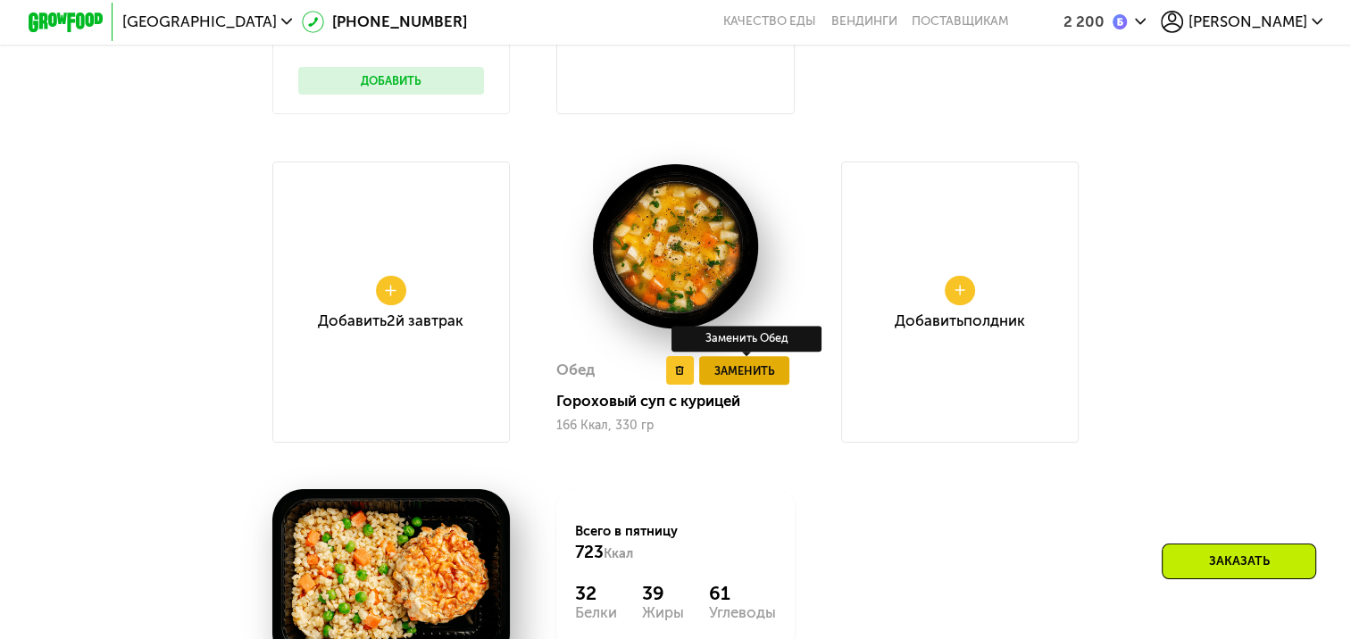
click at [753, 380] on span "Заменить" at bounding box center [744, 371] width 61 height 19
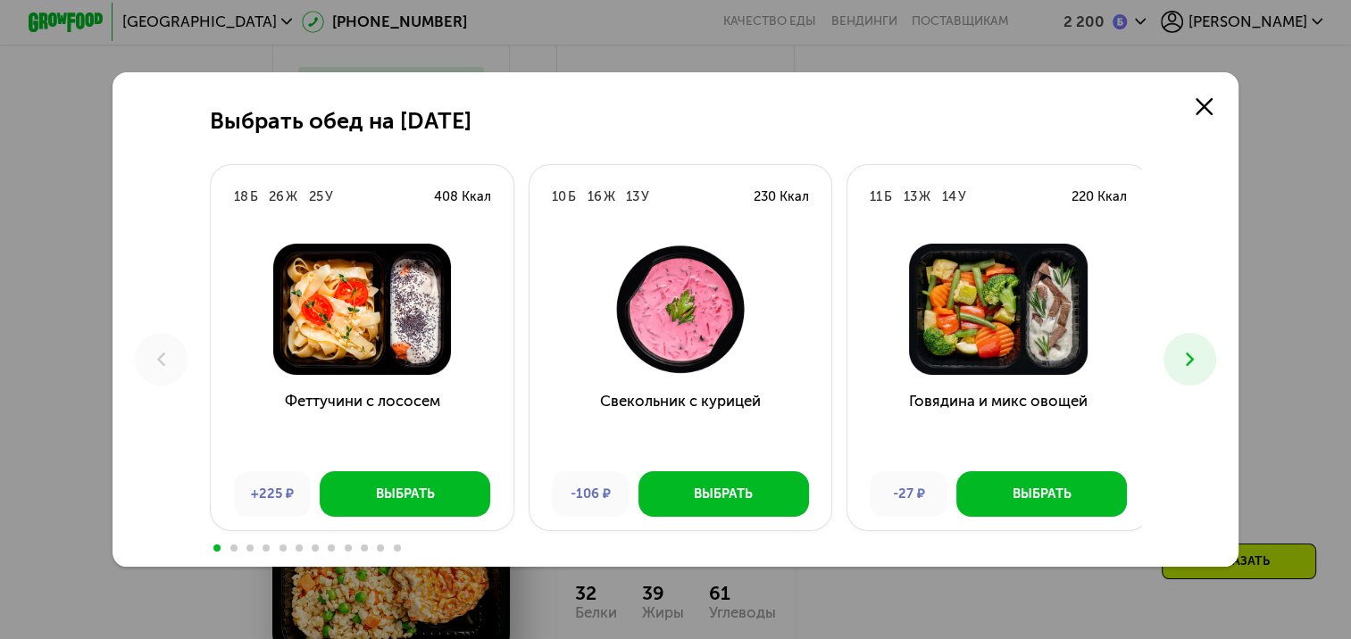
click at [1200, 360] on icon at bounding box center [1189, 359] width 22 height 22
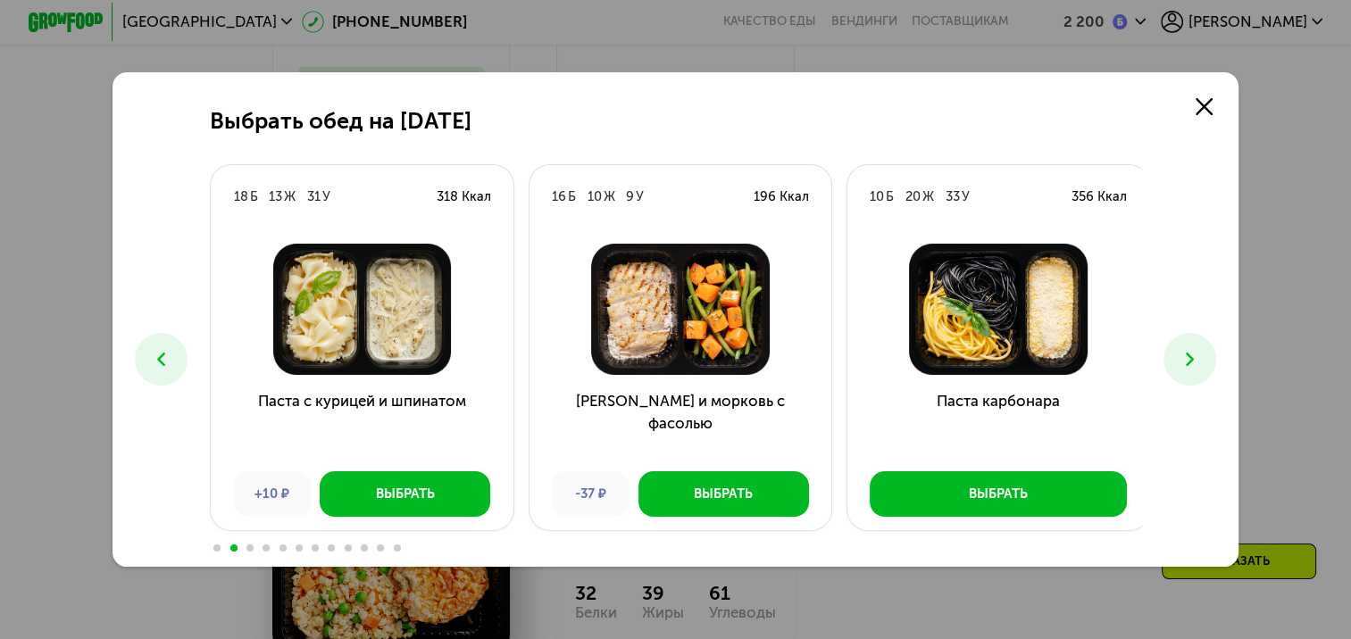
click at [1199, 360] on icon at bounding box center [1189, 359] width 22 height 22
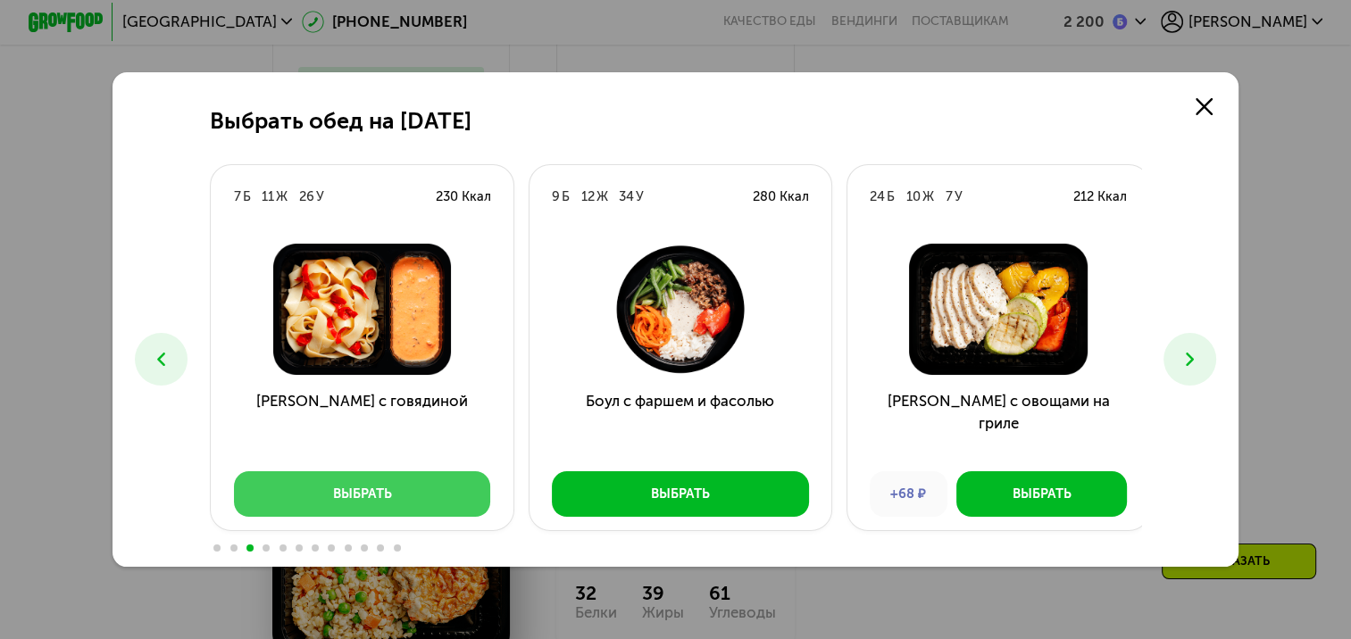
click at [396, 512] on button "Выбрать" at bounding box center [362, 493] width 257 height 45
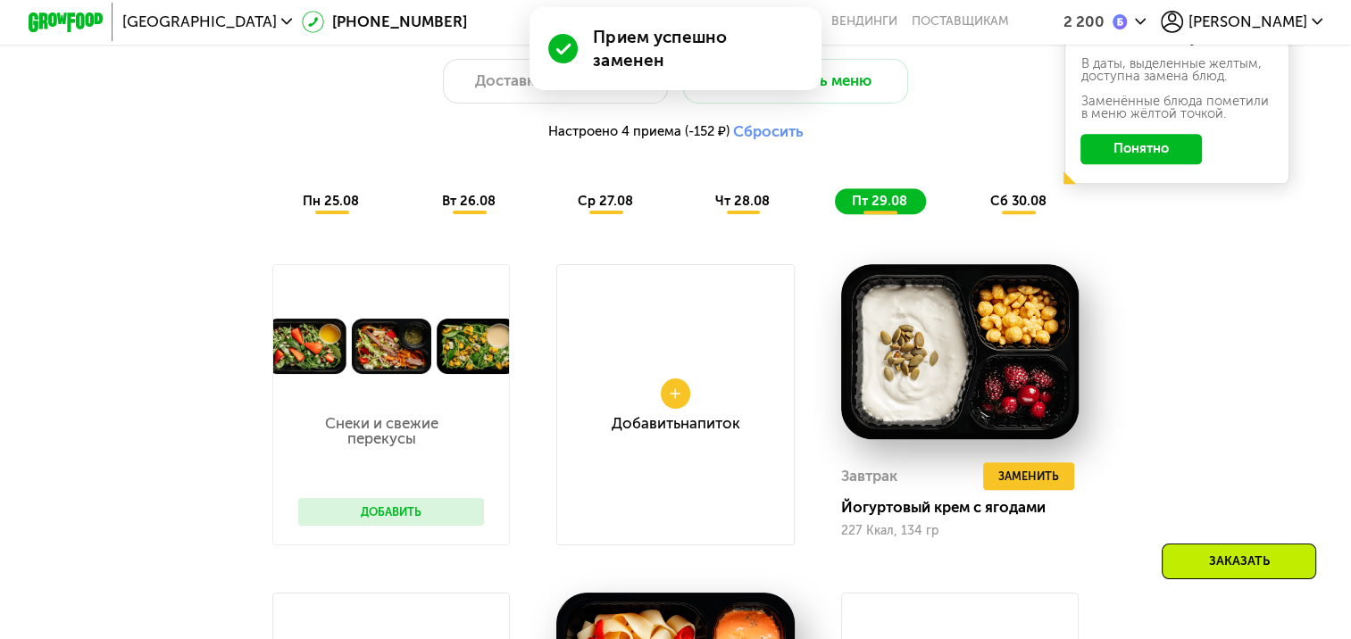
scroll to position [993, 0]
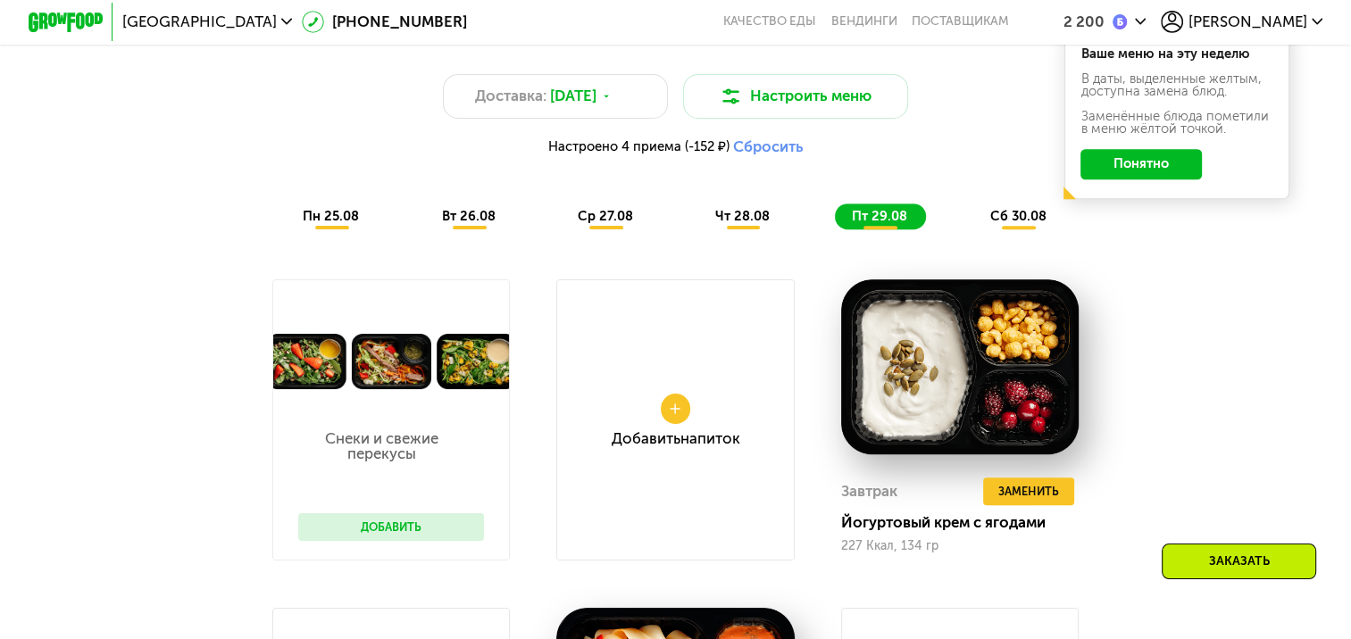
click at [1000, 224] on span "сб 30.08" at bounding box center [1017, 216] width 56 height 16
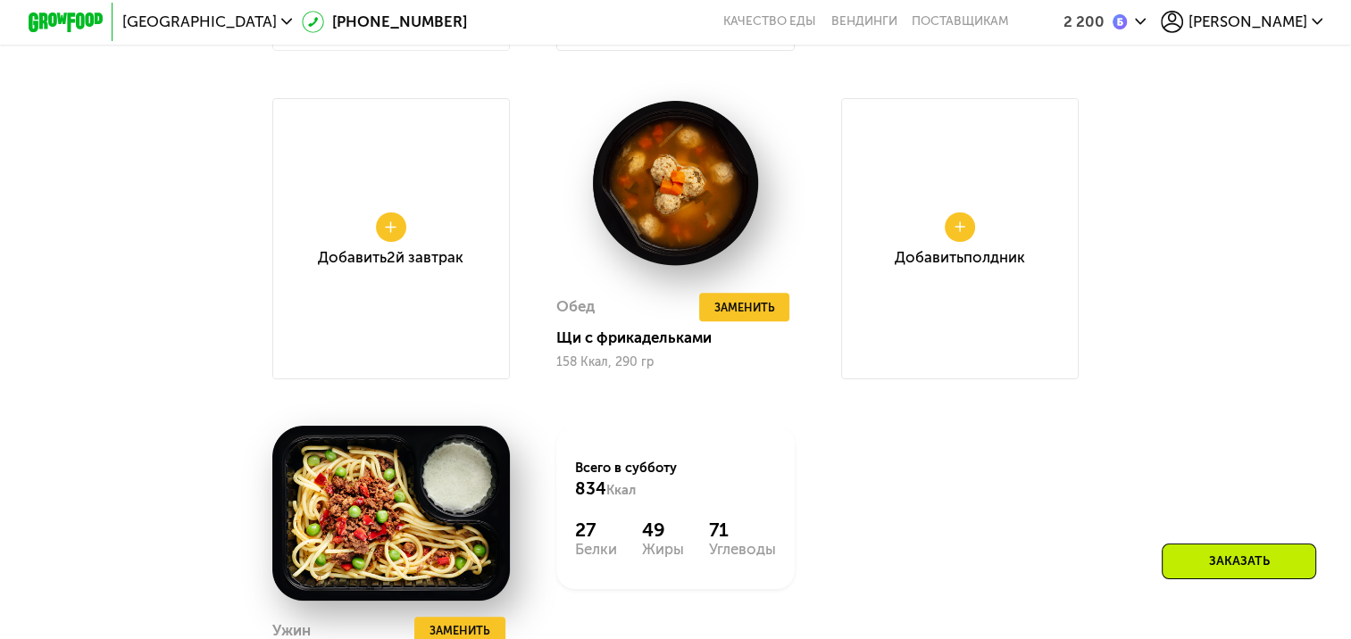
scroll to position [1528, 0]
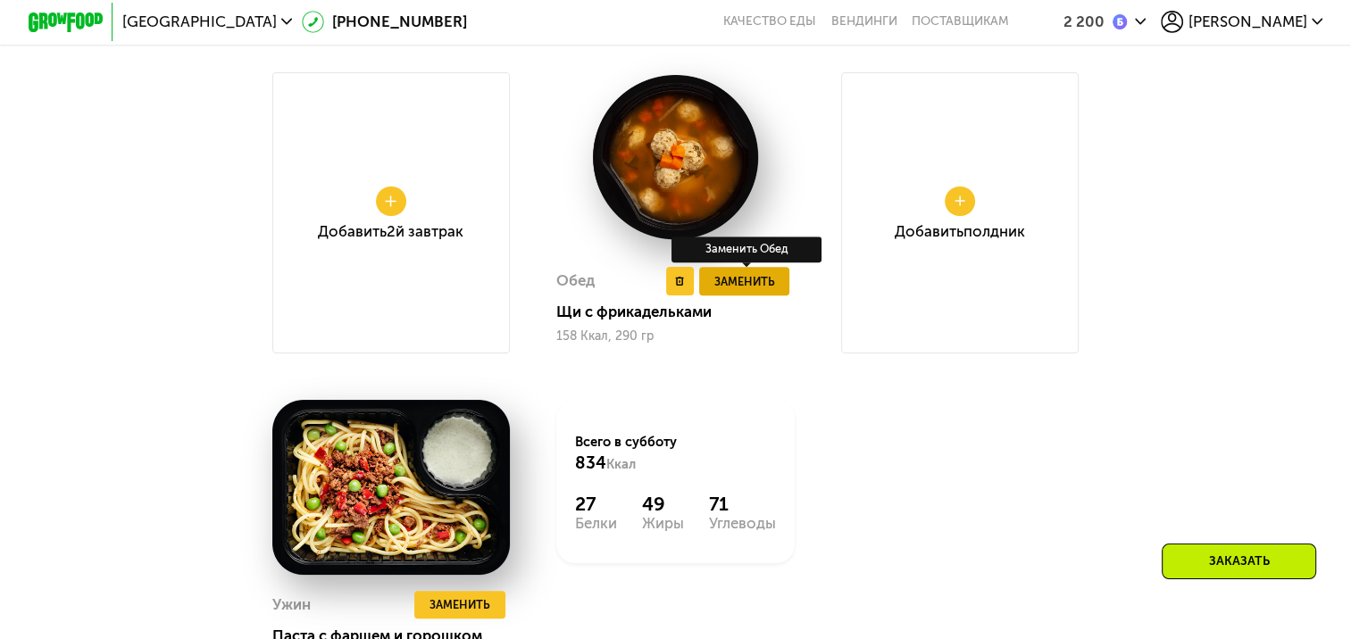
click at [751, 291] on span "Заменить" at bounding box center [744, 281] width 61 height 19
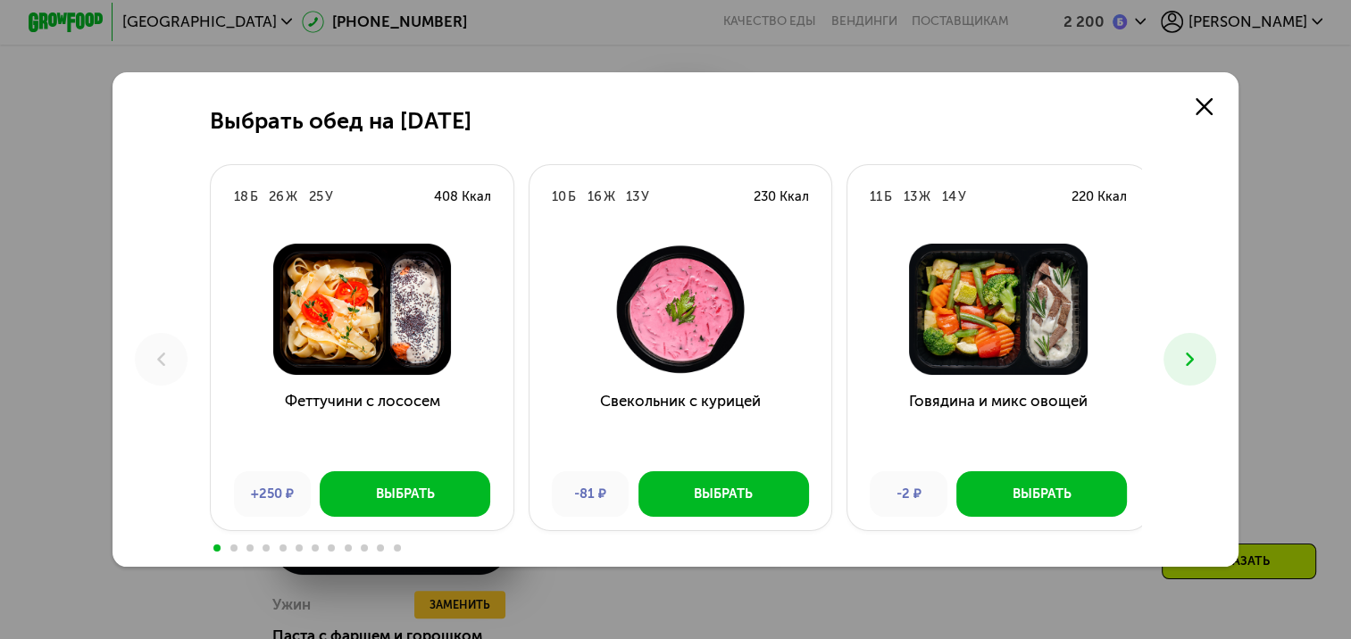
click at [1191, 363] on icon at bounding box center [1189, 359] width 22 height 22
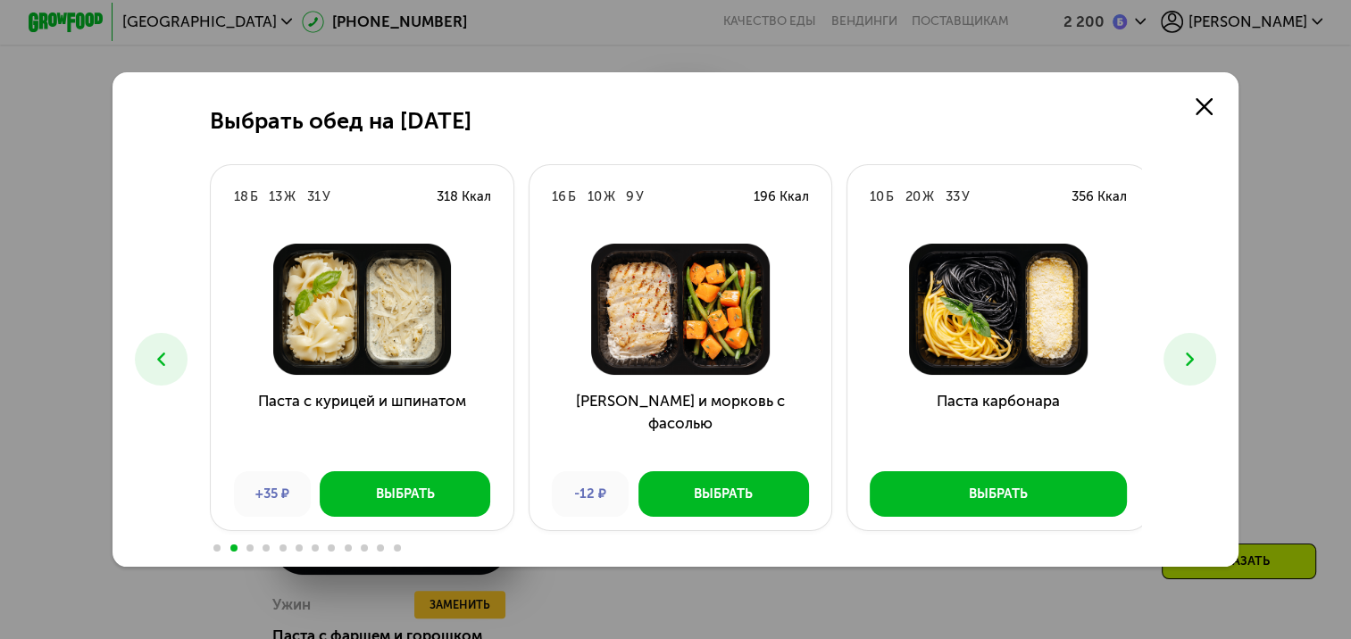
click at [1191, 363] on icon at bounding box center [1189, 359] width 22 height 22
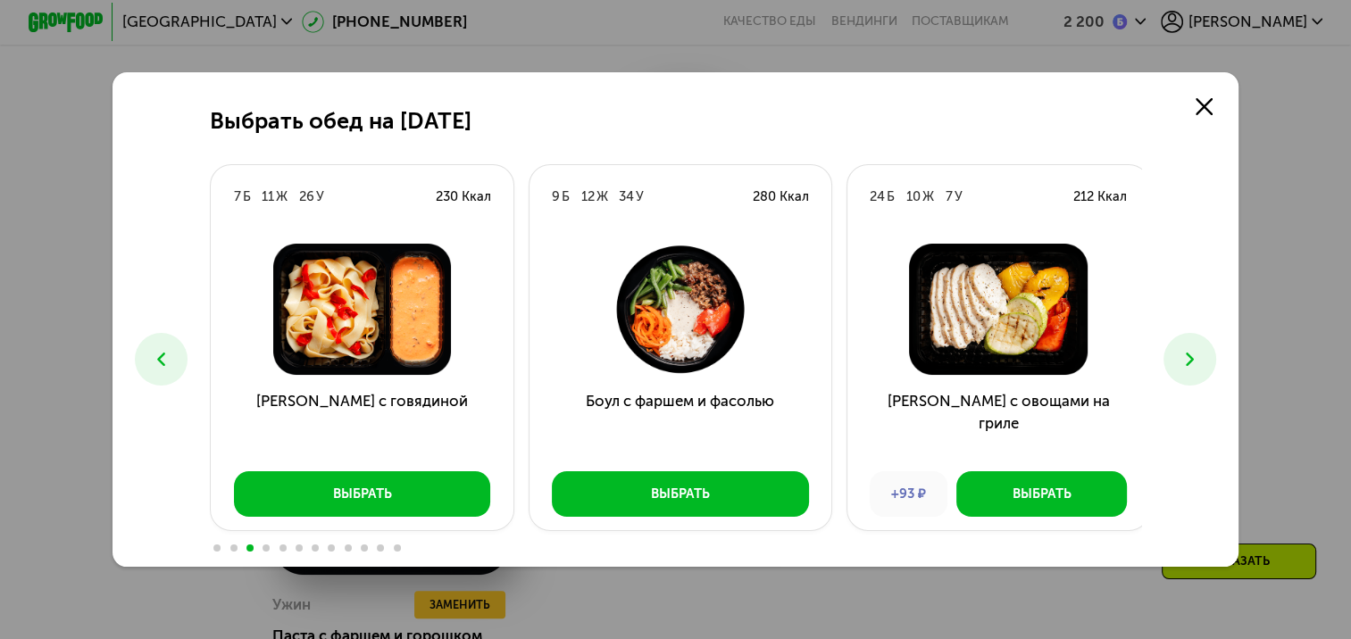
click at [1191, 363] on icon at bounding box center [1189, 359] width 22 height 22
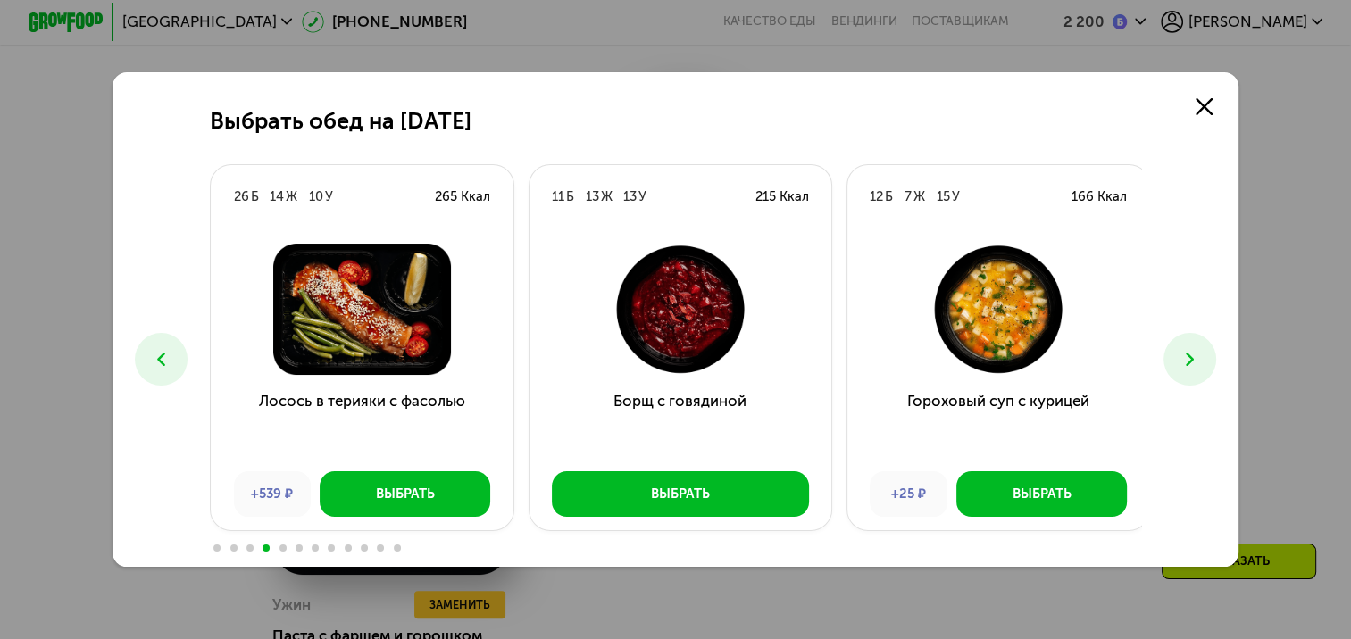
click at [1191, 363] on icon at bounding box center [1189, 359] width 22 height 22
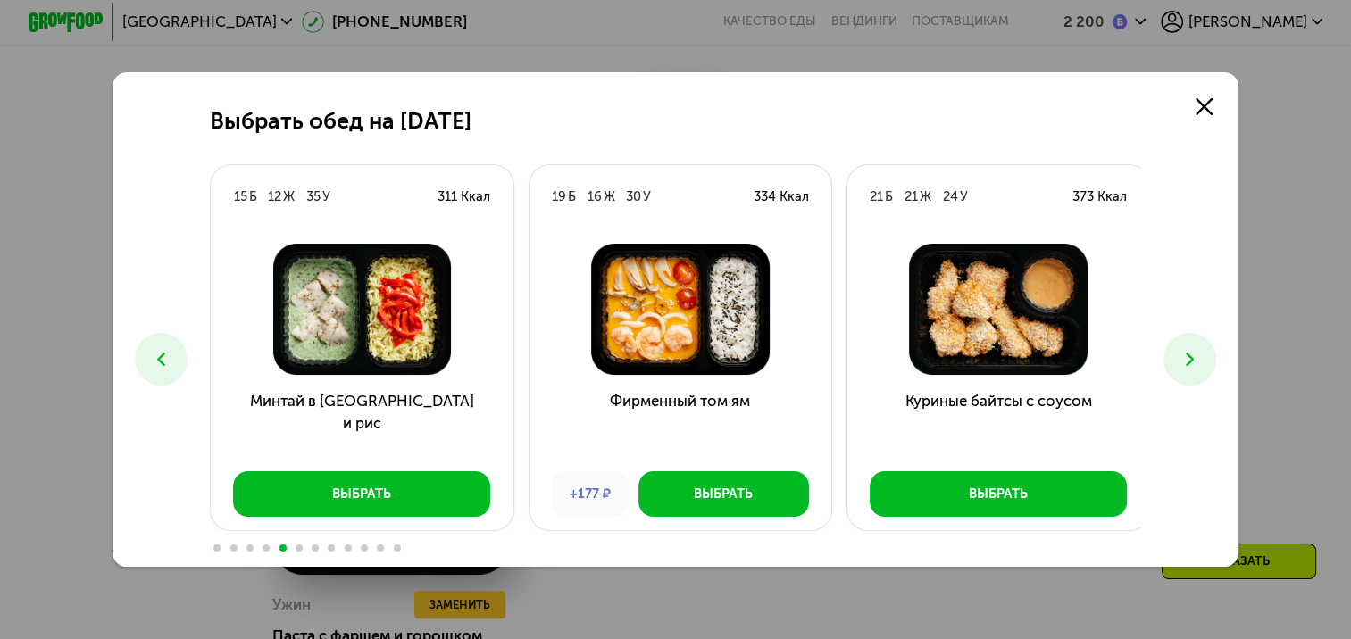
click at [1191, 363] on icon at bounding box center [1189, 359] width 22 height 22
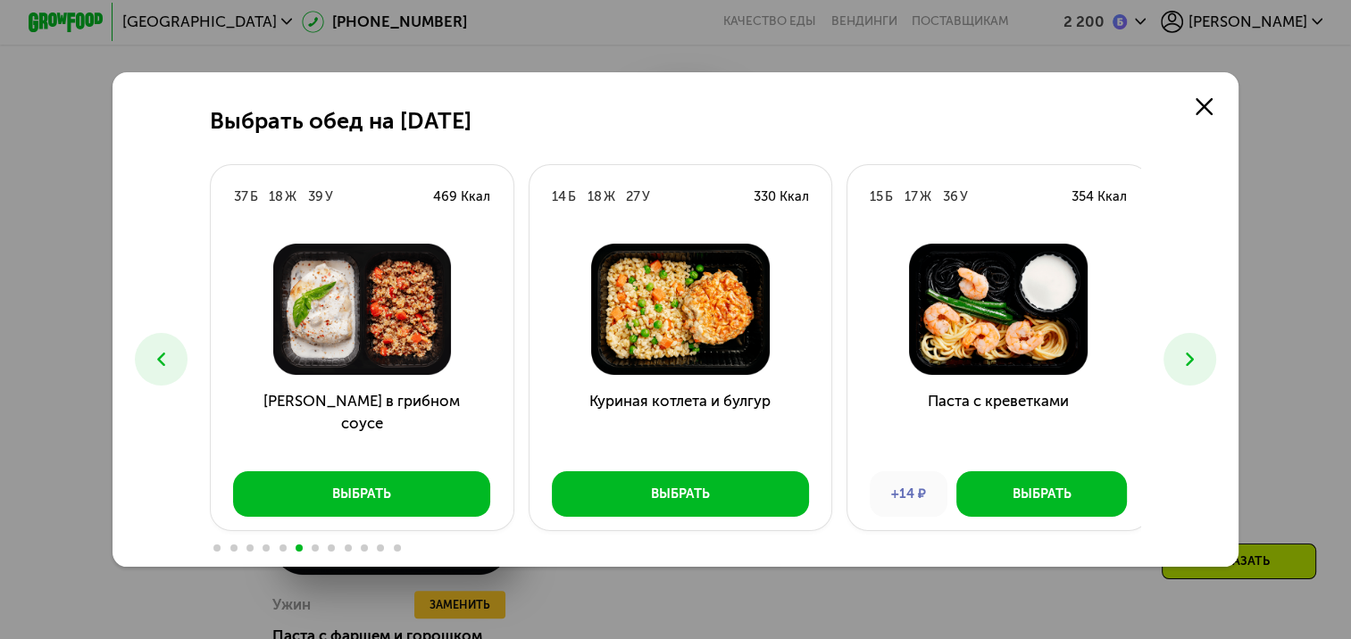
click at [1191, 363] on icon at bounding box center [1189, 359] width 22 height 22
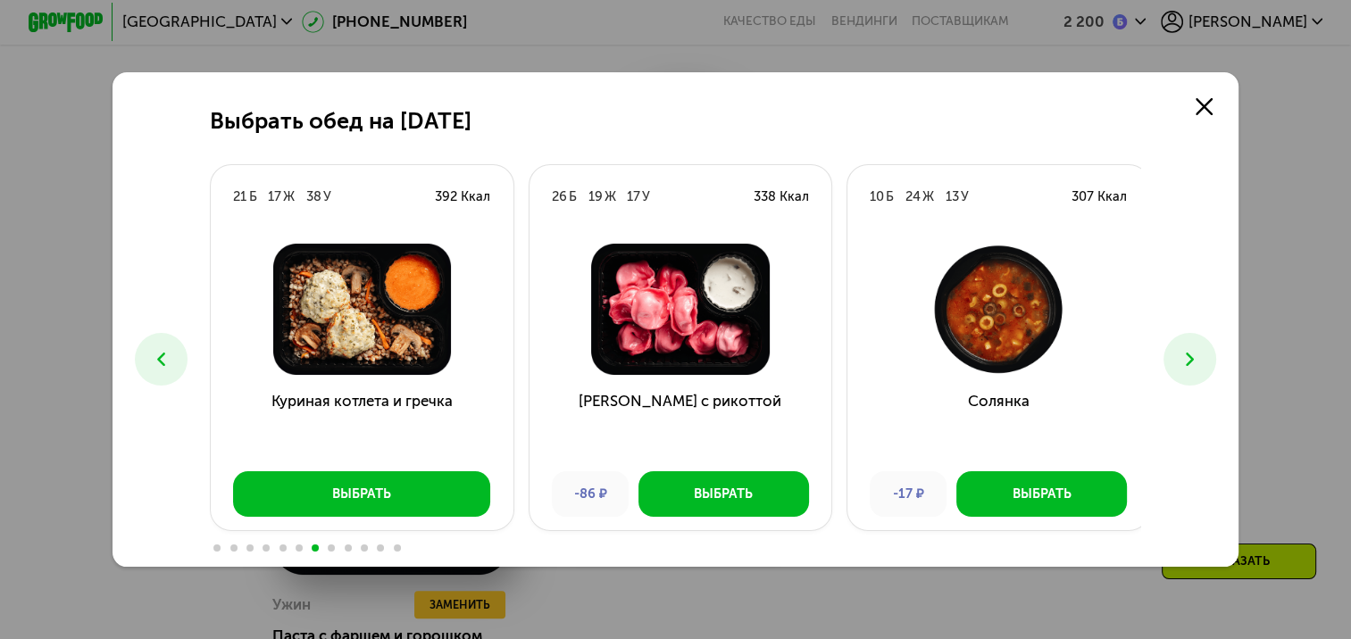
click at [1191, 363] on icon at bounding box center [1189, 359] width 22 height 22
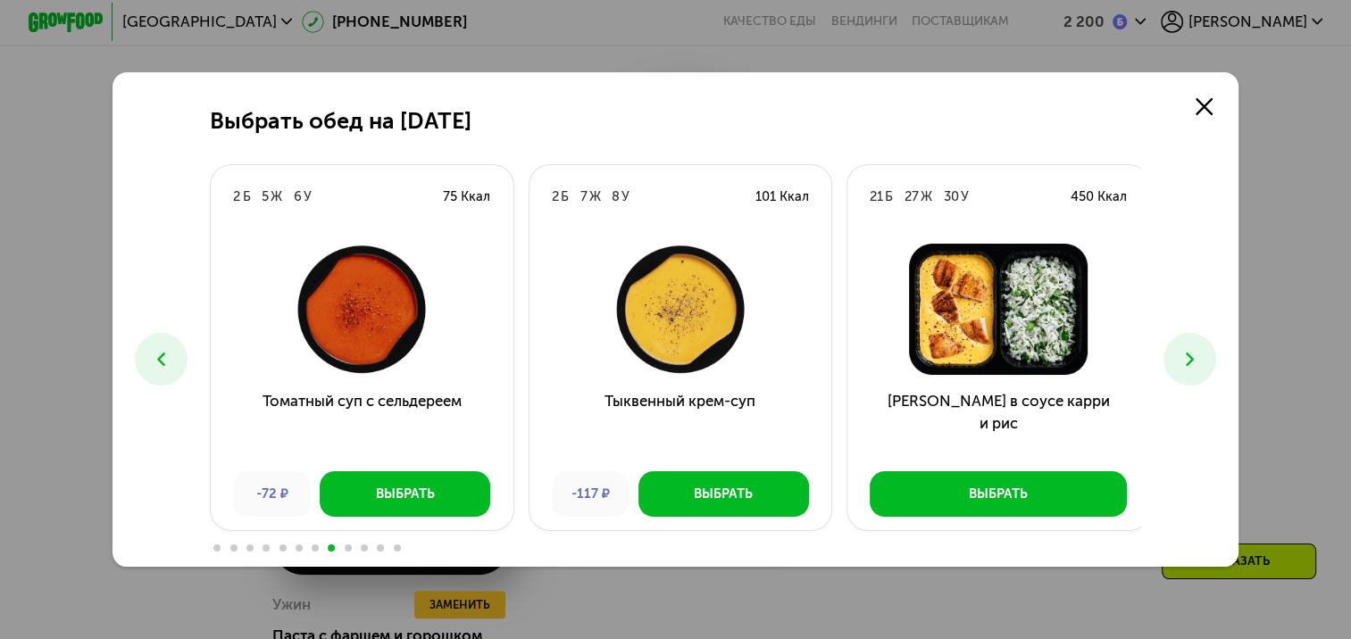
click at [1191, 363] on icon at bounding box center [1189, 359] width 22 height 22
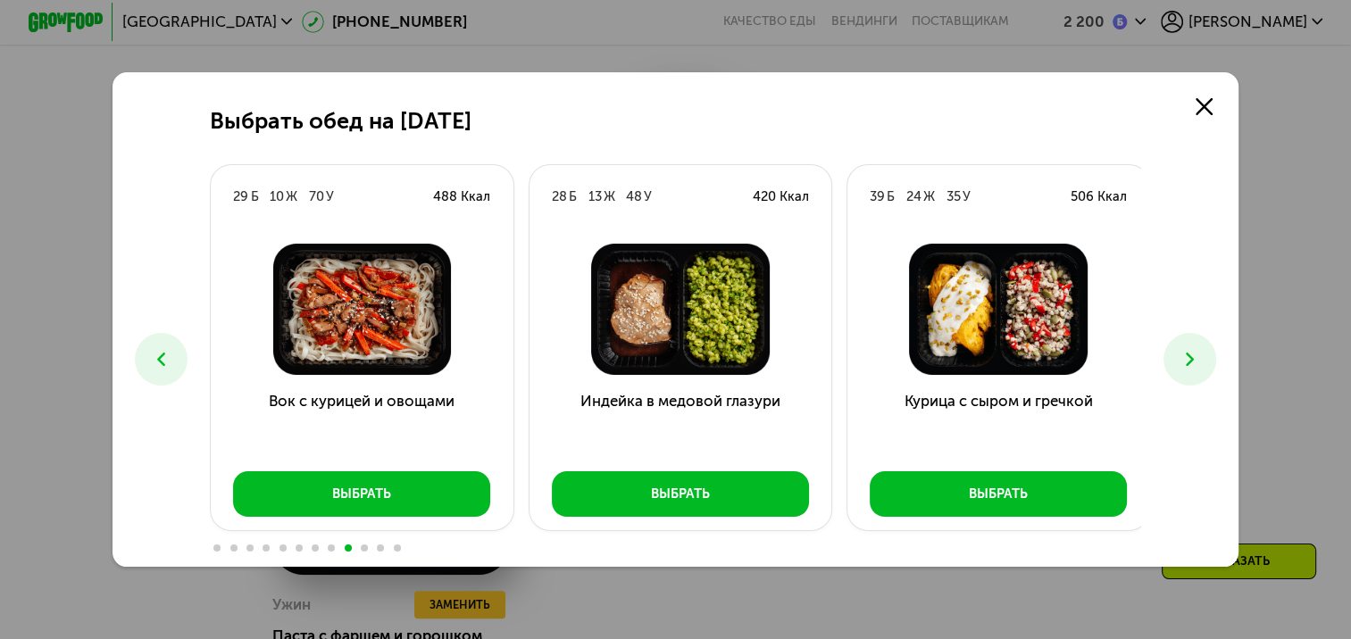
click at [1191, 363] on icon at bounding box center [1189, 359] width 22 height 22
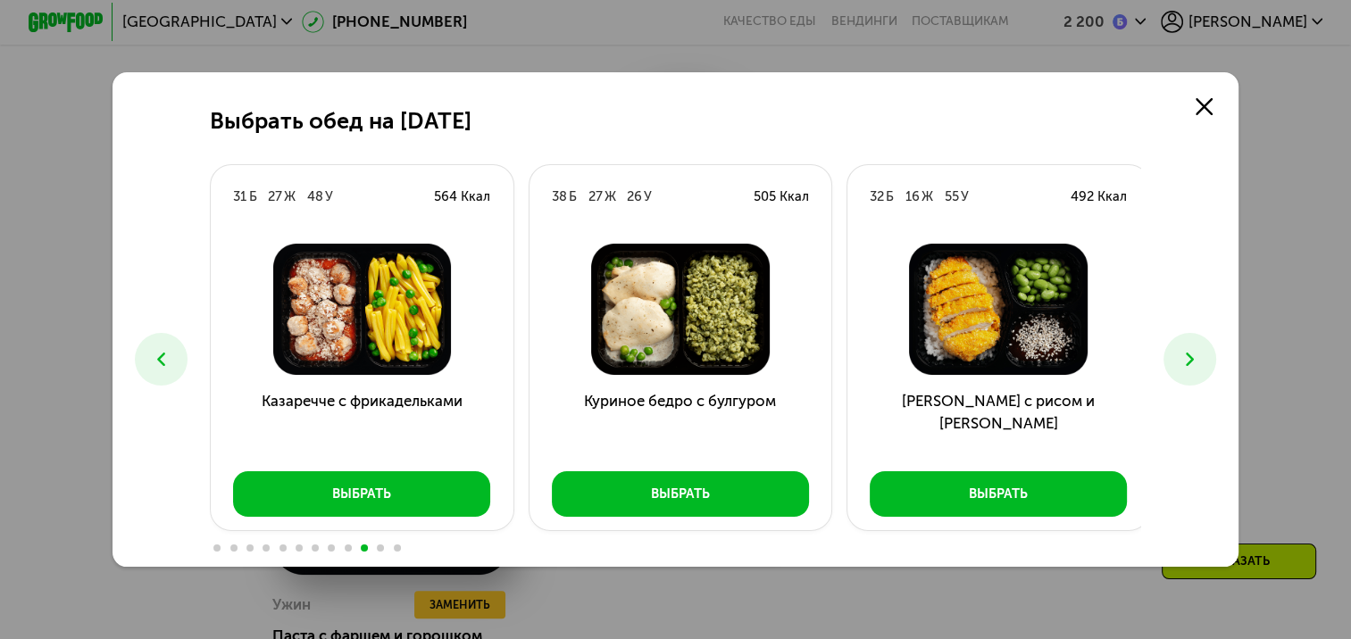
click at [1191, 363] on icon at bounding box center [1189, 359] width 22 height 22
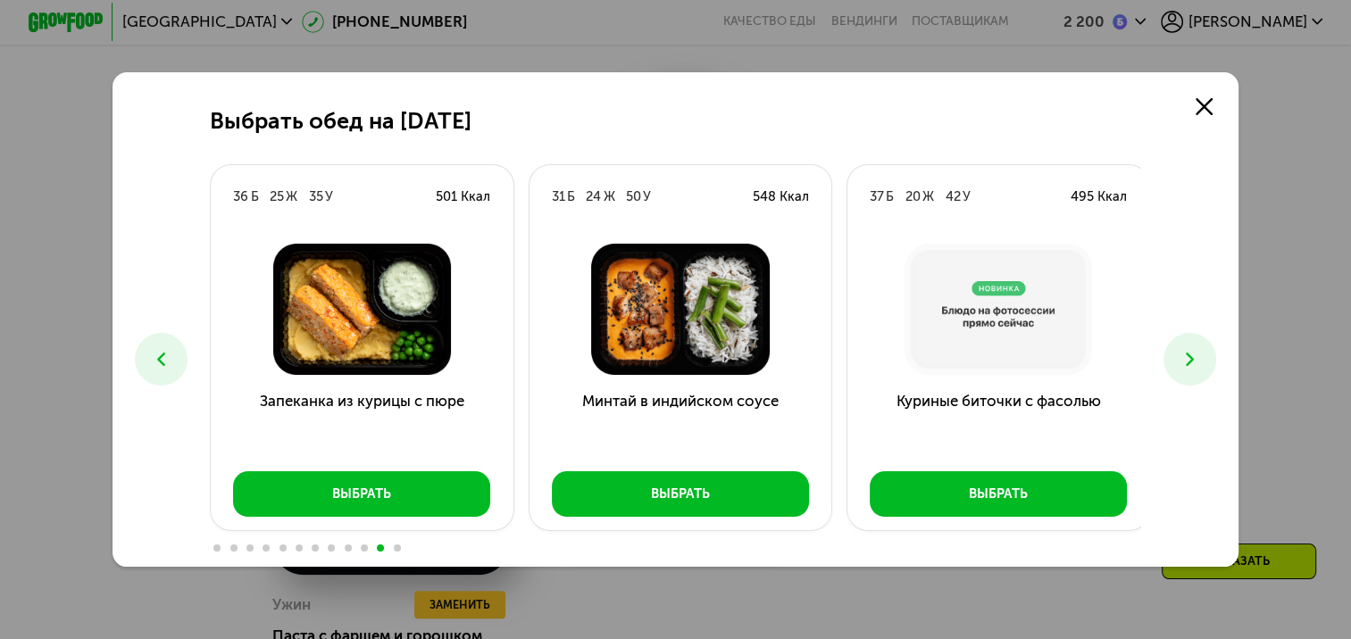
click at [1191, 363] on icon at bounding box center [1189, 359] width 22 height 22
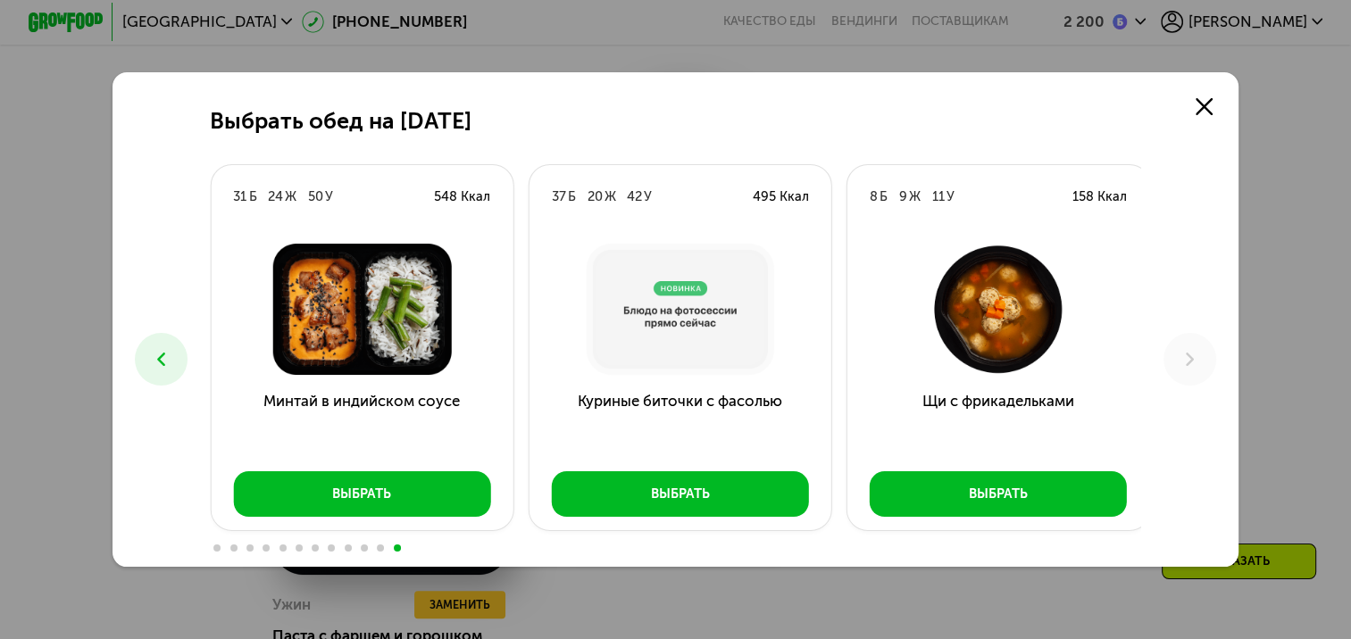
click at [158, 368] on icon at bounding box center [161, 359] width 22 height 22
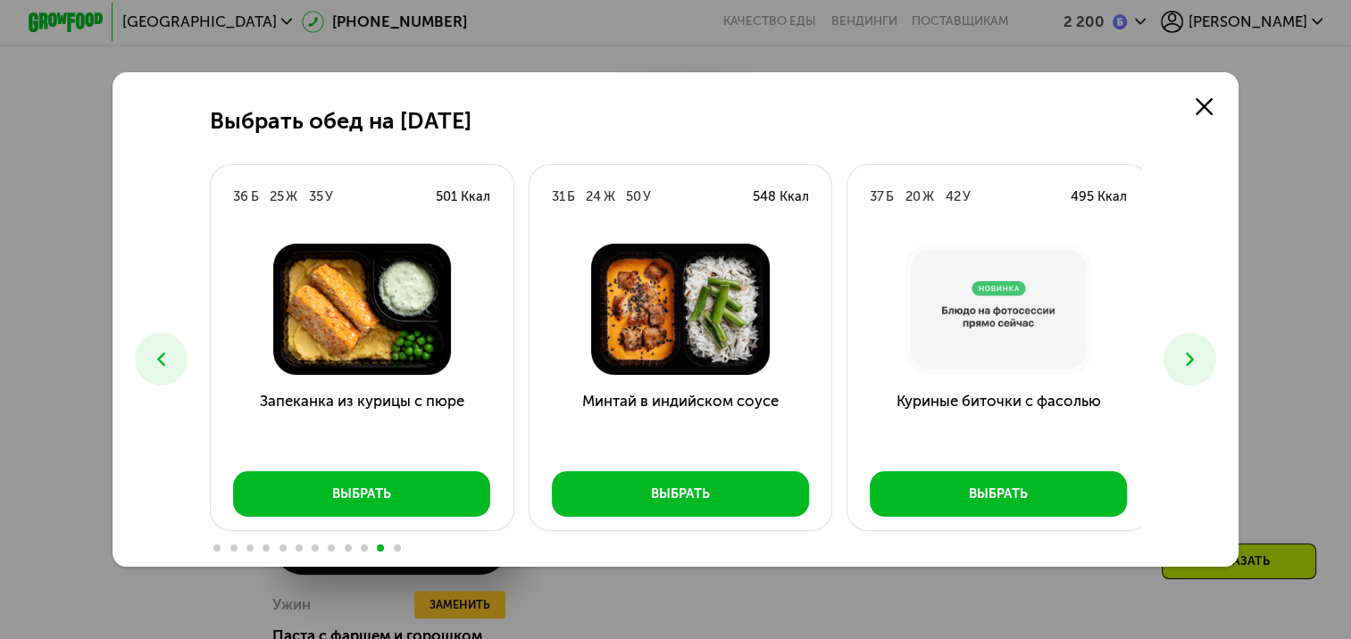
click at [158, 368] on icon at bounding box center [161, 359] width 22 height 22
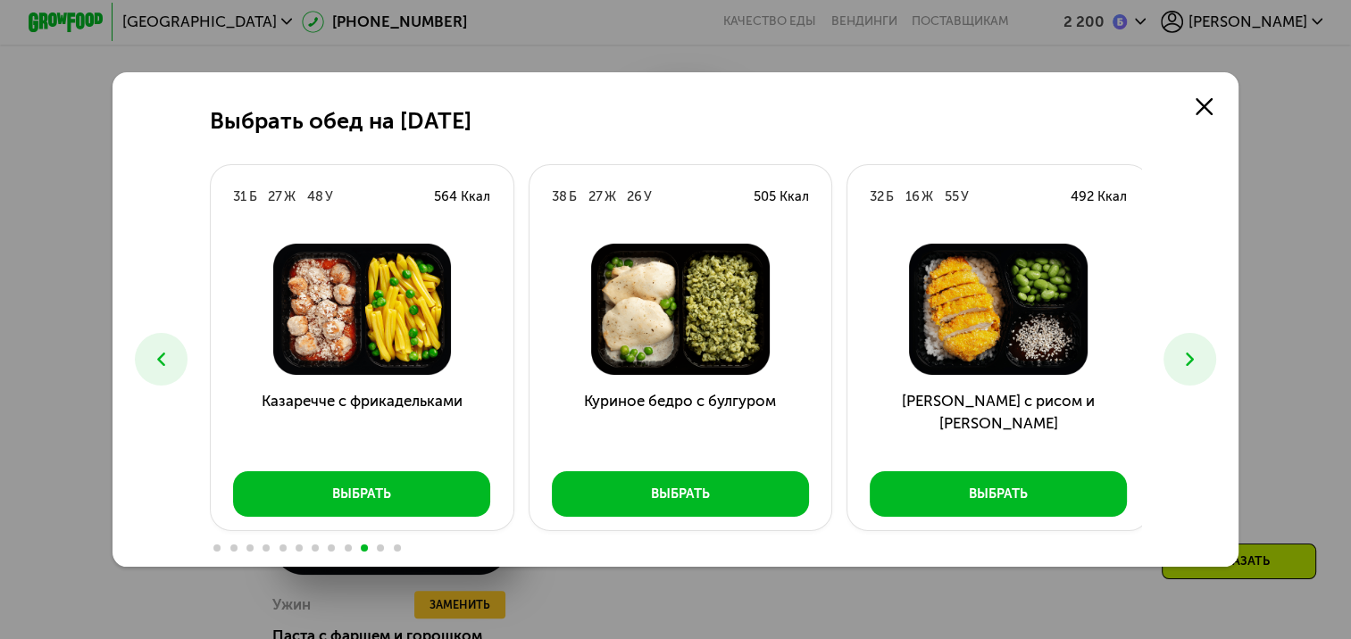
click at [158, 368] on icon at bounding box center [161, 359] width 22 height 22
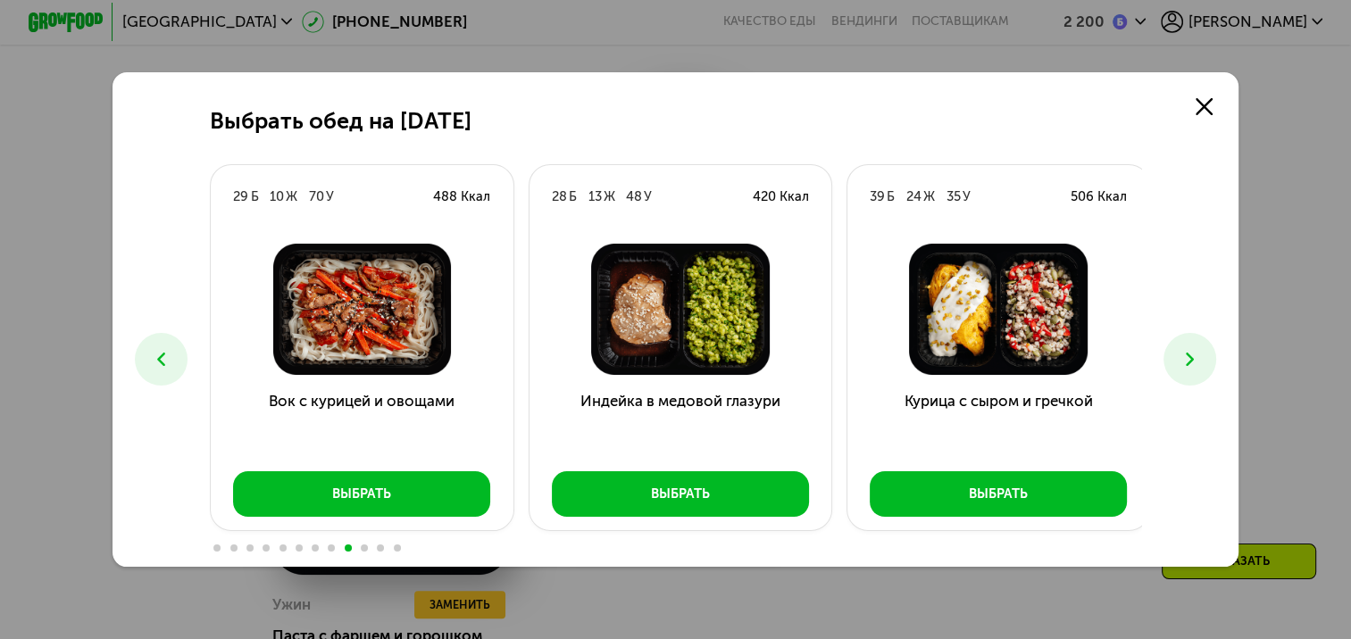
click at [158, 368] on icon at bounding box center [161, 359] width 22 height 22
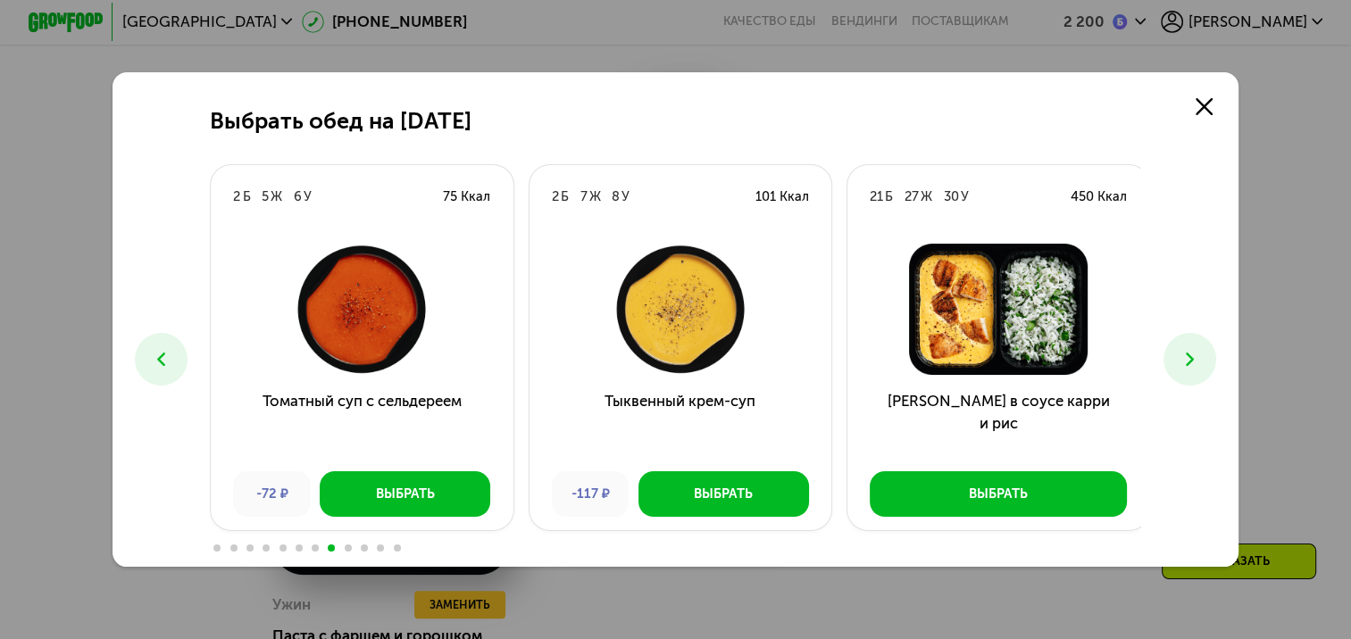
click at [158, 368] on icon at bounding box center [161, 359] width 22 height 22
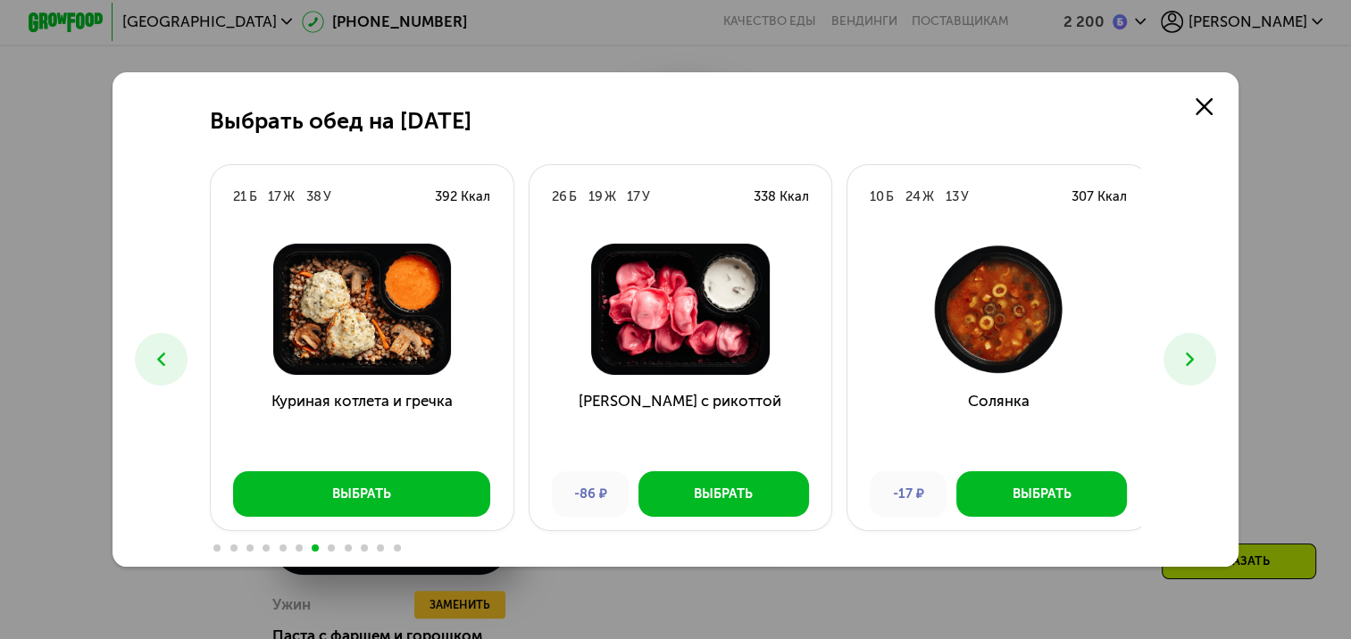
click at [158, 368] on icon at bounding box center [161, 359] width 22 height 22
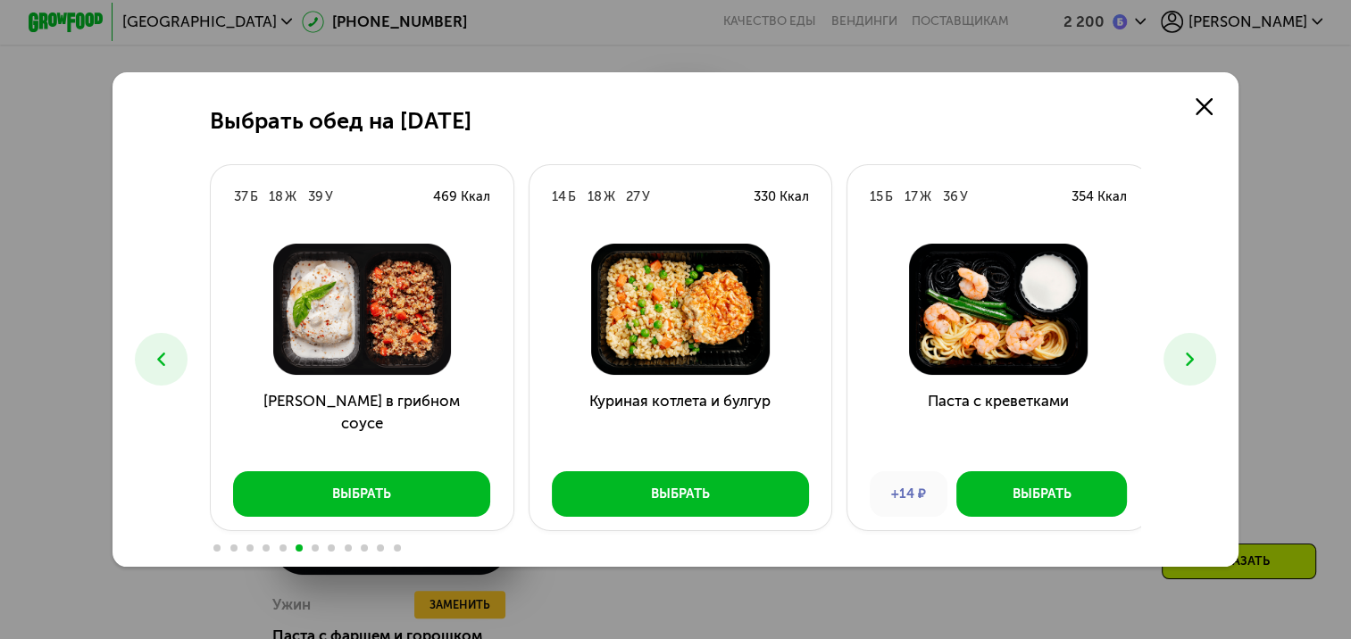
click at [158, 368] on icon at bounding box center [161, 359] width 22 height 22
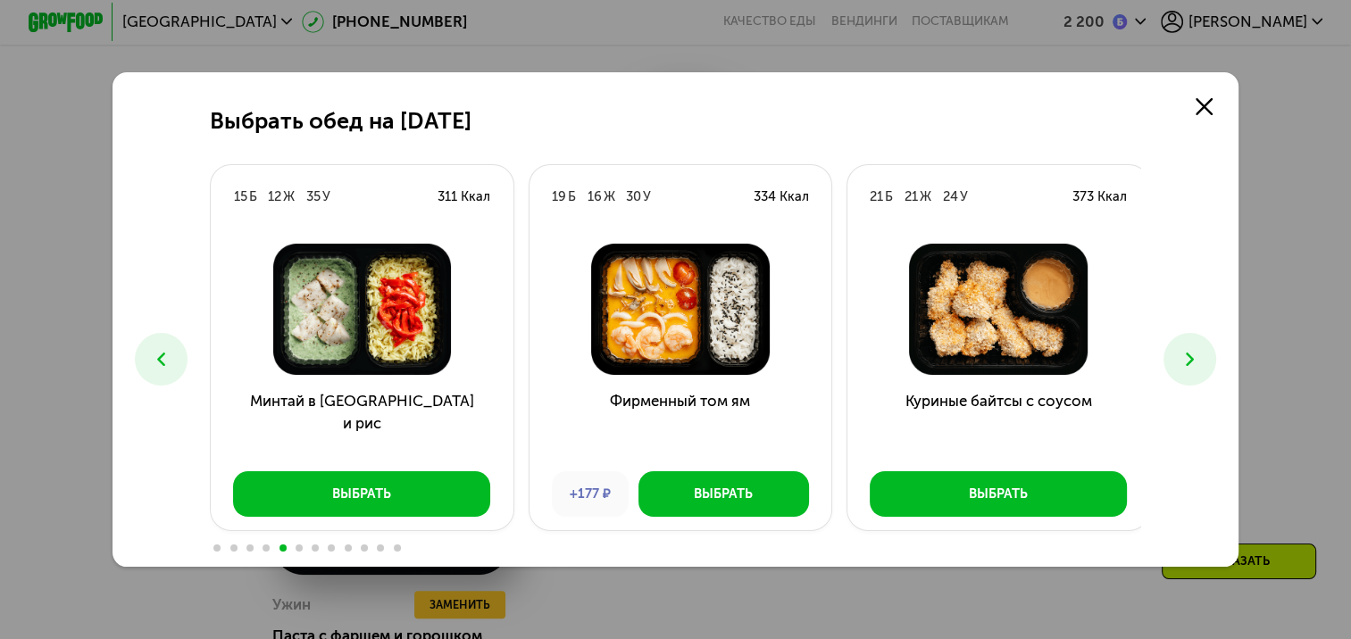
click at [158, 368] on icon at bounding box center [161, 359] width 22 height 22
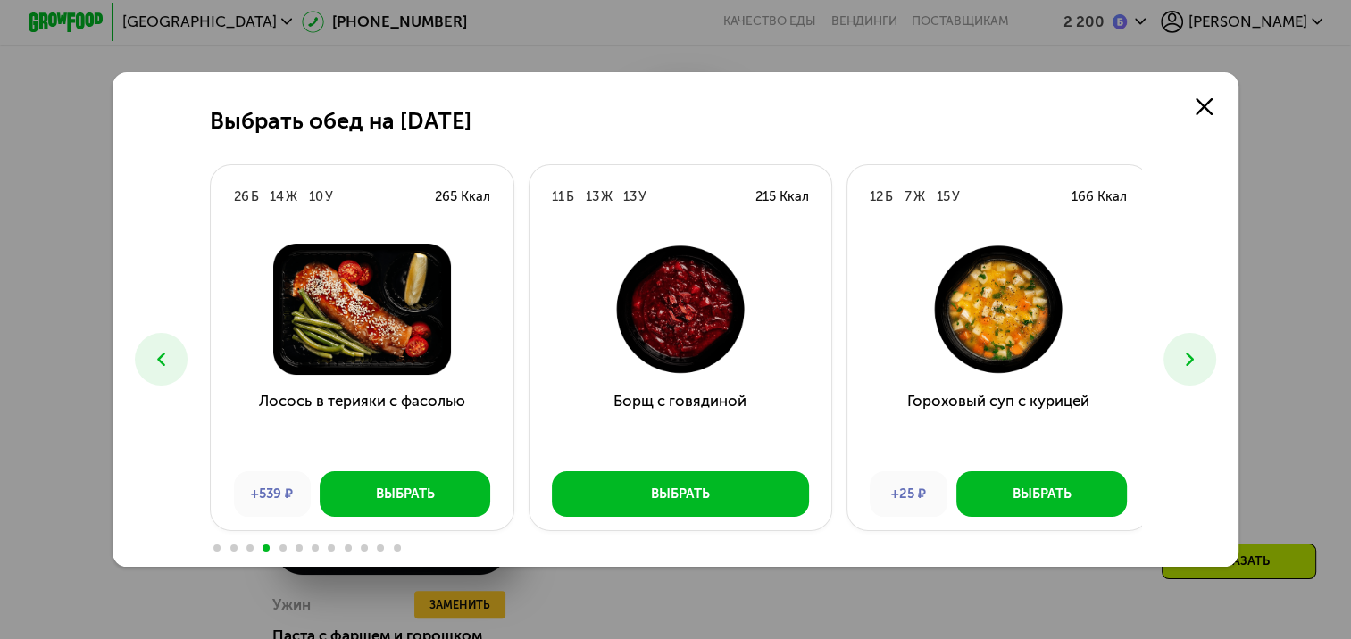
click at [158, 368] on icon at bounding box center [161, 359] width 22 height 22
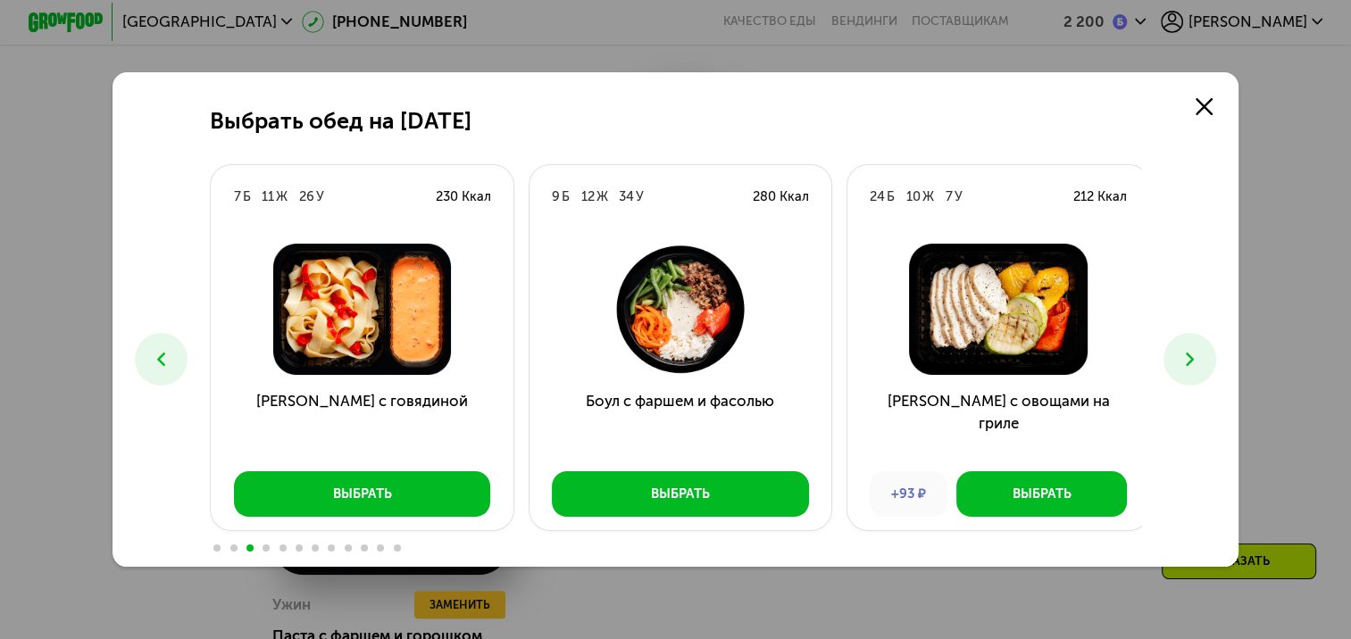
click at [158, 368] on icon at bounding box center [161, 359] width 22 height 22
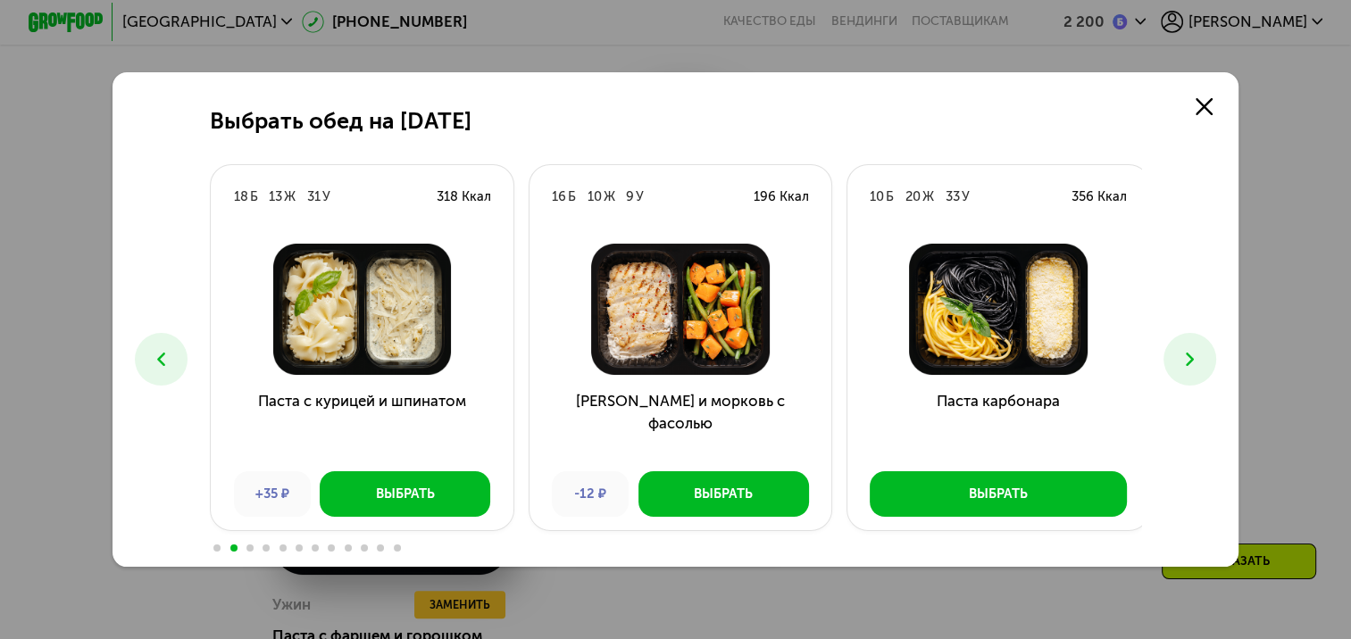
click at [158, 368] on icon at bounding box center [161, 359] width 22 height 22
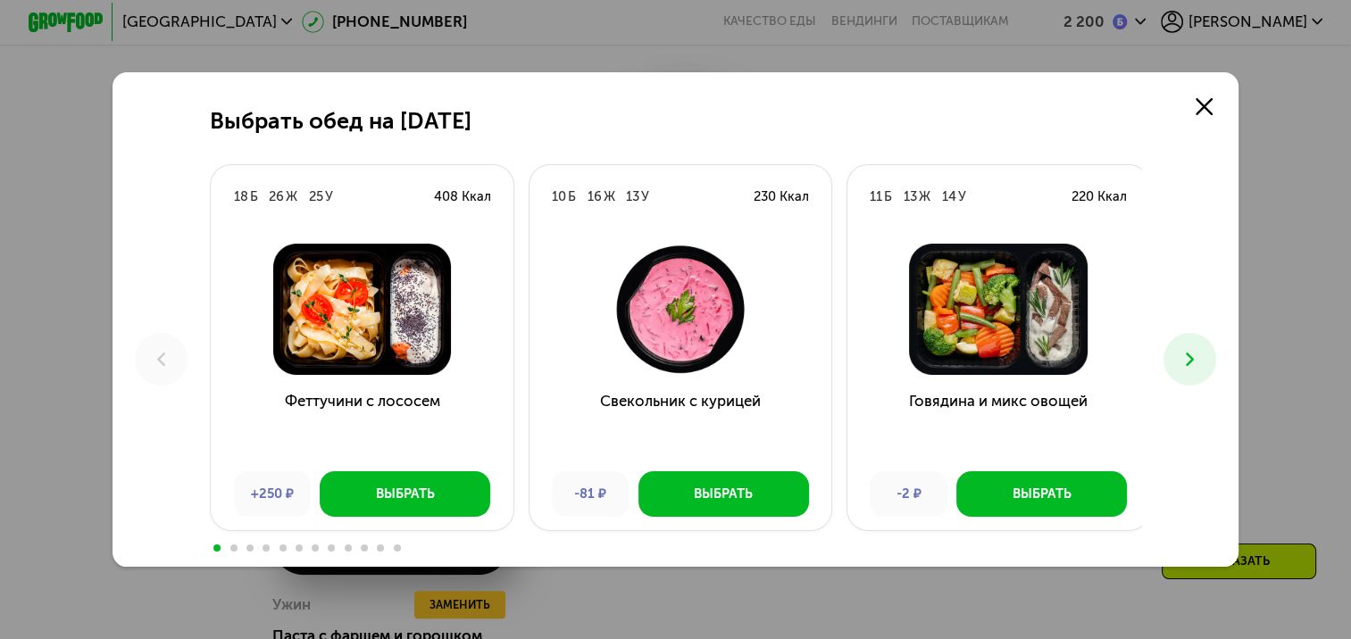
click at [1192, 370] on icon at bounding box center [1189, 359] width 22 height 22
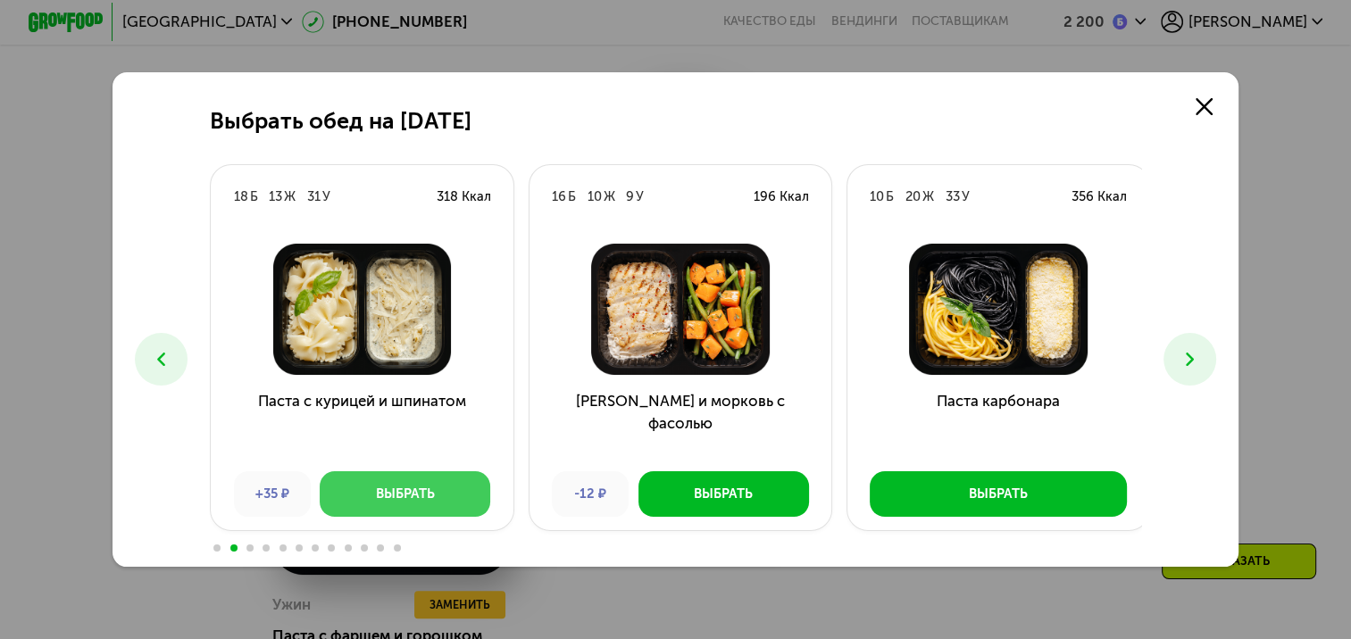
click at [381, 503] on div "Выбрать" at bounding box center [405, 494] width 59 height 19
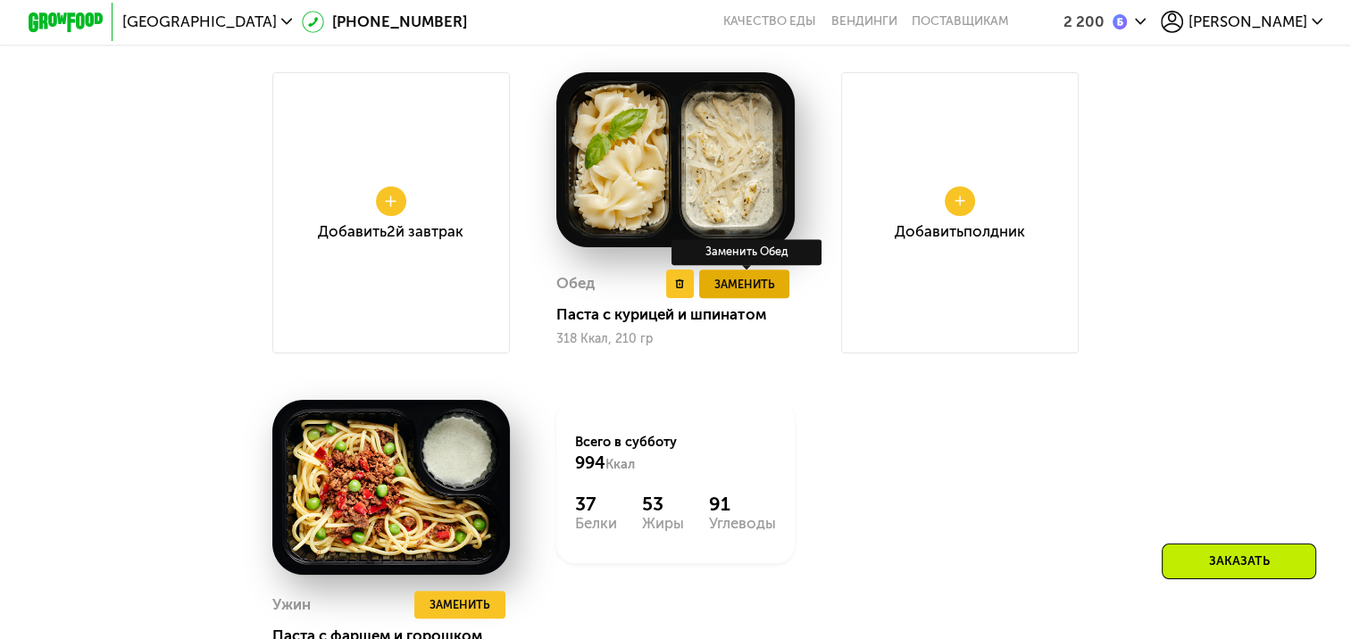
click at [741, 298] on button "Заменить" at bounding box center [744, 284] width 91 height 29
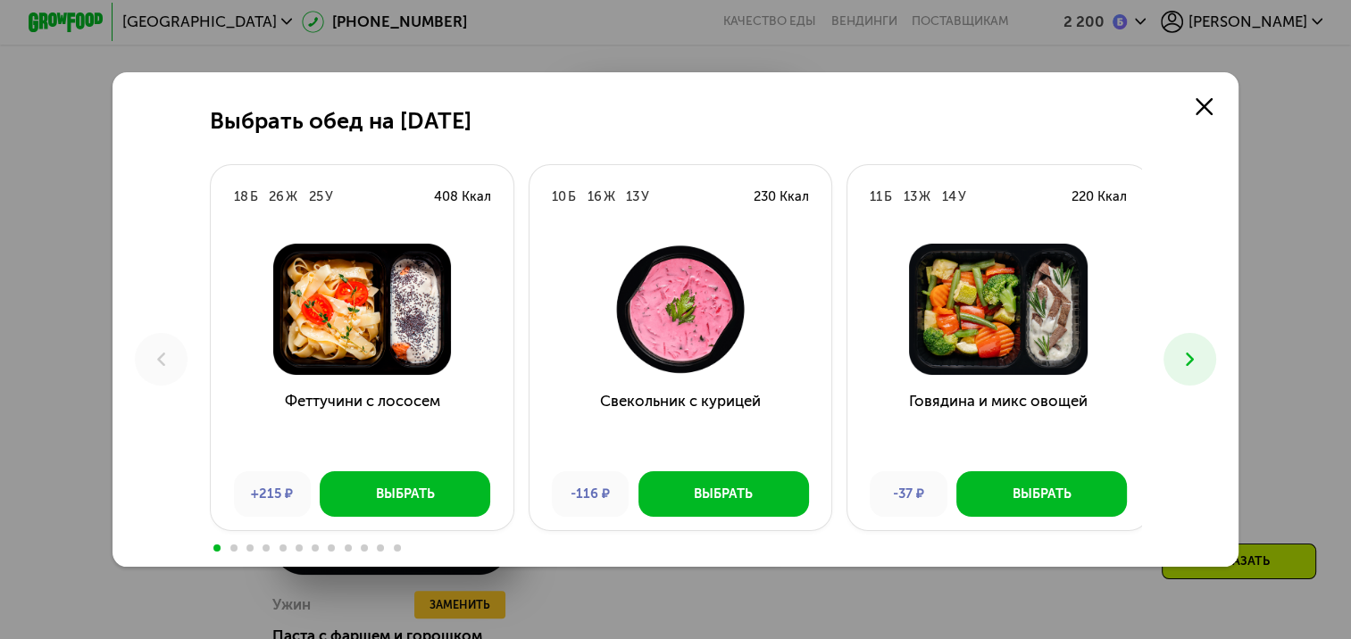
click at [1186, 364] on icon at bounding box center [1189, 359] width 22 height 22
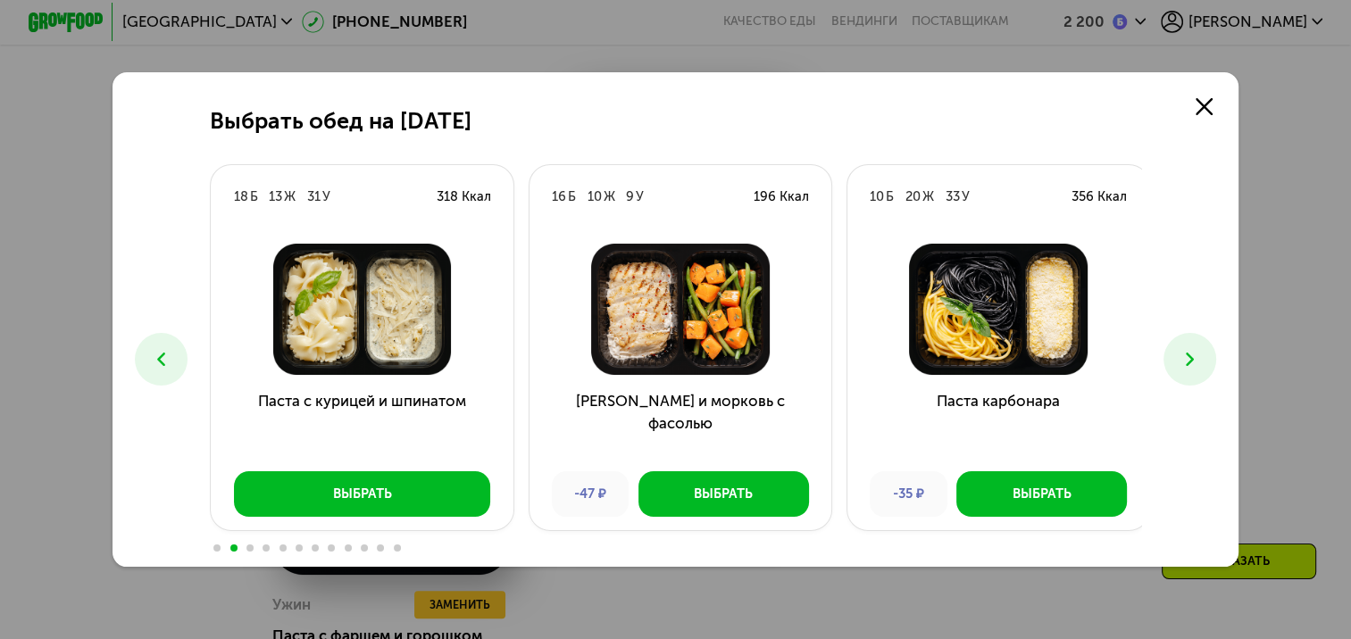
click at [1186, 364] on icon at bounding box center [1189, 359] width 22 height 22
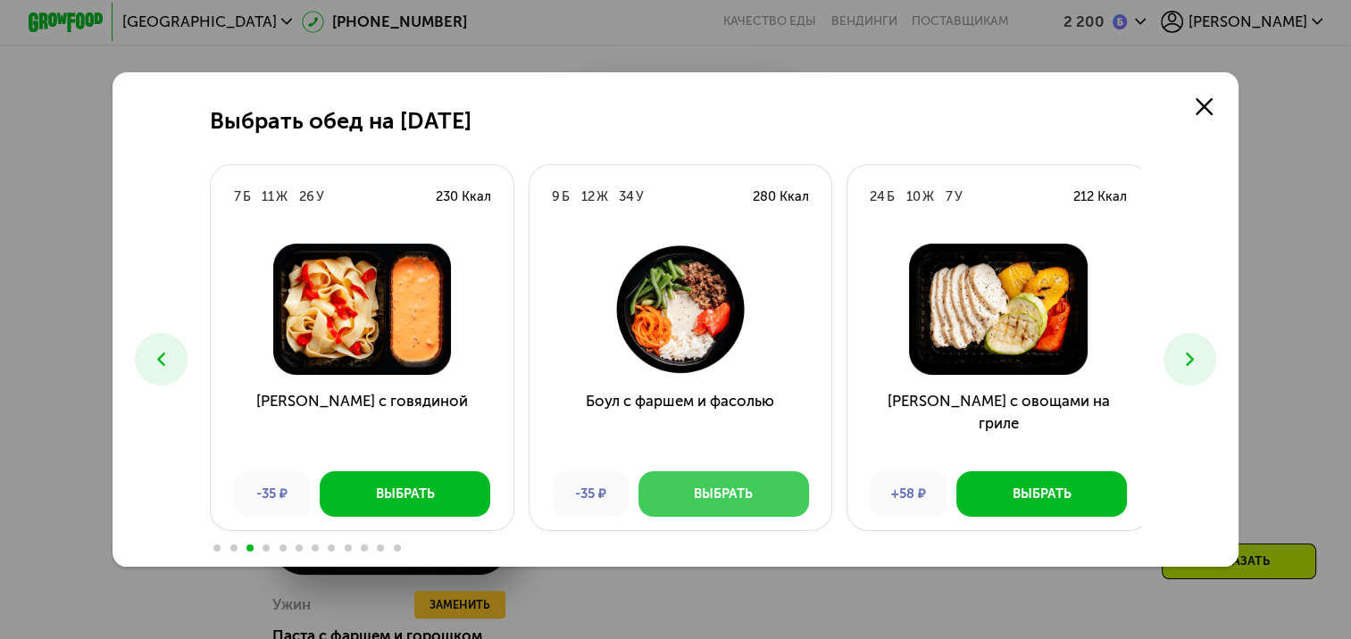
click at [750, 504] on button "Выбрать" at bounding box center [723, 493] width 170 height 45
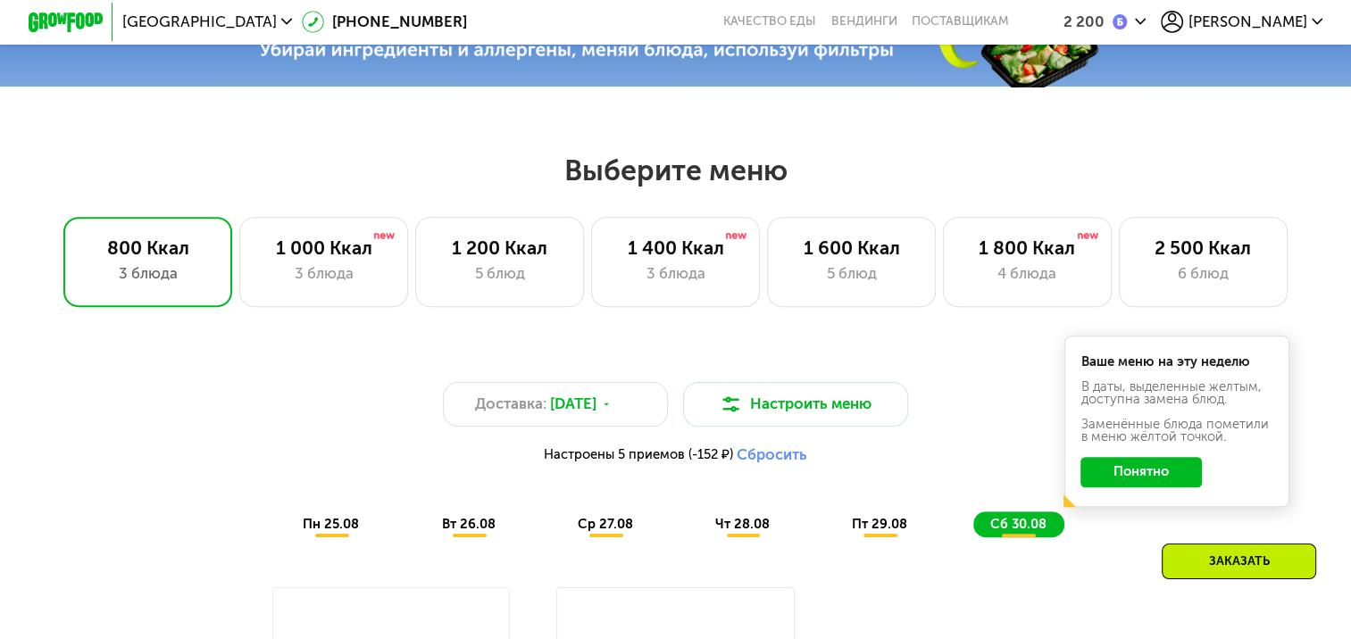
scroll to position [725, 0]
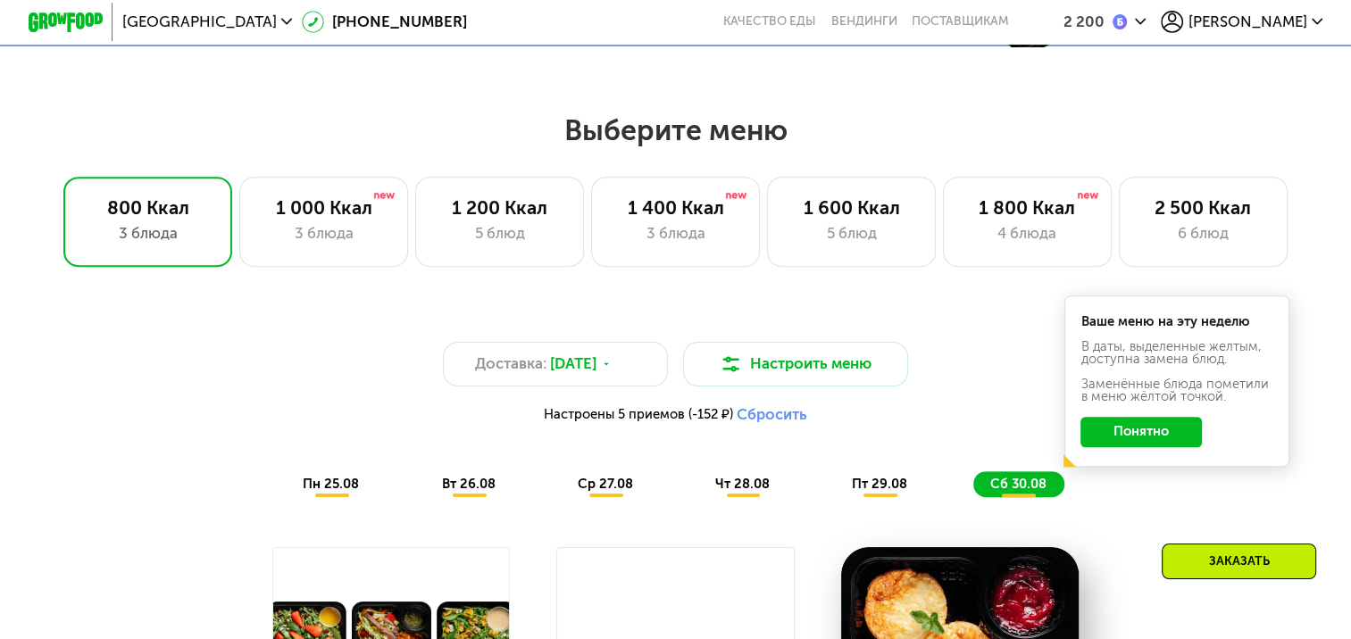
click at [1154, 443] on button "Понятно" at bounding box center [1140, 432] width 121 height 30
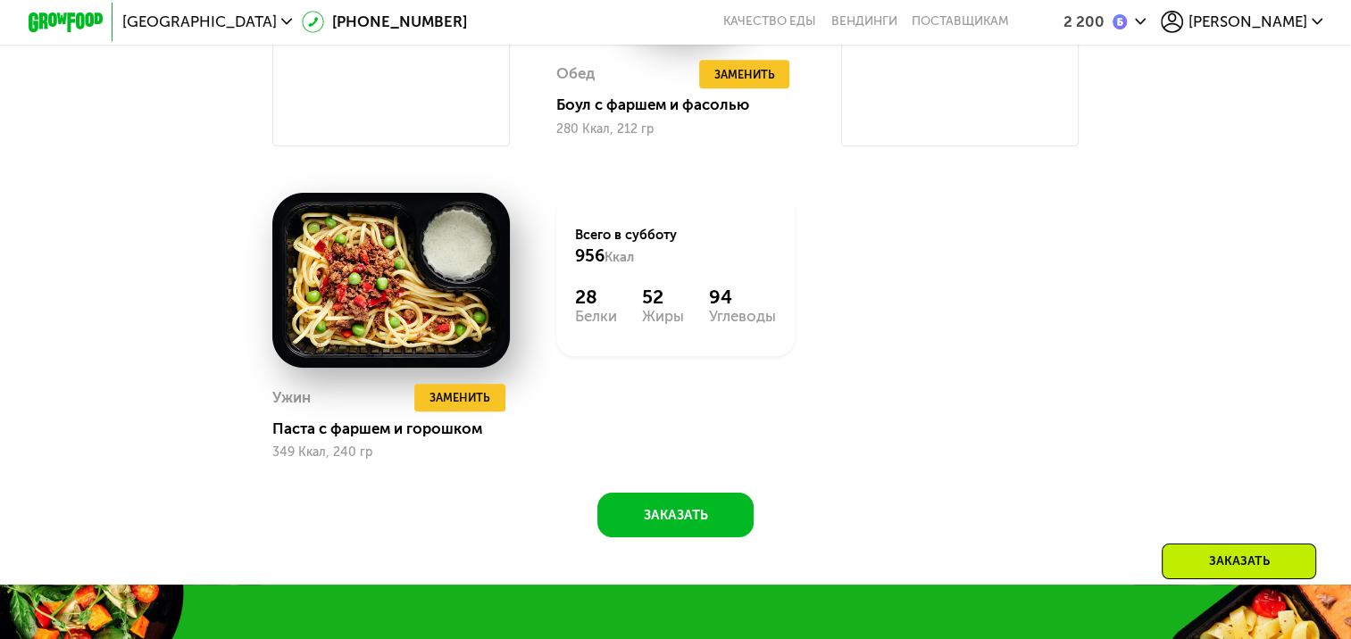
scroll to position [1974, 0]
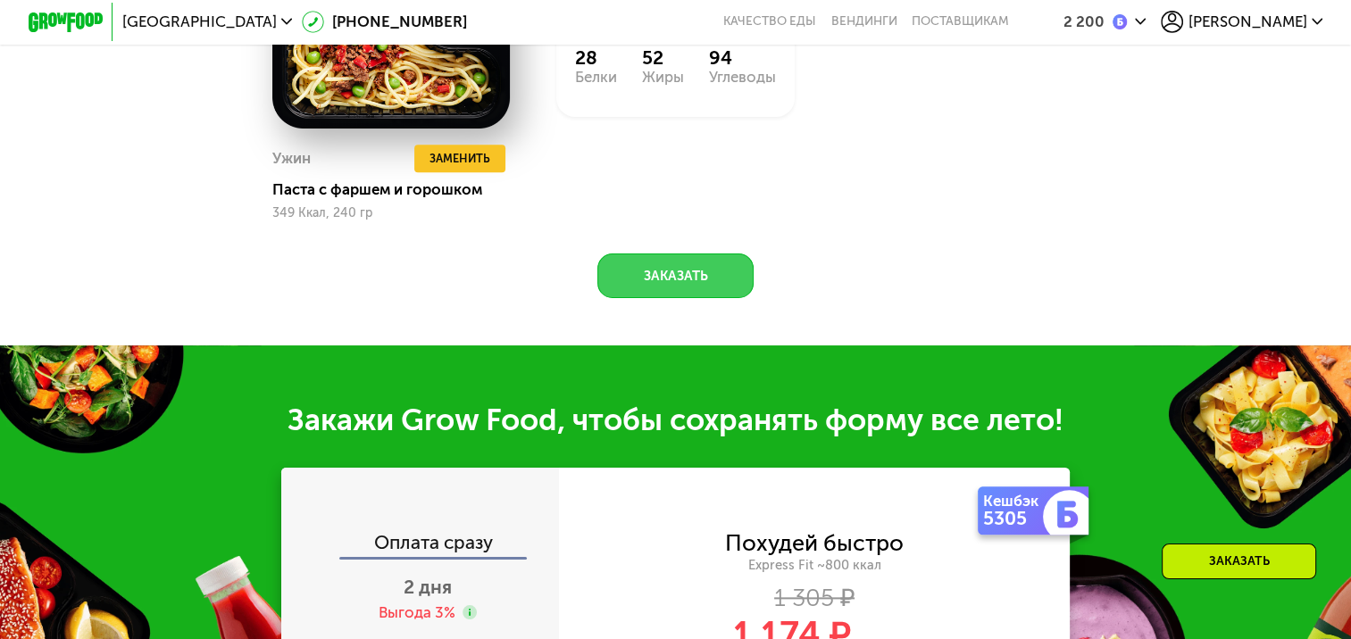
click at [714, 290] on button "Заказать" at bounding box center [675, 275] width 156 height 45
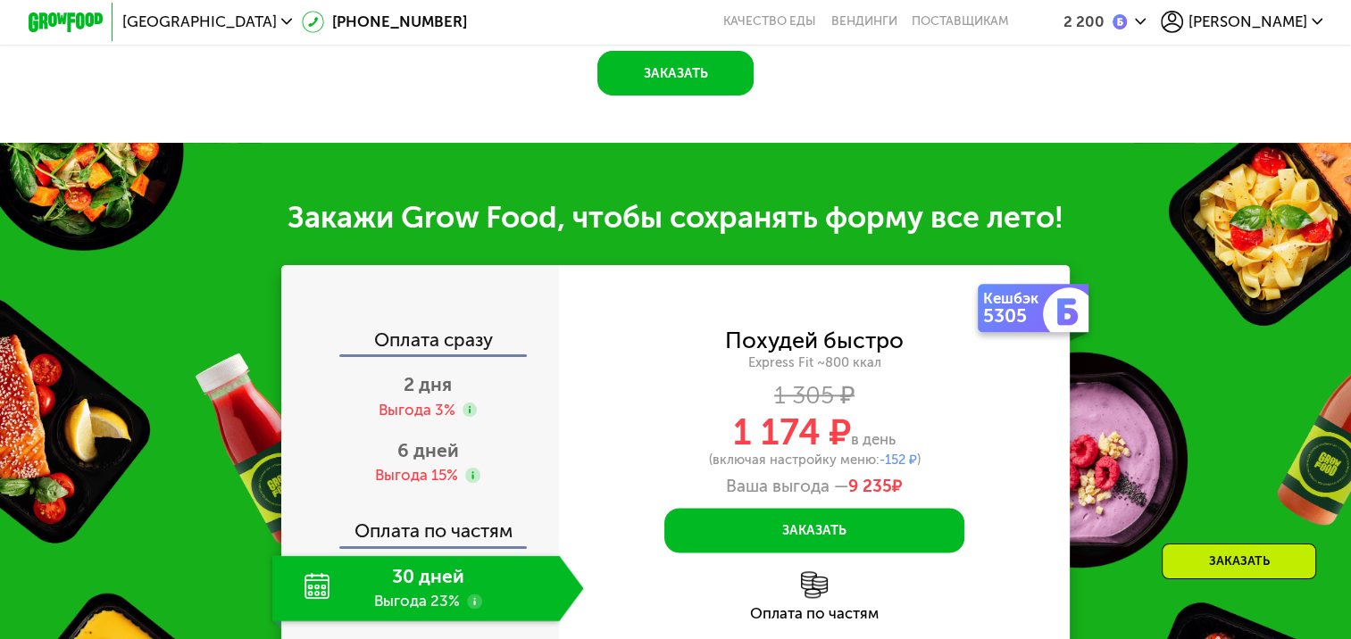
scroll to position [2341, 0]
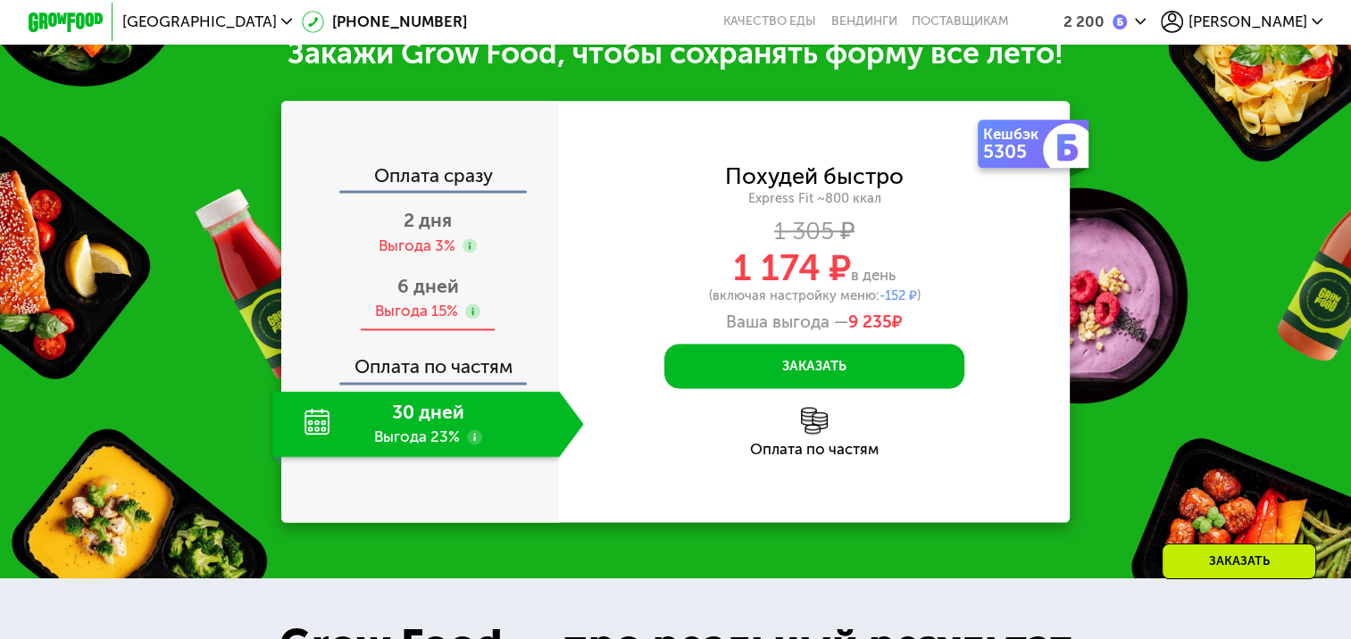
click at [387, 321] on div "Выгода 15%" at bounding box center [416, 311] width 83 height 21
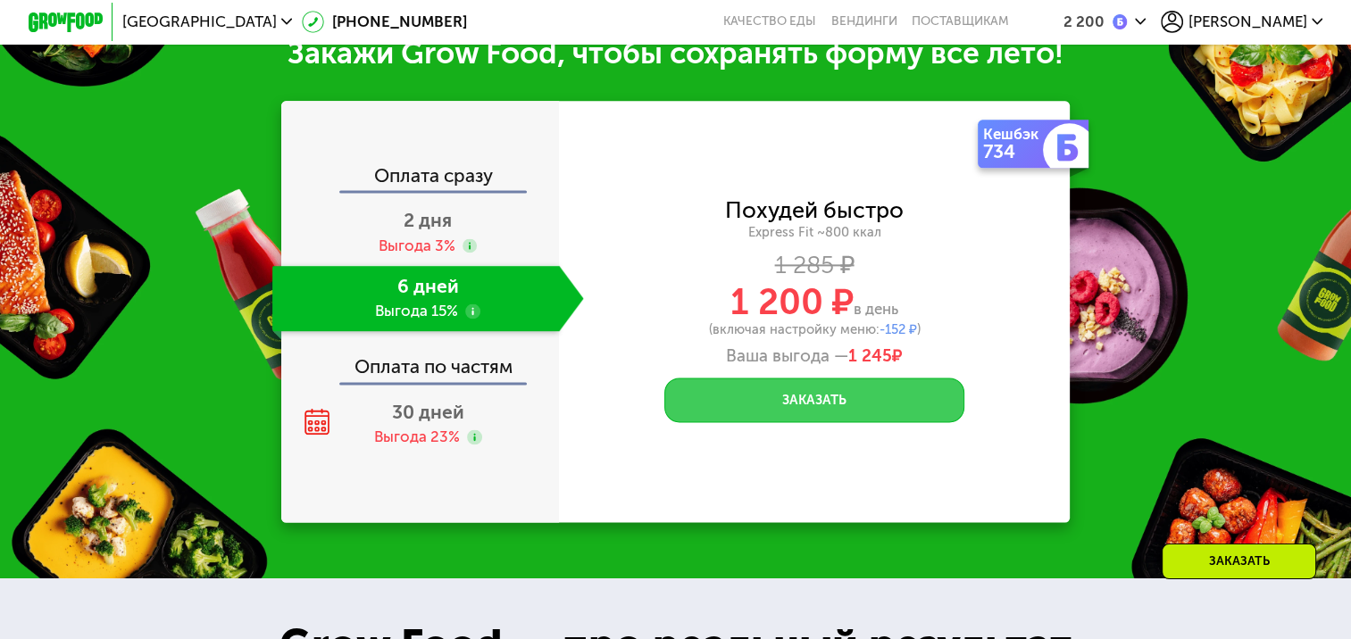
click at [820, 422] on button "Заказать" at bounding box center [814, 400] width 300 height 45
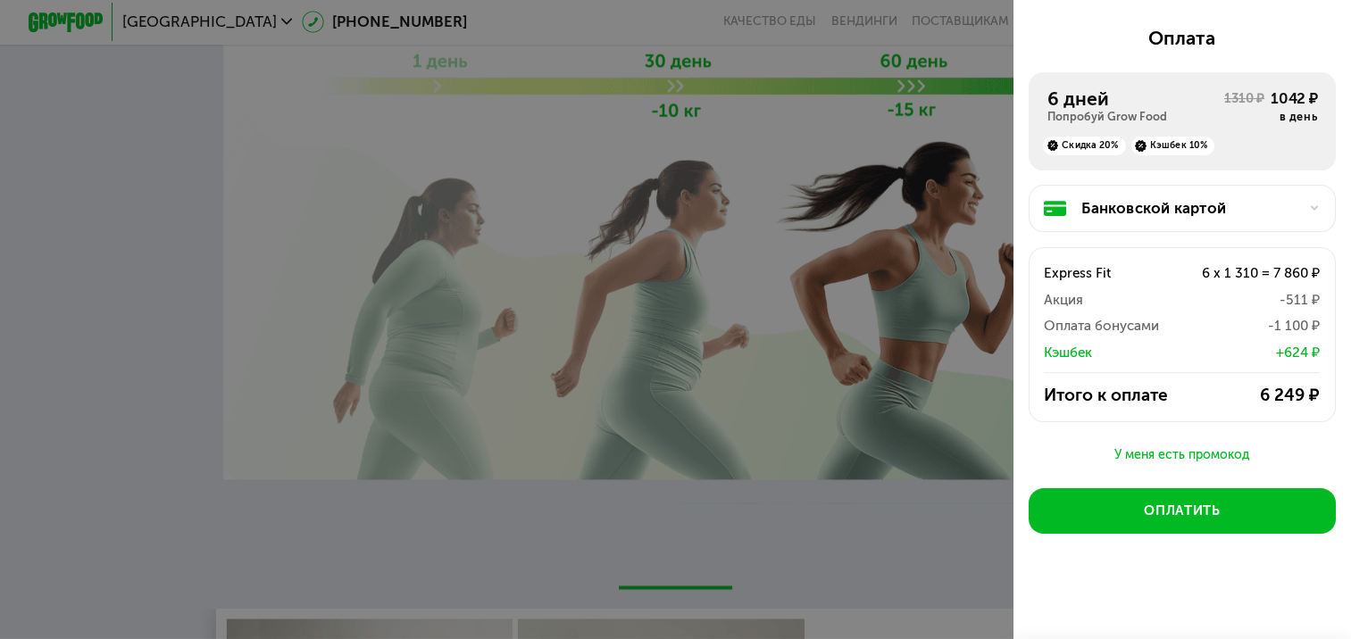
scroll to position [283, 0]
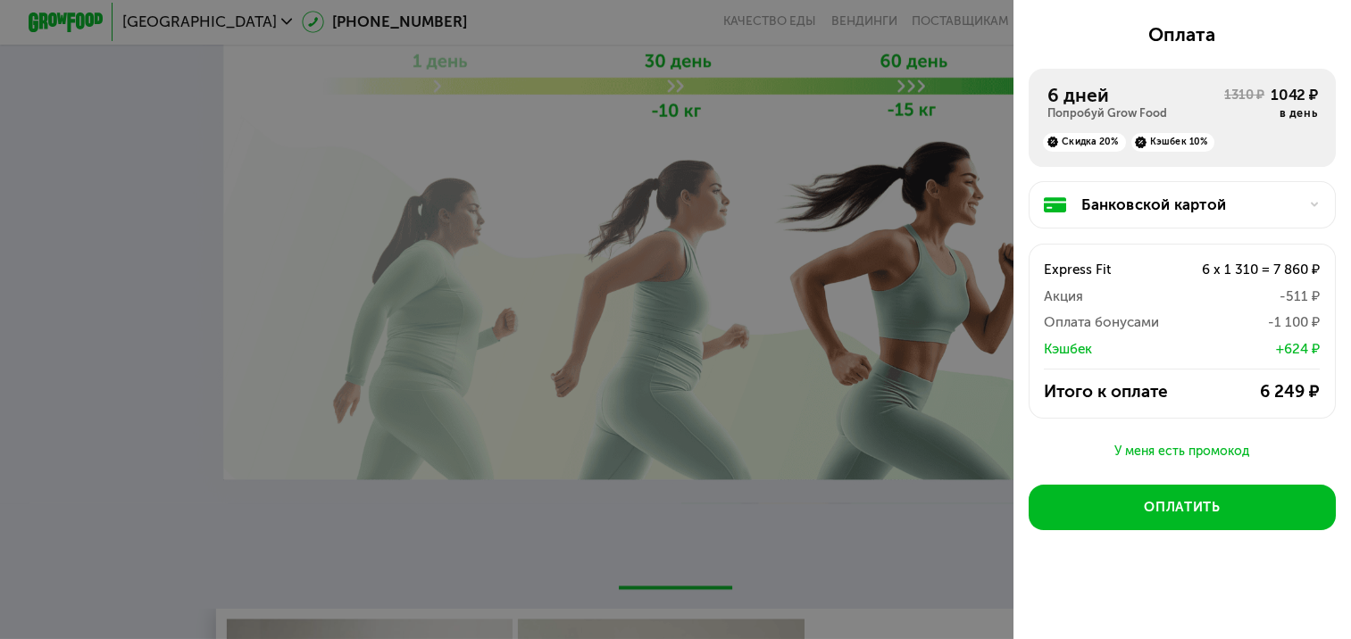
click at [1186, 453] on div "У меня есть промокод" at bounding box center [1182, 451] width 308 height 21
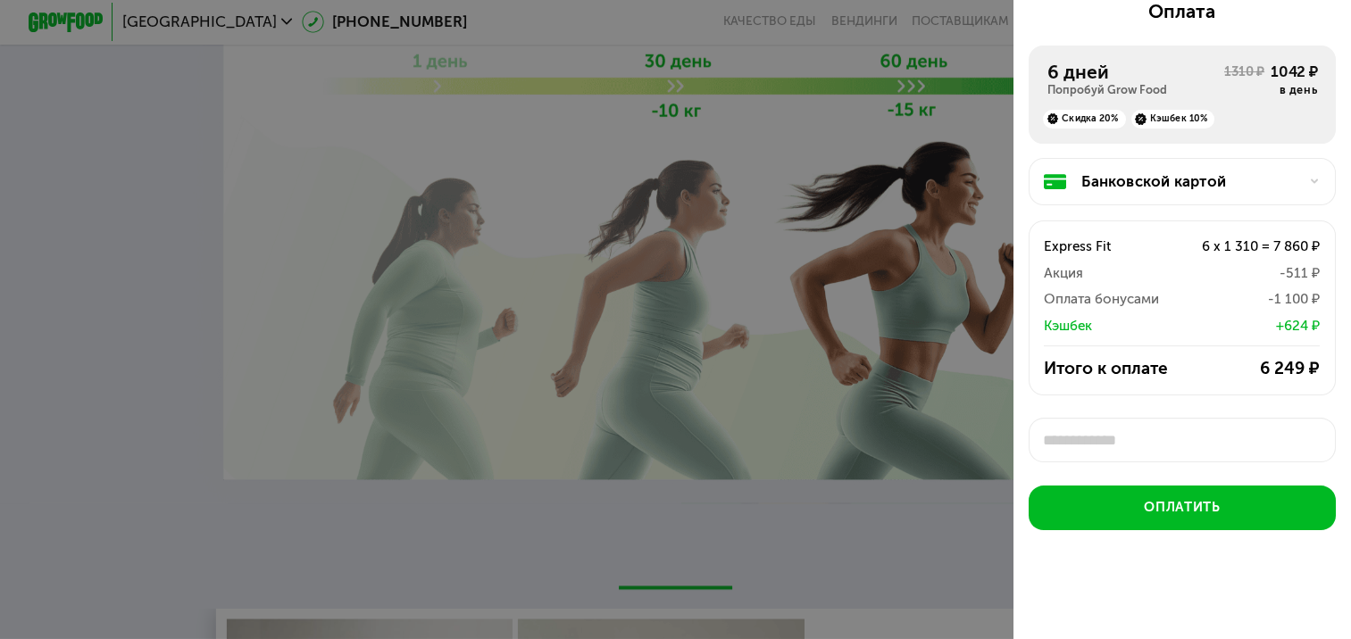
scroll to position [7, 0]
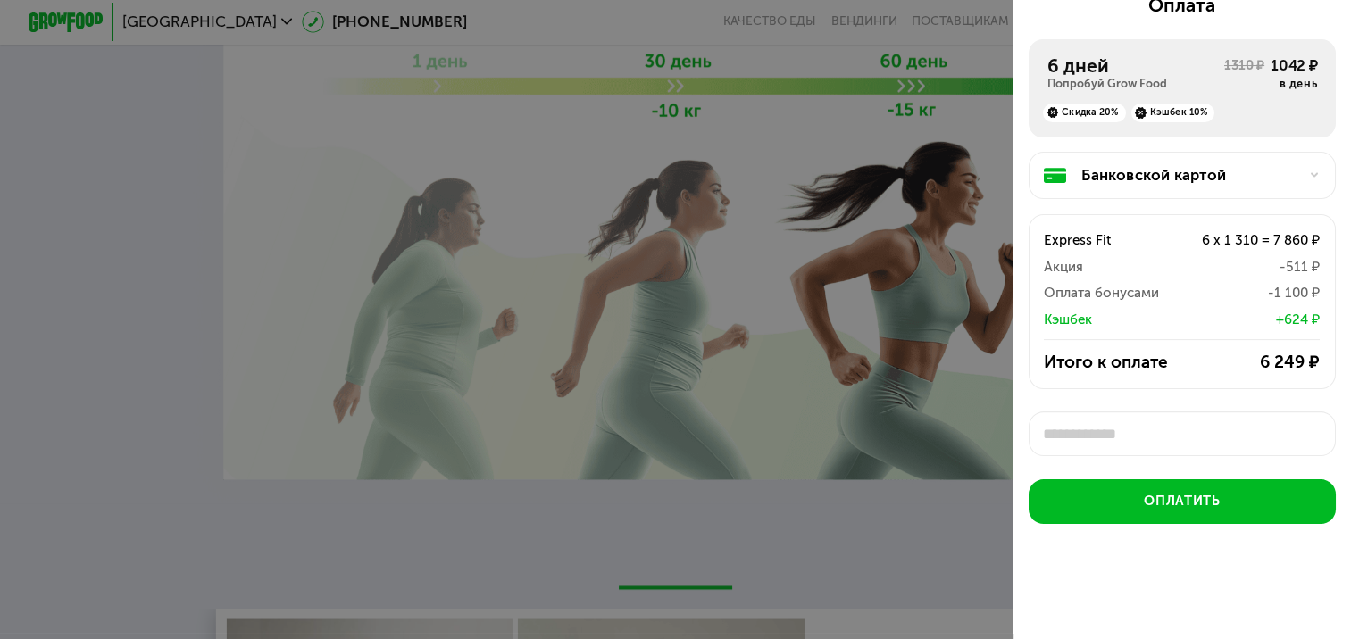
click at [1191, 434] on input "text" at bounding box center [1182, 433] width 308 height 45
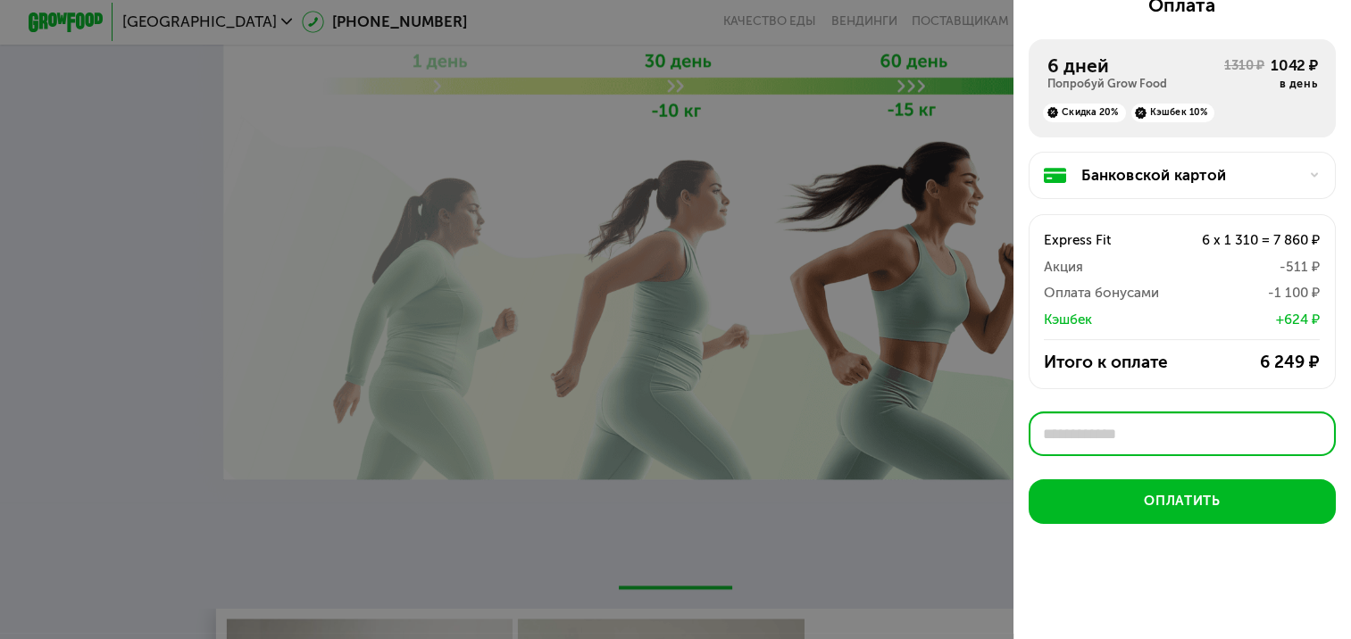
click at [1110, 425] on input "text" at bounding box center [1182, 433] width 308 height 45
paste input "**********"
type input "**********"
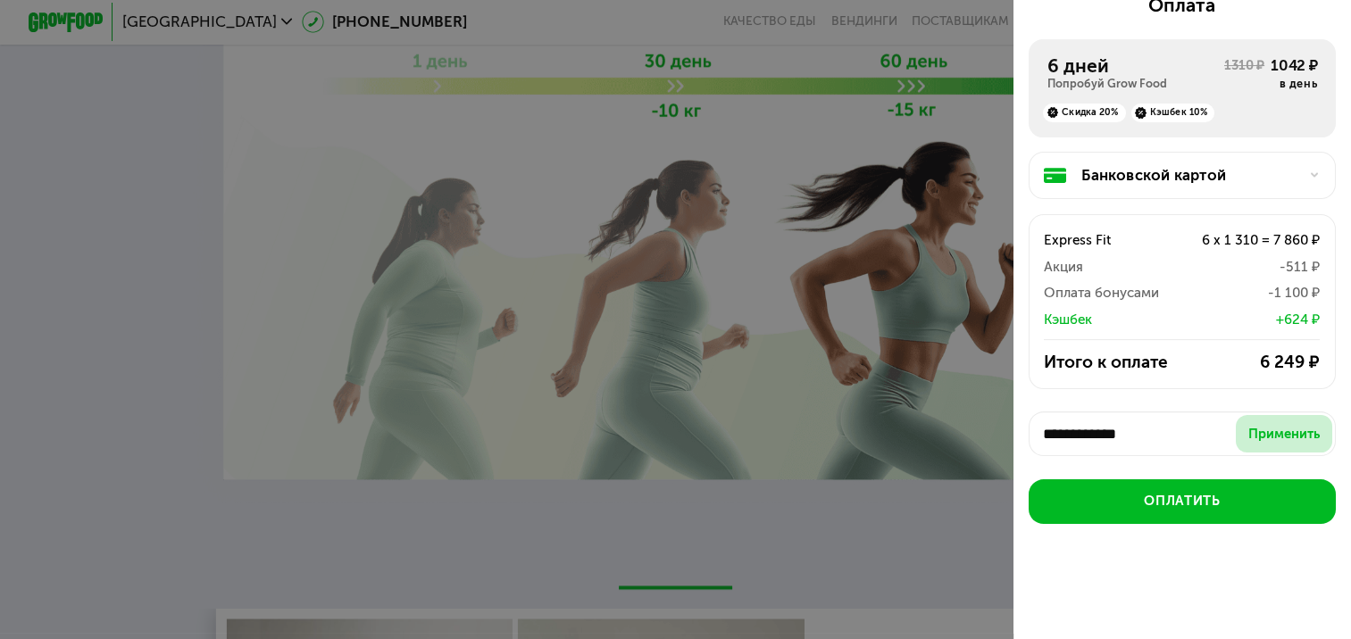
click at [1270, 435] on div "Применить" at bounding box center [1283, 434] width 71 height 19
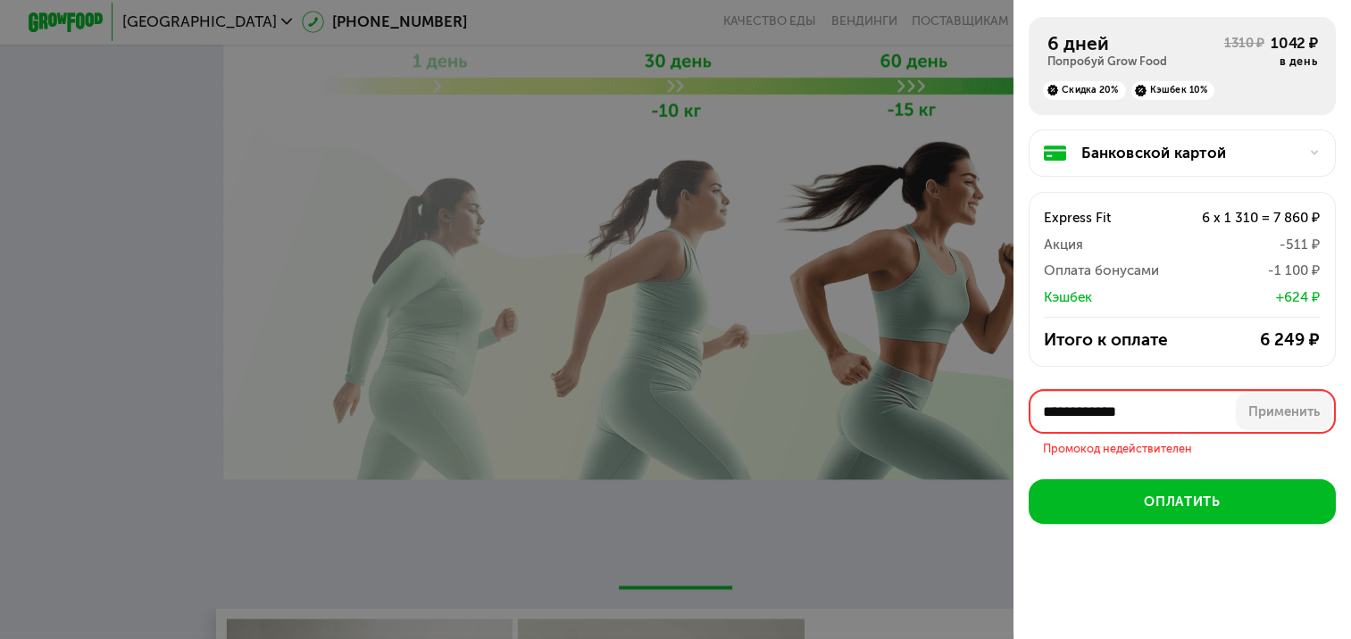
drag, startPoint x: 1172, startPoint y: 431, endPoint x: 1010, endPoint y: 425, distance: 161.7
click at [1013, 425] on div "**********" at bounding box center [1181, 178] width 337 height 909
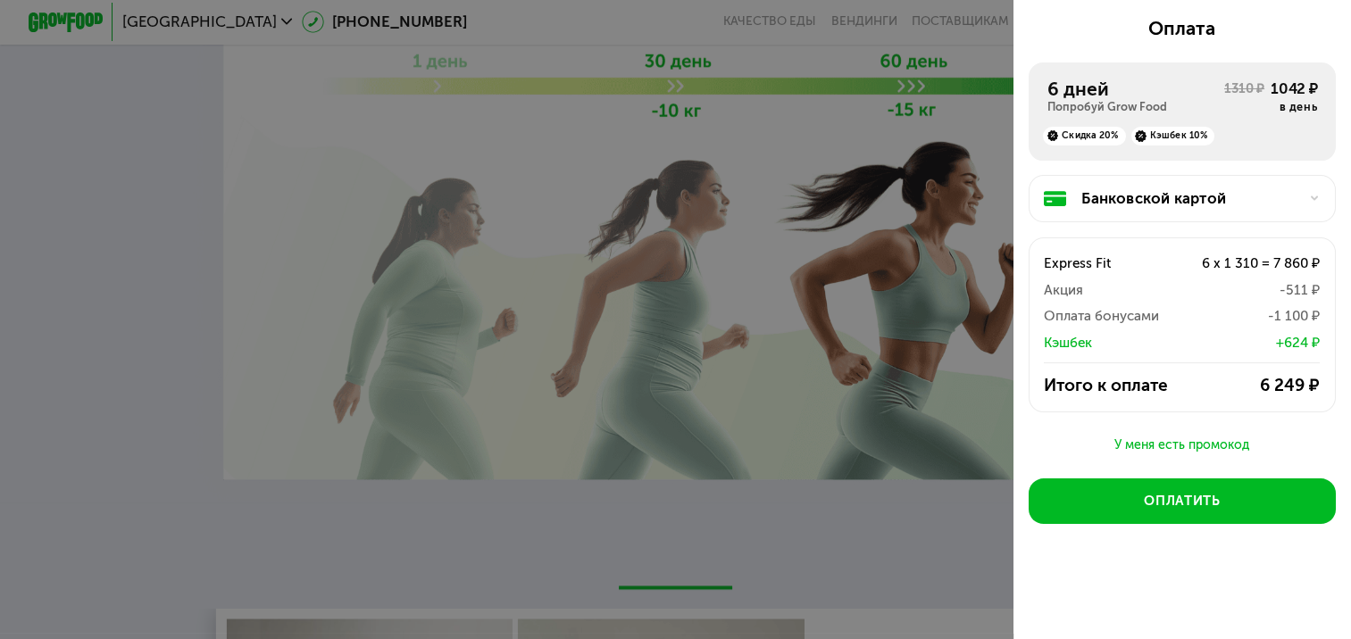
click at [1156, 439] on div "У меня есть промокод" at bounding box center [1182, 445] width 308 height 21
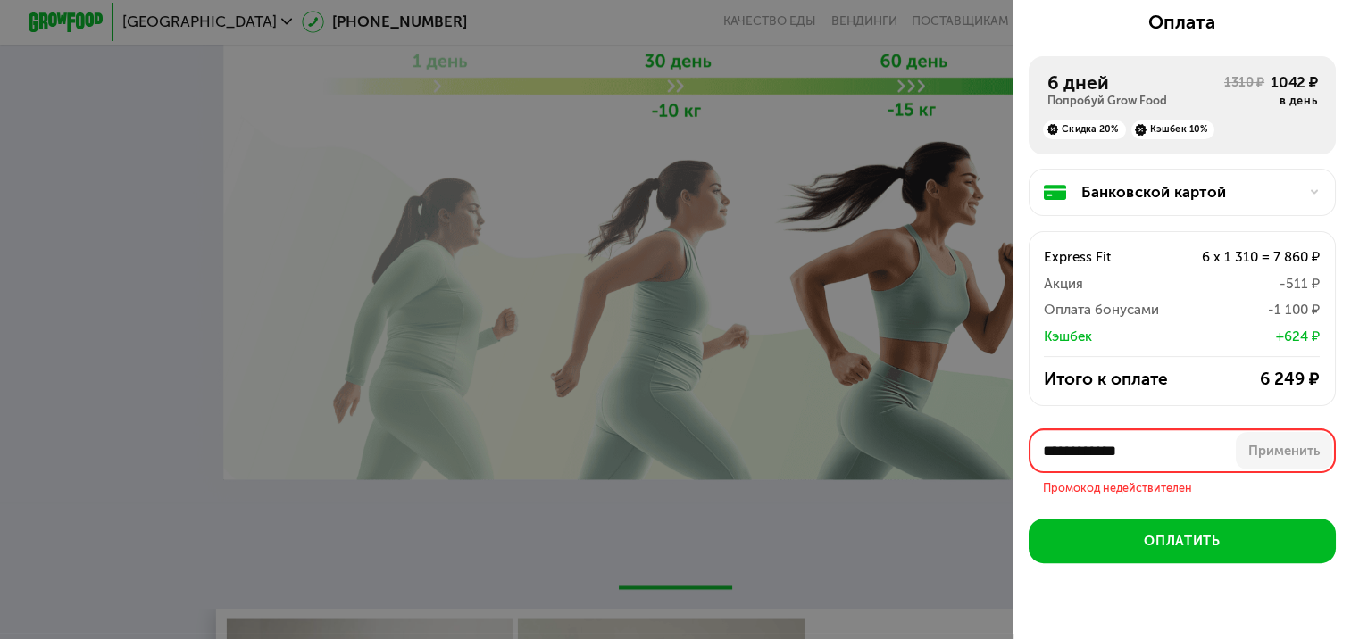
scroll to position [330, 0]
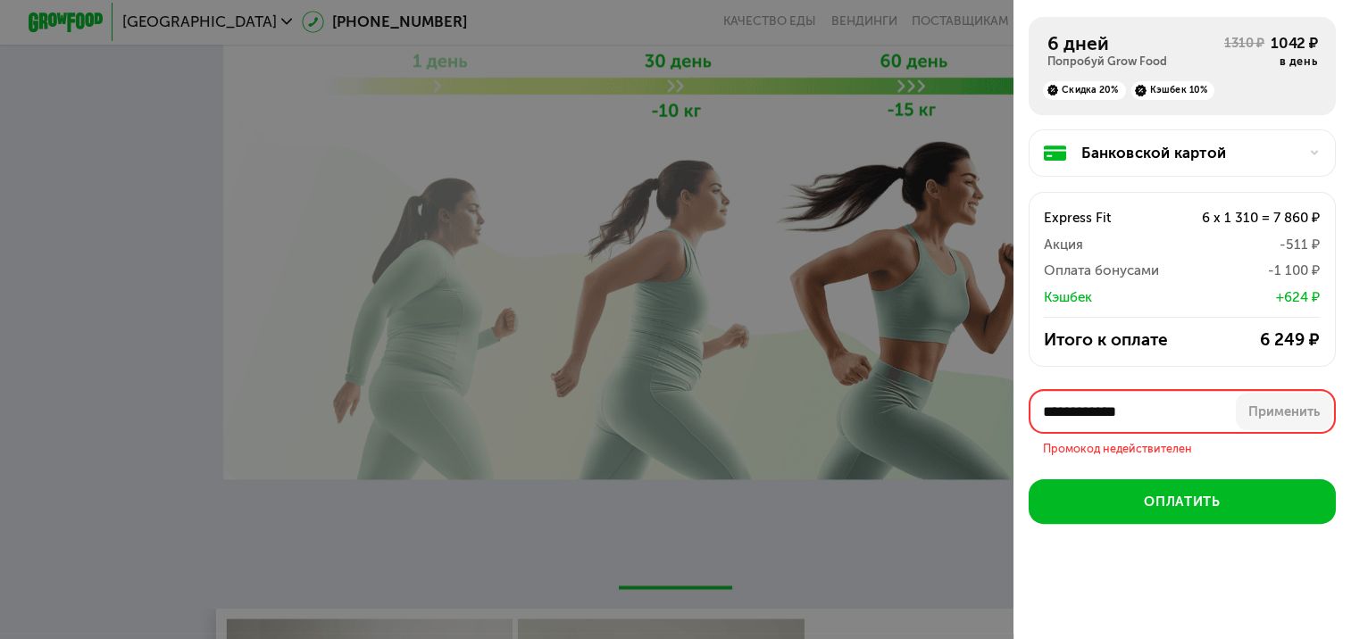
drag, startPoint x: 1172, startPoint y: 414, endPoint x: 1040, endPoint y: 406, distance: 132.3
click at [1040, 406] on input "**********" at bounding box center [1182, 411] width 308 height 45
type input "*******"
click at [1280, 408] on div "Применить" at bounding box center [1283, 412] width 71 height 19
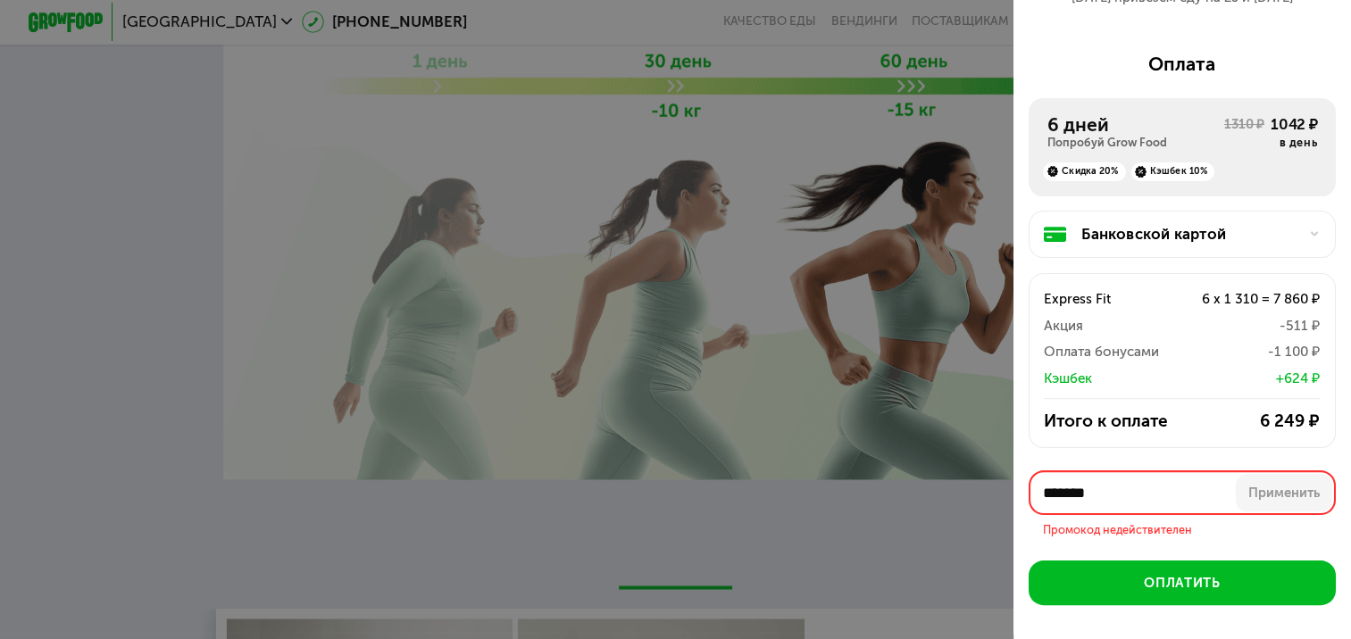
scroll to position [152, 0]
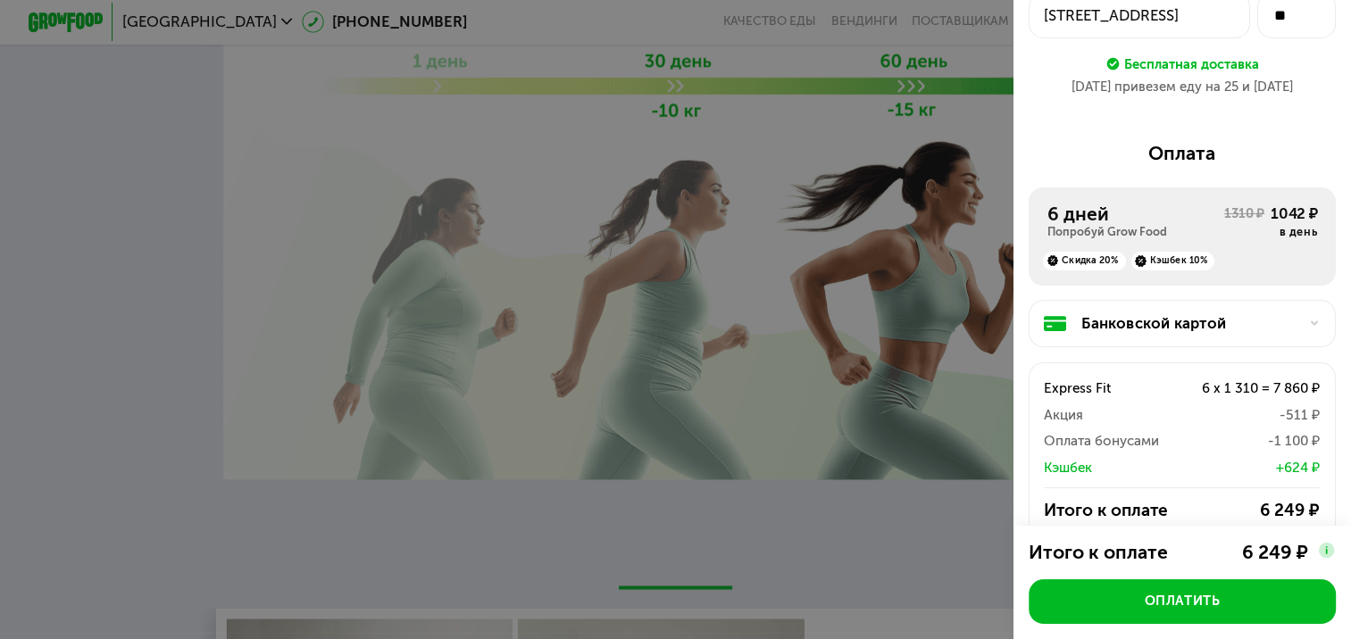
click at [1110, 217] on div "6 дней" at bounding box center [1135, 214] width 177 height 22
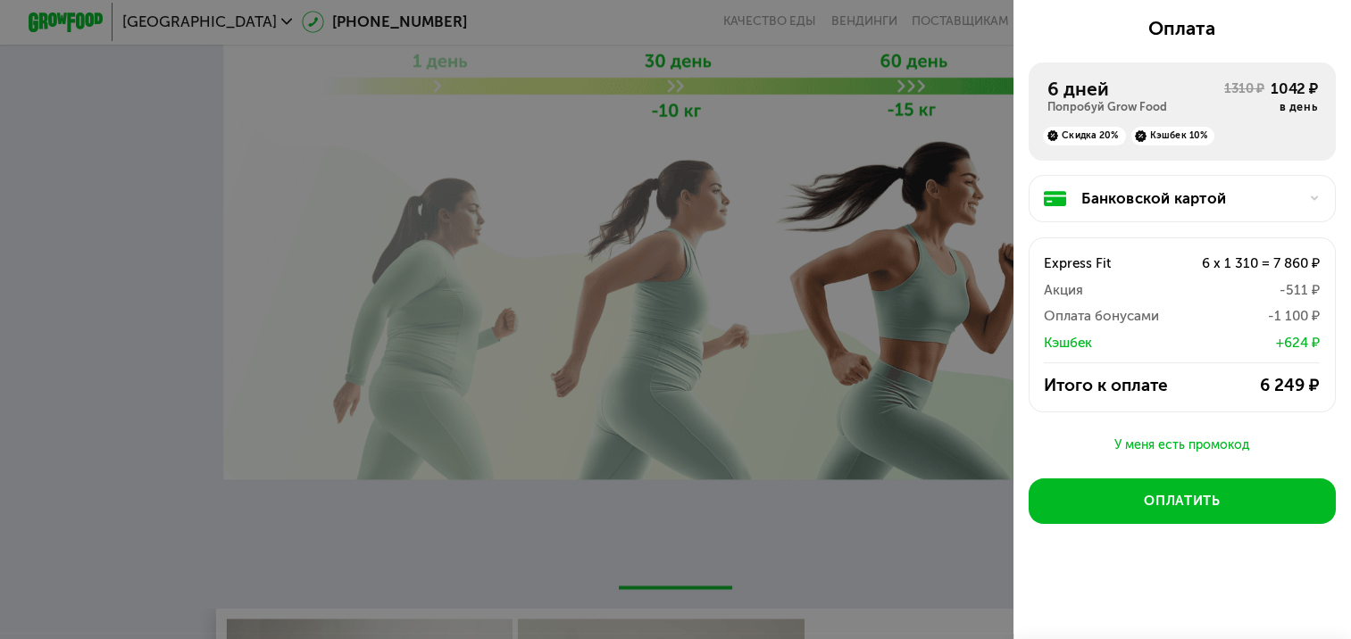
scroll to position [283, 0]
click at [1148, 206] on div "Банковской картой" at bounding box center [1182, 198] width 308 height 46
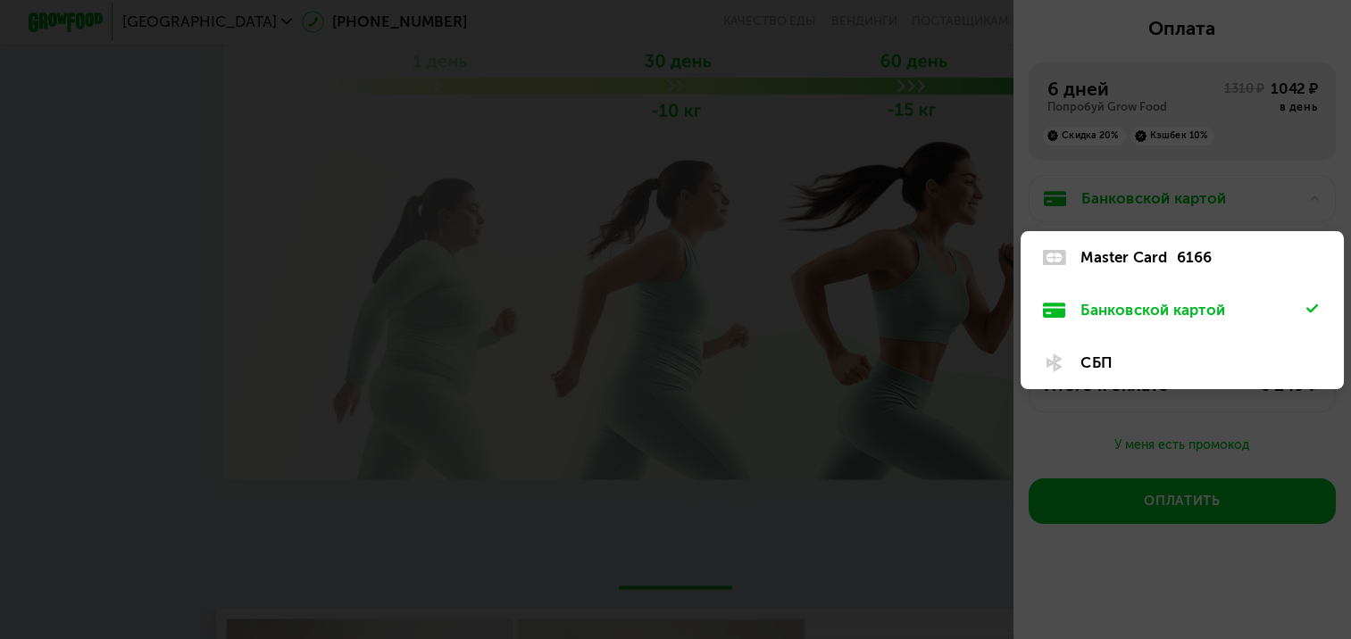
click at [1166, 307] on div "Банковской картой" at bounding box center [1192, 310] width 225 height 22
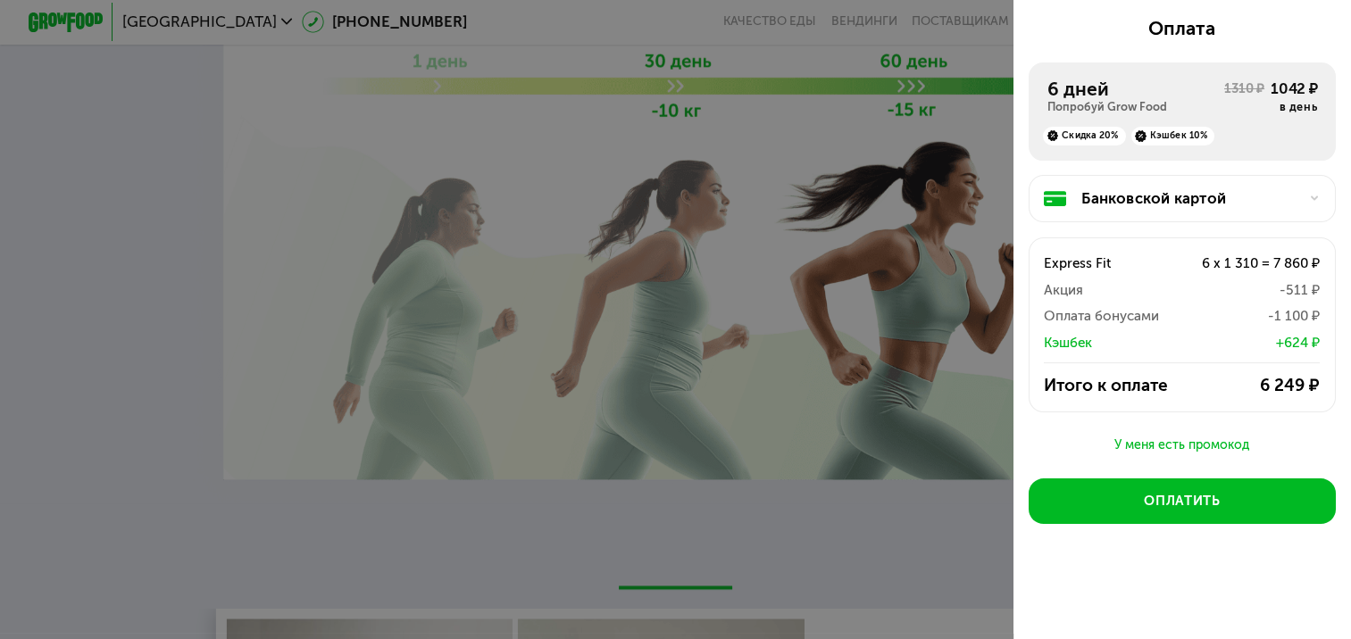
click at [1194, 443] on div "У меня есть промокод" at bounding box center [1182, 445] width 308 height 21
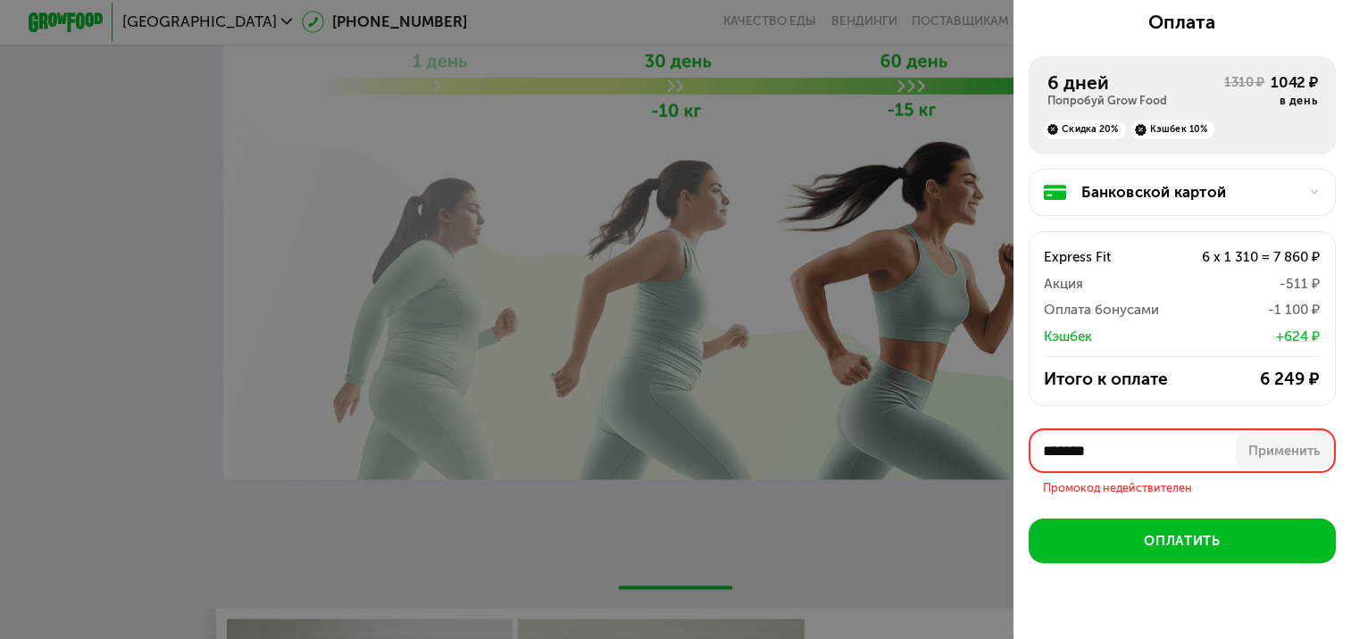
scroll to position [330, 0]
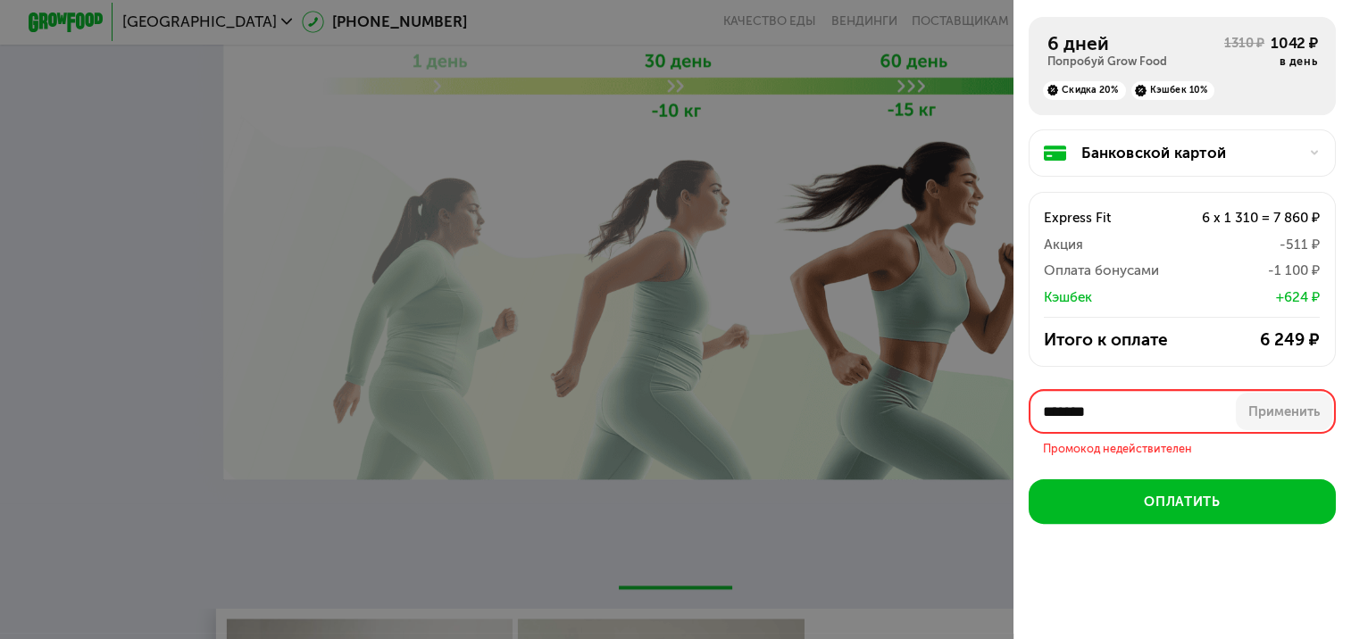
drag, startPoint x: 1115, startPoint y: 417, endPoint x: 1098, endPoint y: 416, distance: 17.0
click at [1098, 416] on input "*******" at bounding box center [1182, 411] width 308 height 45
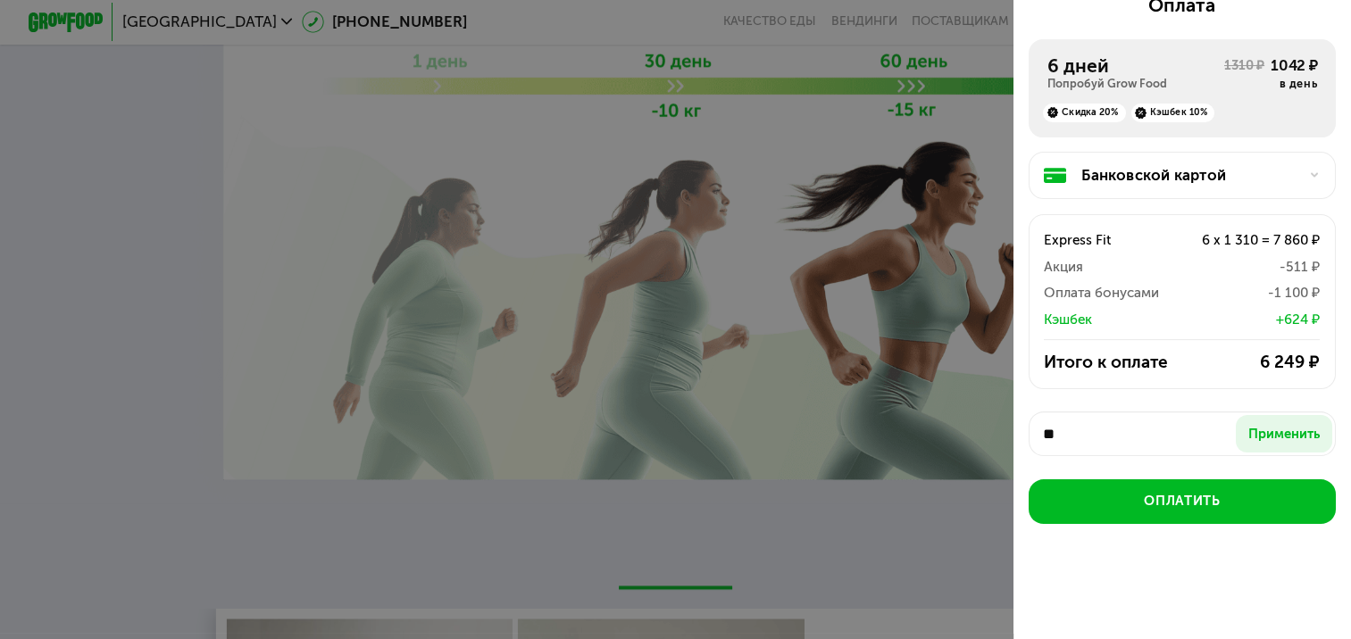
type input "*"
type input "*******"
click at [1260, 427] on div "Применить" at bounding box center [1283, 434] width 71 height 19
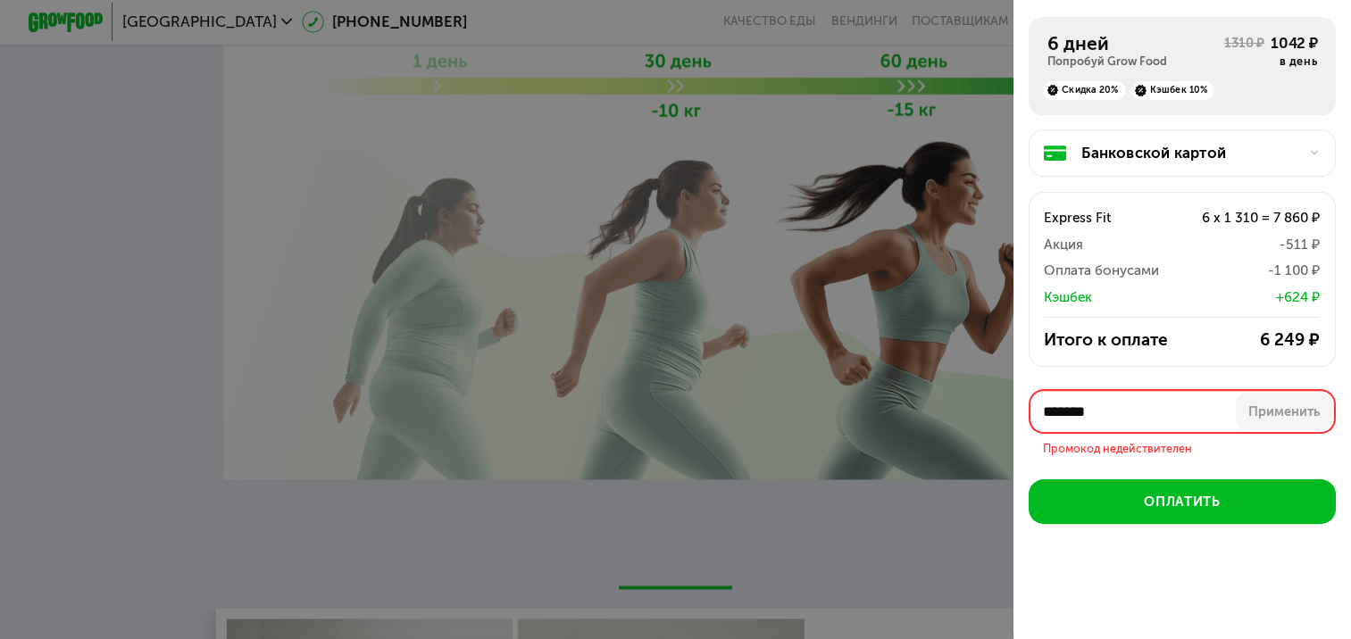
drag, startPoint x: 1146, startPoint y: 425, endPoint x: 991, endPoint y: 417, distance: 155.5
click at [991, 417] on div "Оформите заказ Первая доставка 24 авг, вс • 18:00-23:00 Оранжевая улица, 5к1 **…" at bounding box center [675, 319] width 1351 height 639
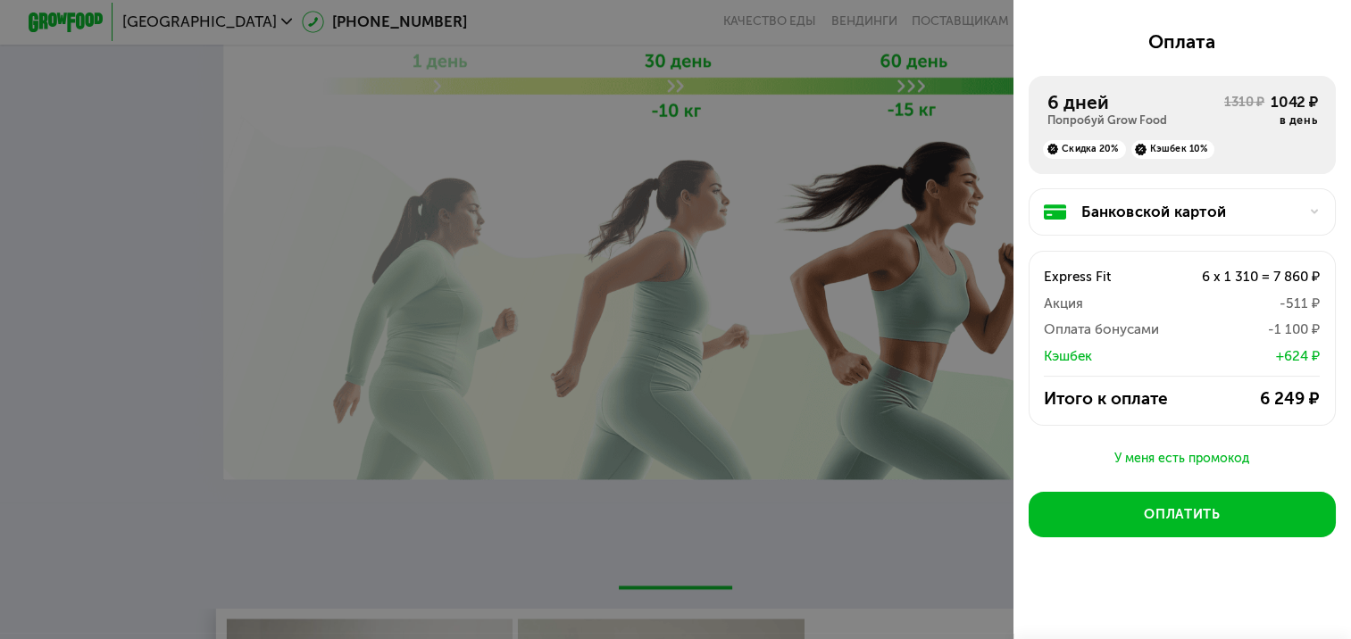
scroll to position [283, 0]
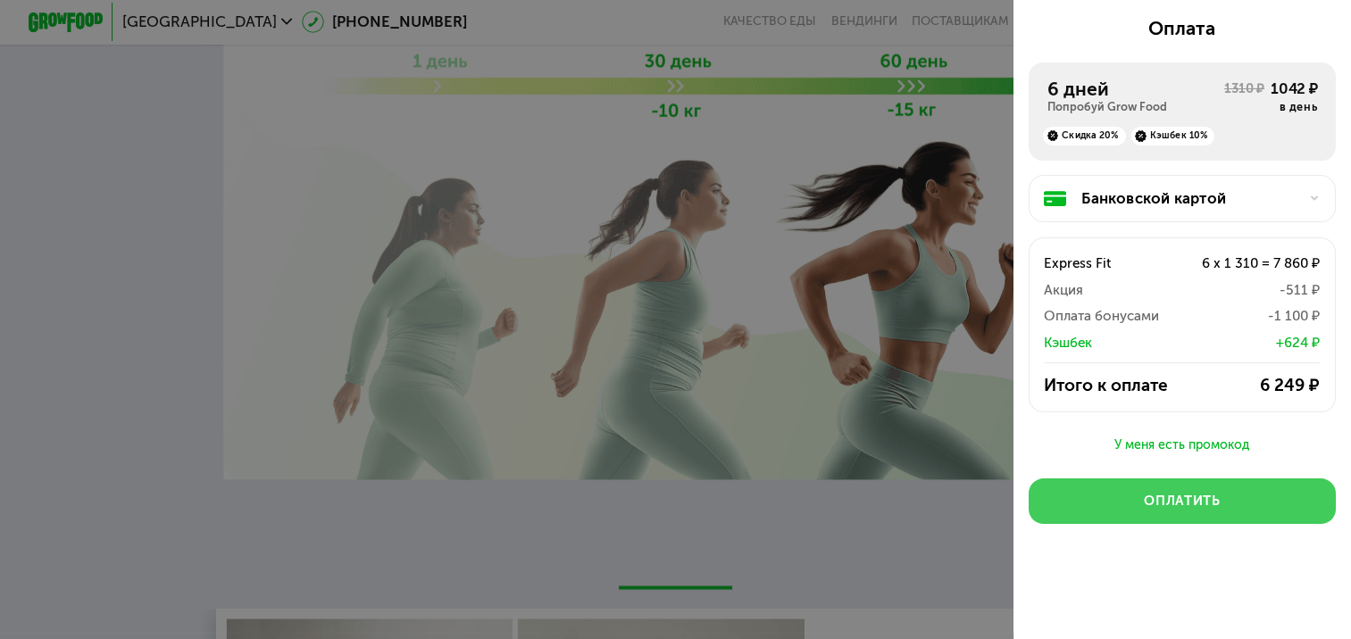
click at [1216, 503] on button "Оплатить" at bounding box center [1182, 500] width 308 height 45
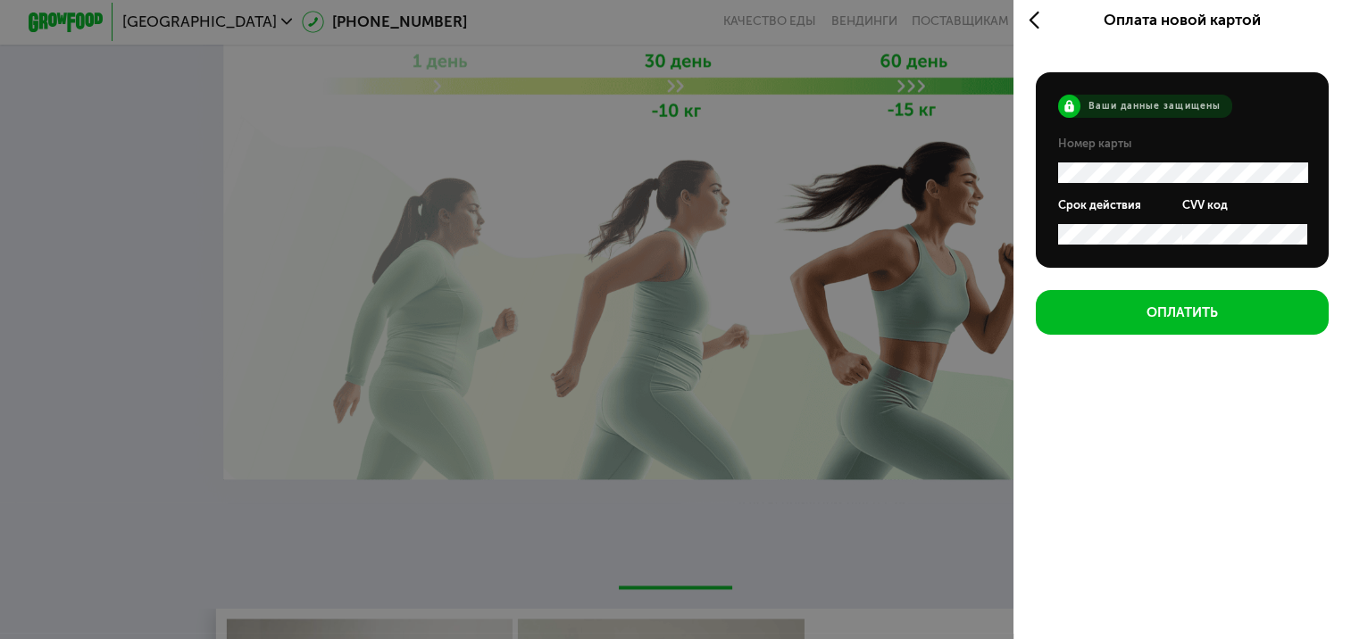
scroll to position [7, 0]
click at [1141, 160] on div "Номер карты" at bounding box center [1181, 160] width 247 height 47
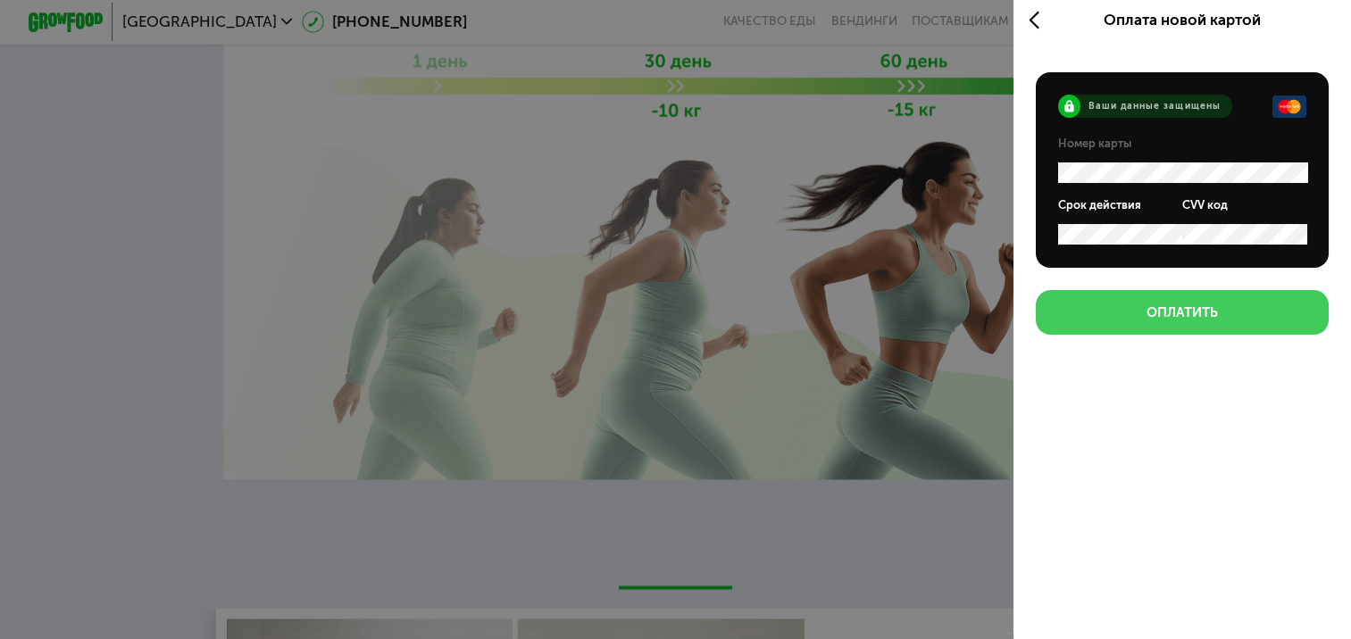
click at [1201, 310] on div "Оплатить" at bounding box center [1181, 312] width 71 height 19
